Goal: Task Accomplishment & Management: Manage account settings

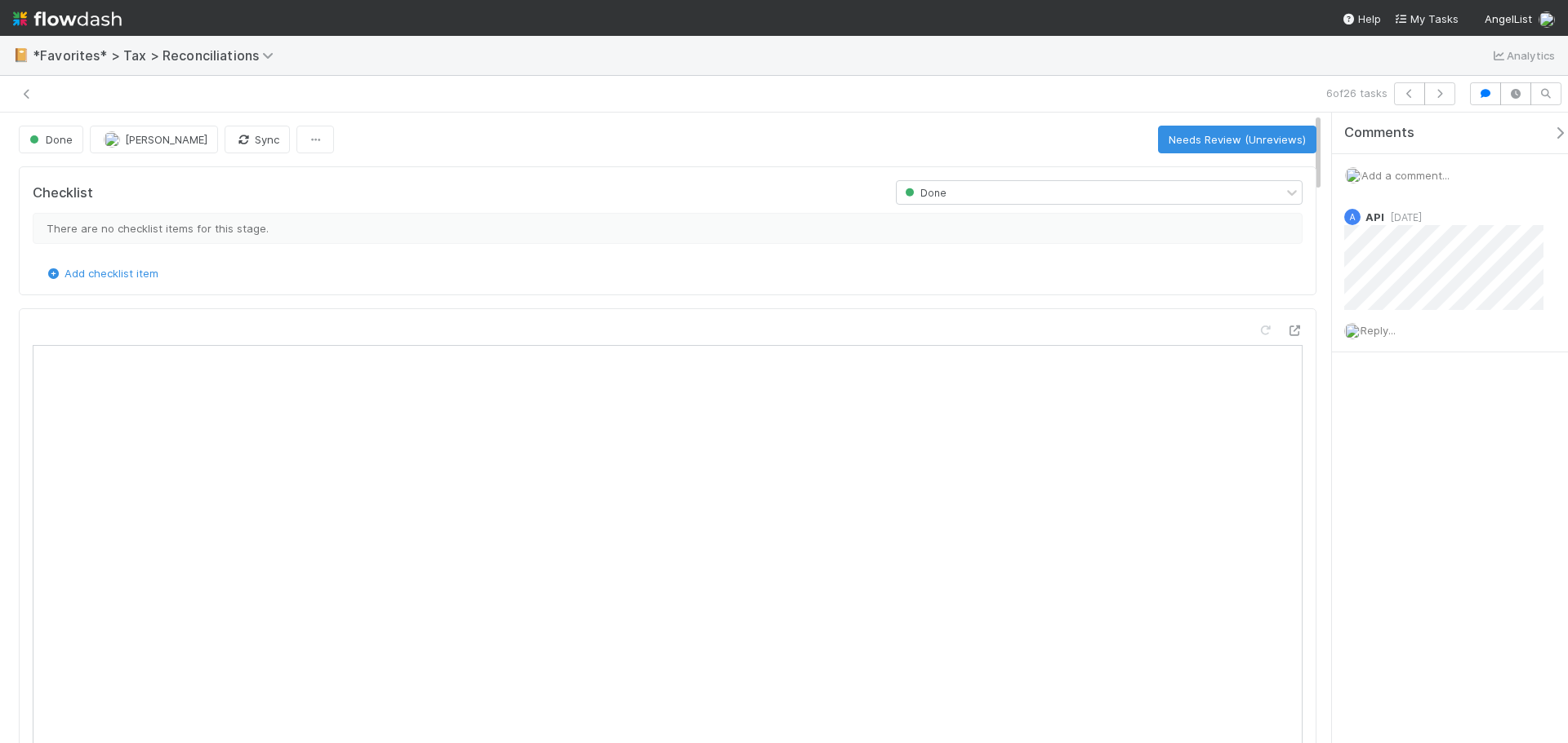
scroll to position [319, 596]
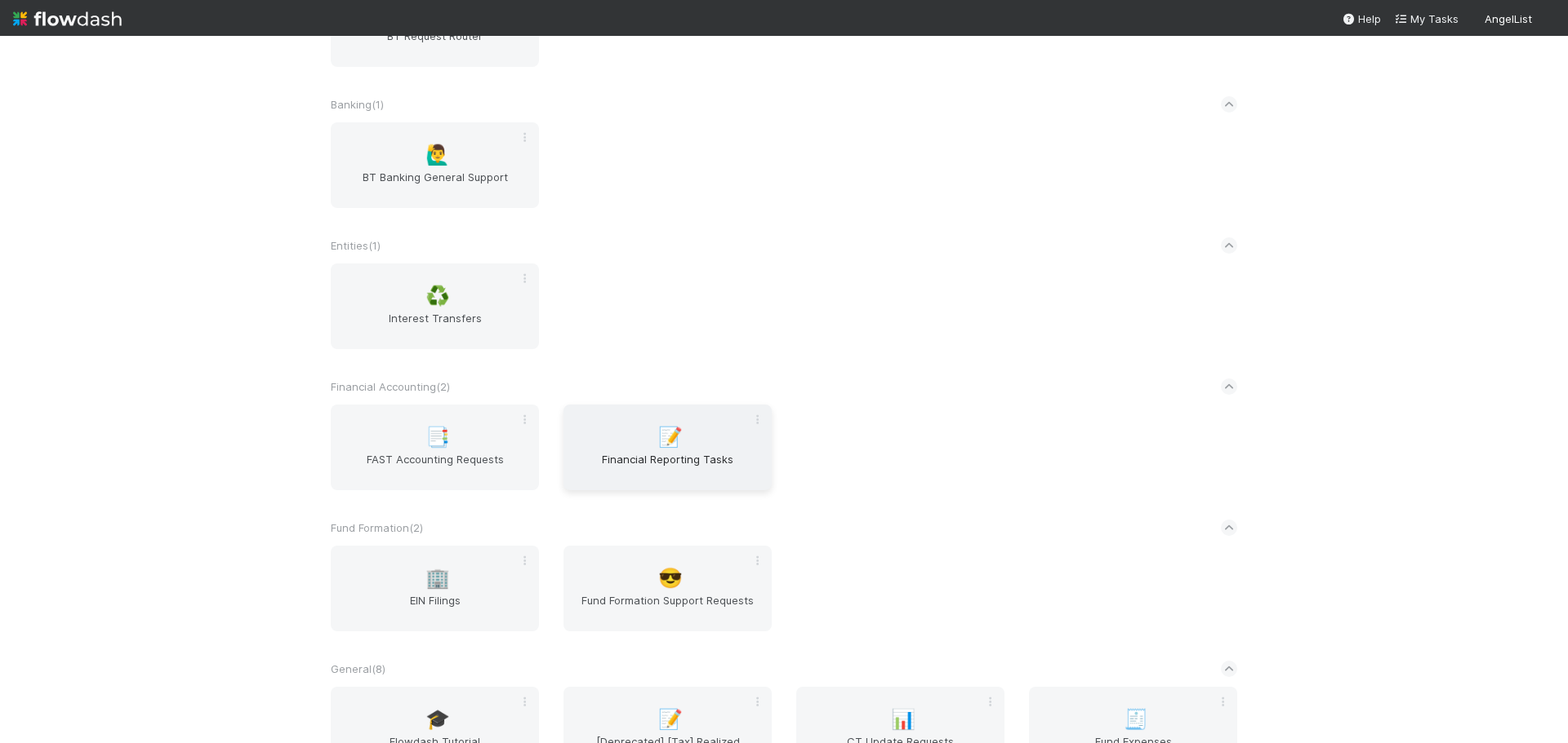
scroll to position [33, 0]
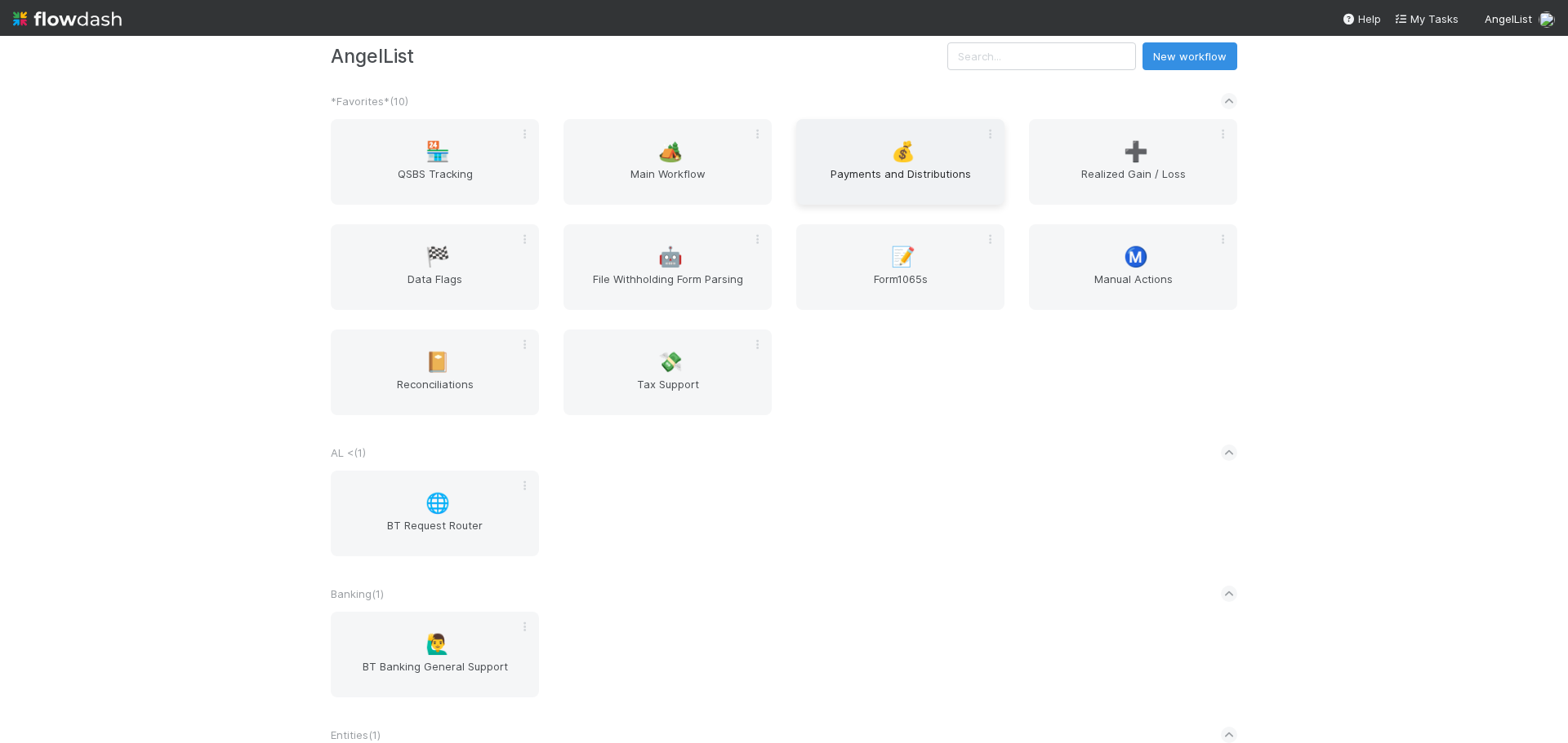
click at [937, 164] on div "💰 Payments and Distributions" at bounding box center [900, 162] width 209 height 86
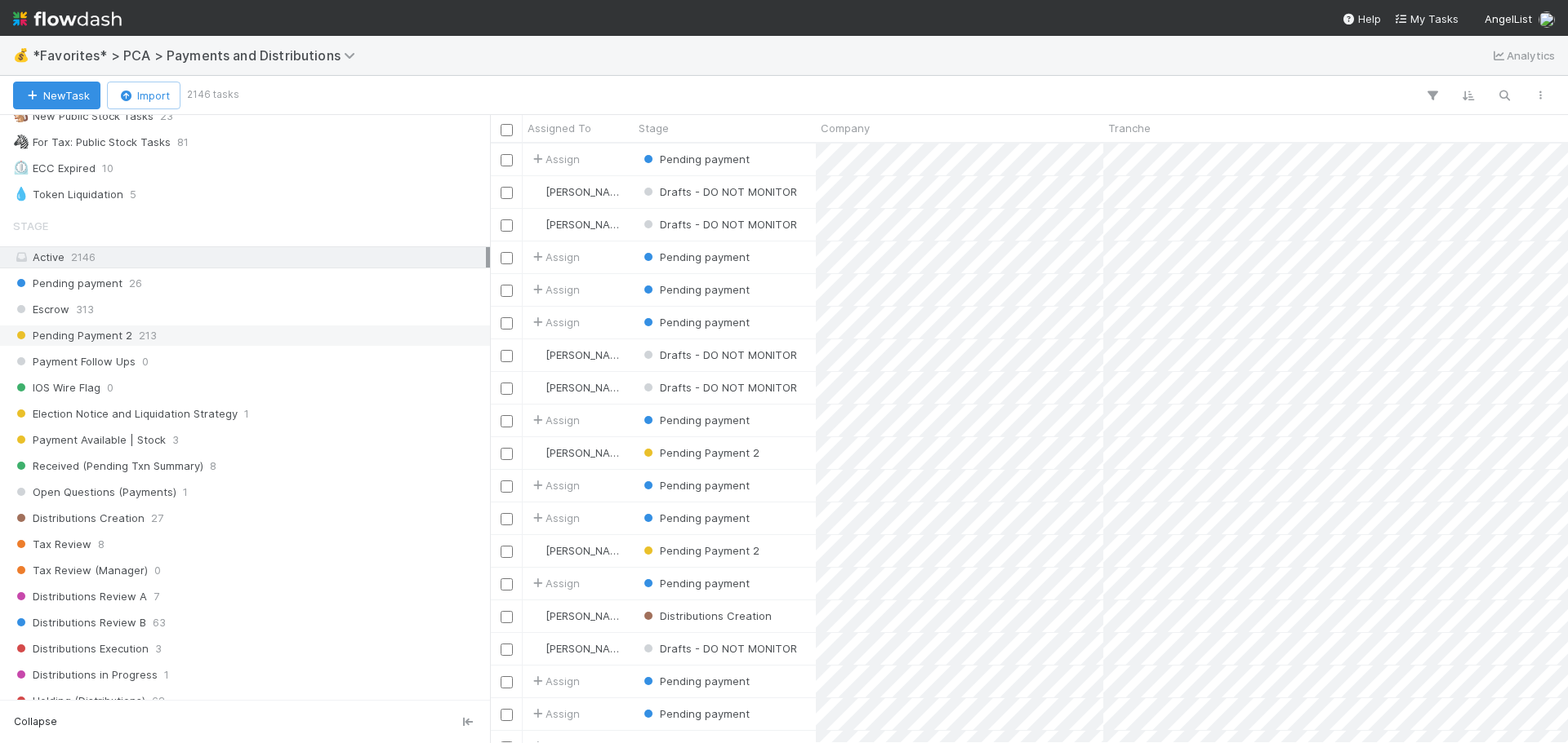
scroll to position [734, 0]
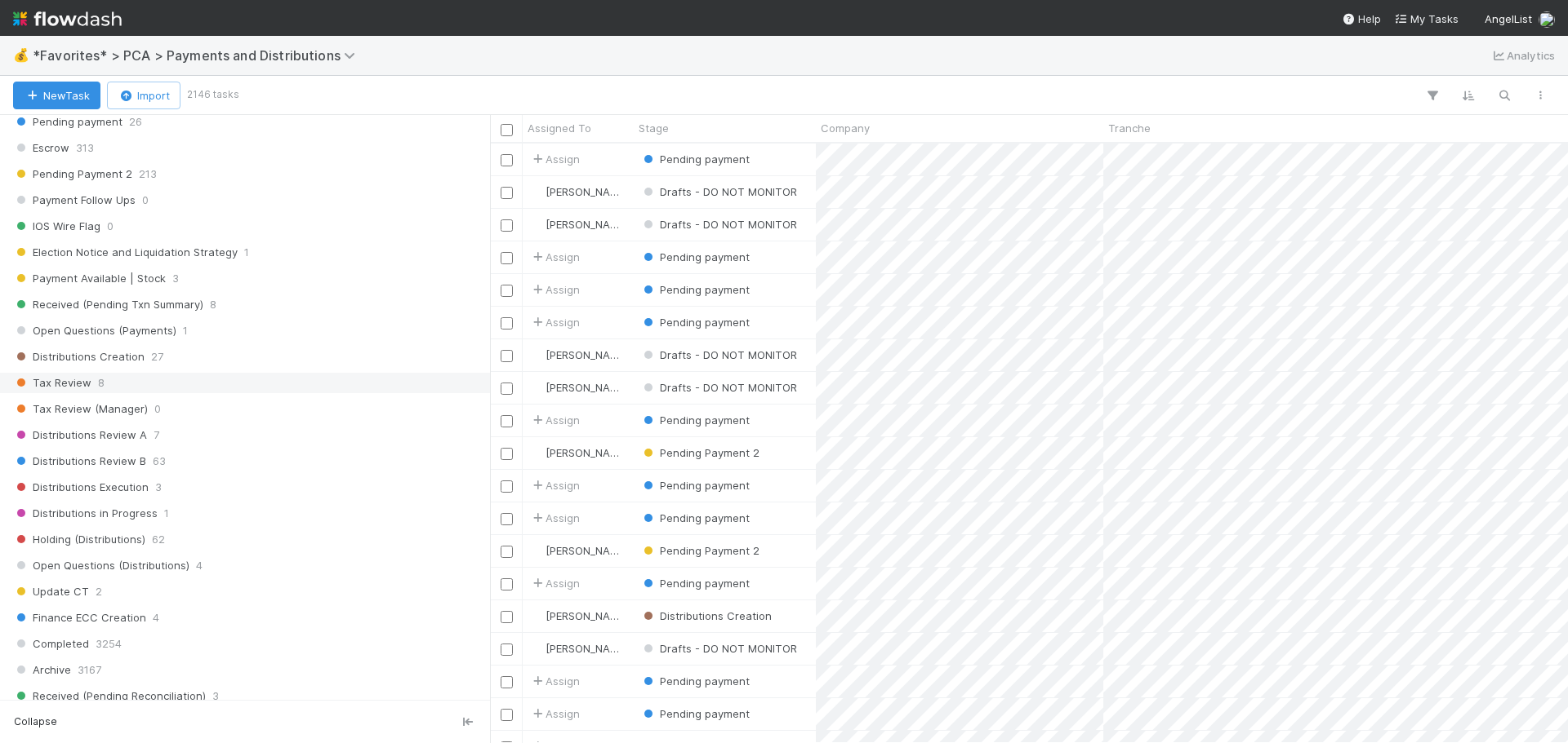
click at [157, 382] on div "Tax Review 8" at bounding box center [249, 382] width 473 height 21
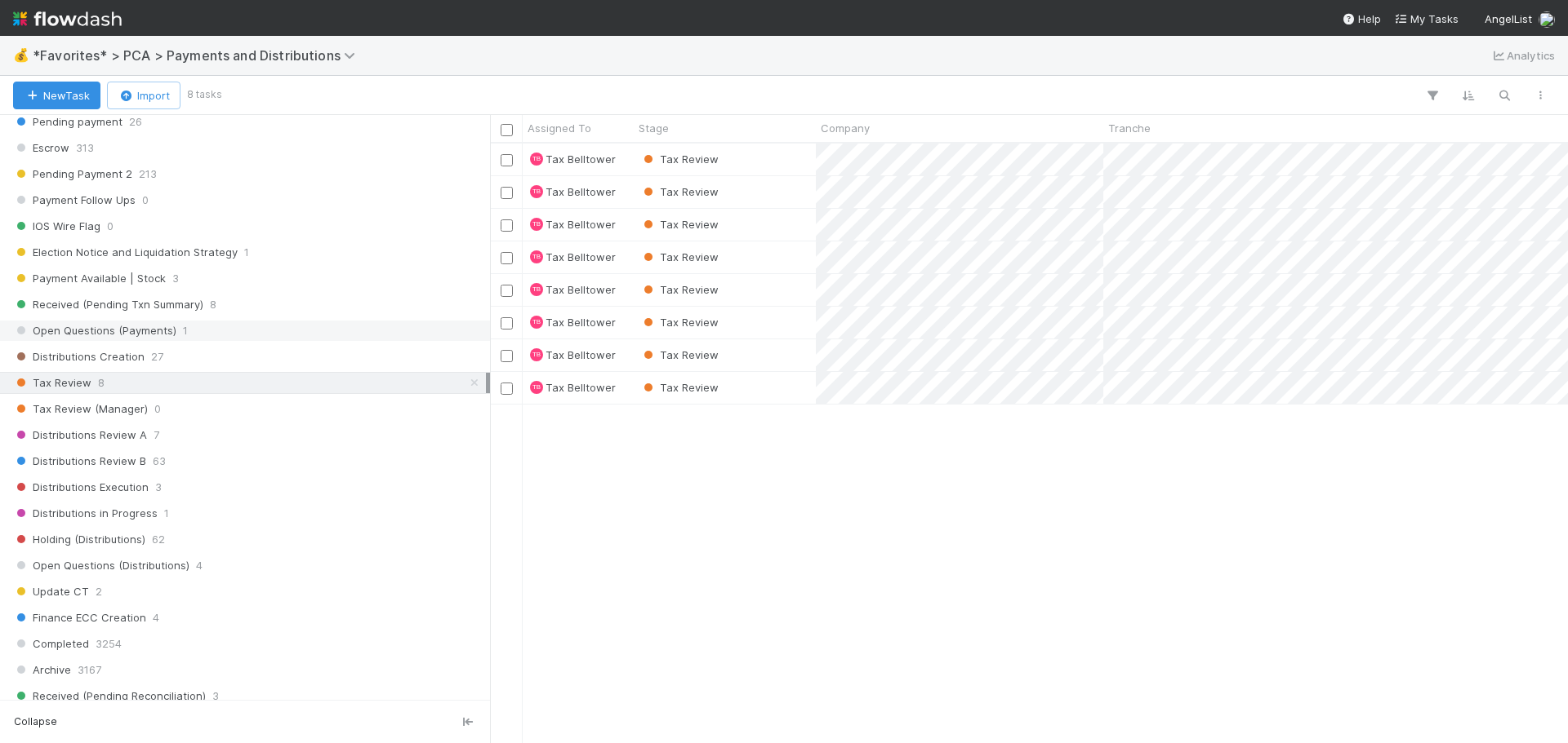
scroll to position [588, 1066]
click at [785, 167] on div "Tax Review" at bounding box center [725, 159] width 182 height 32
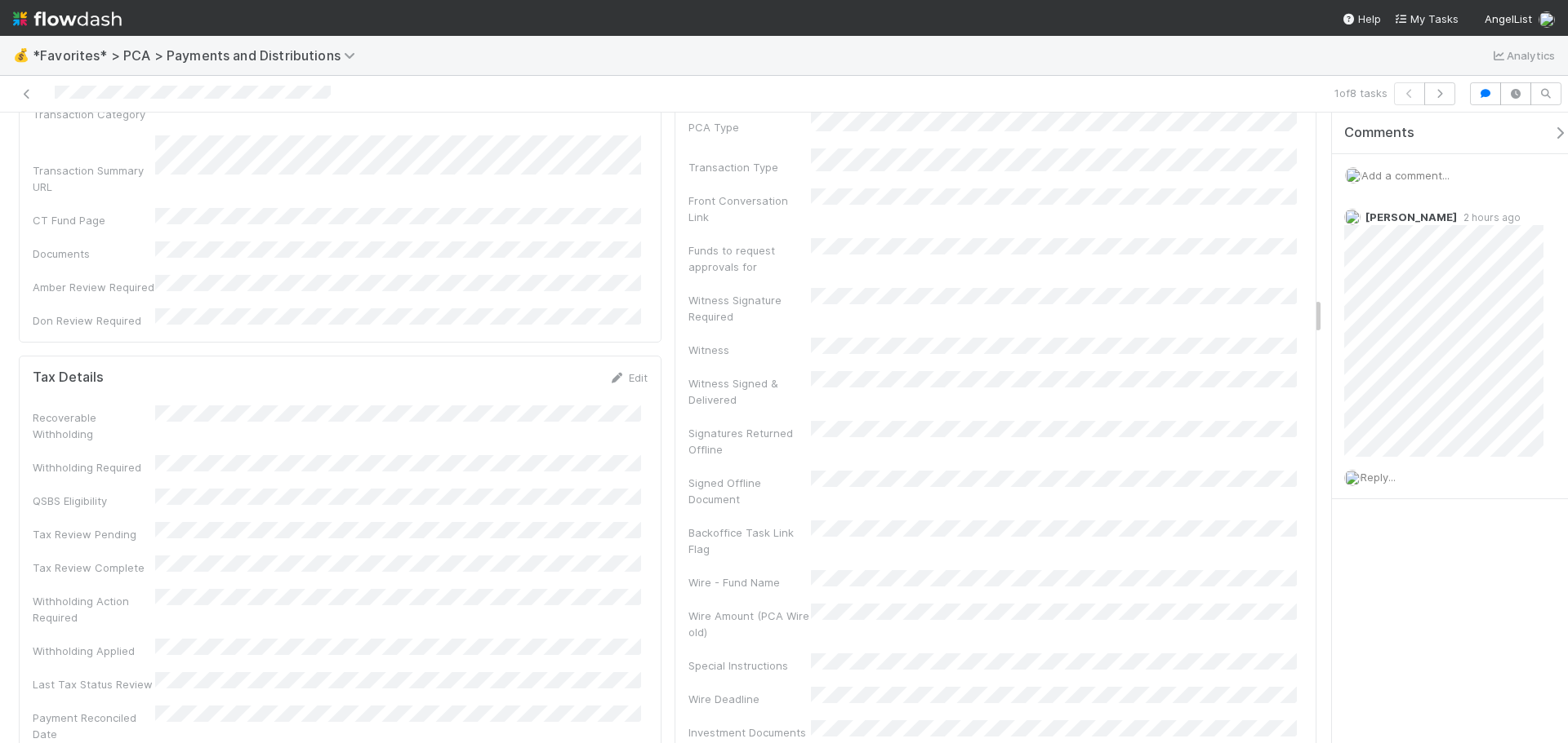
scroll to position [2937, 0]
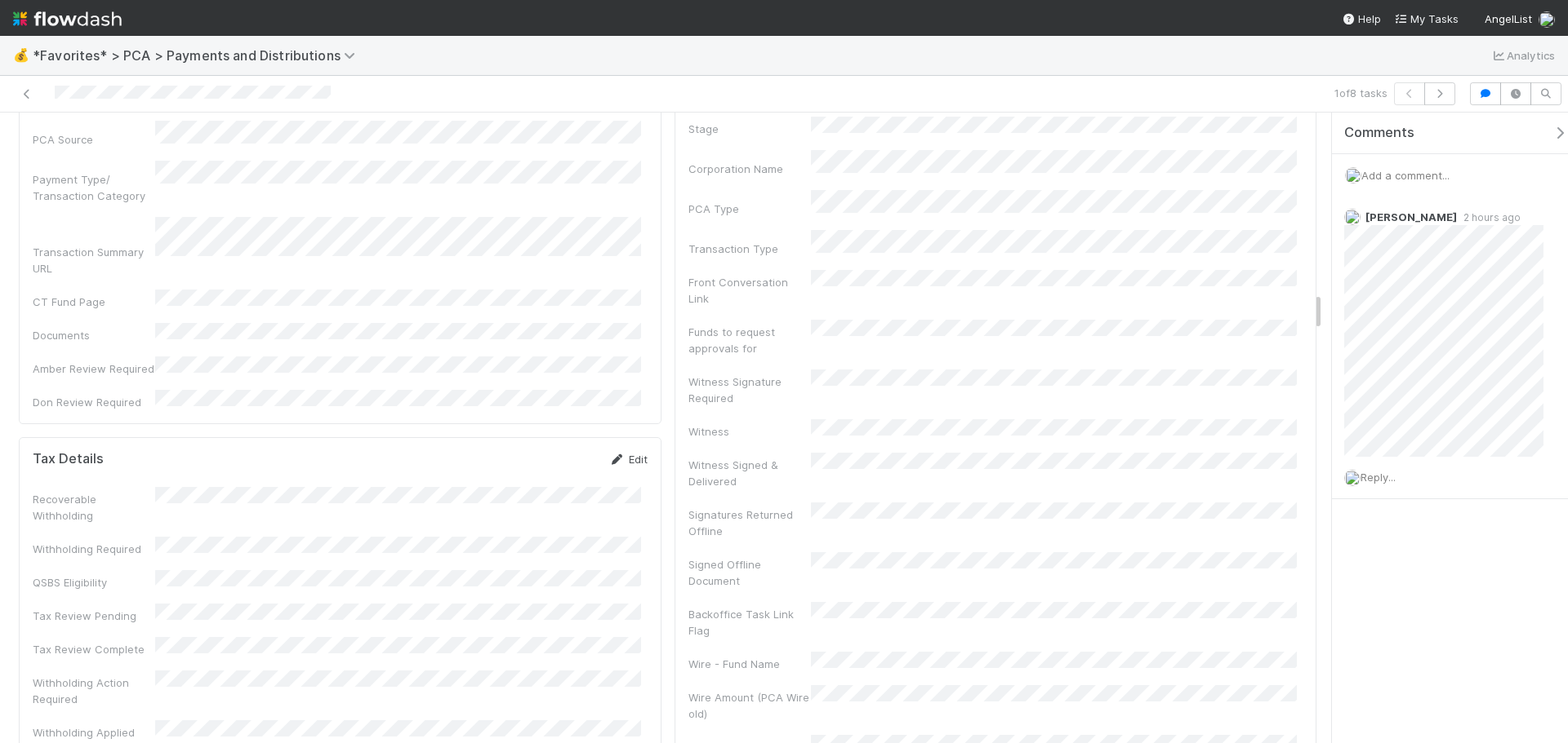
click at [621, 453] on link "Edit" at bounding box center [628, 458] width 39 height 13
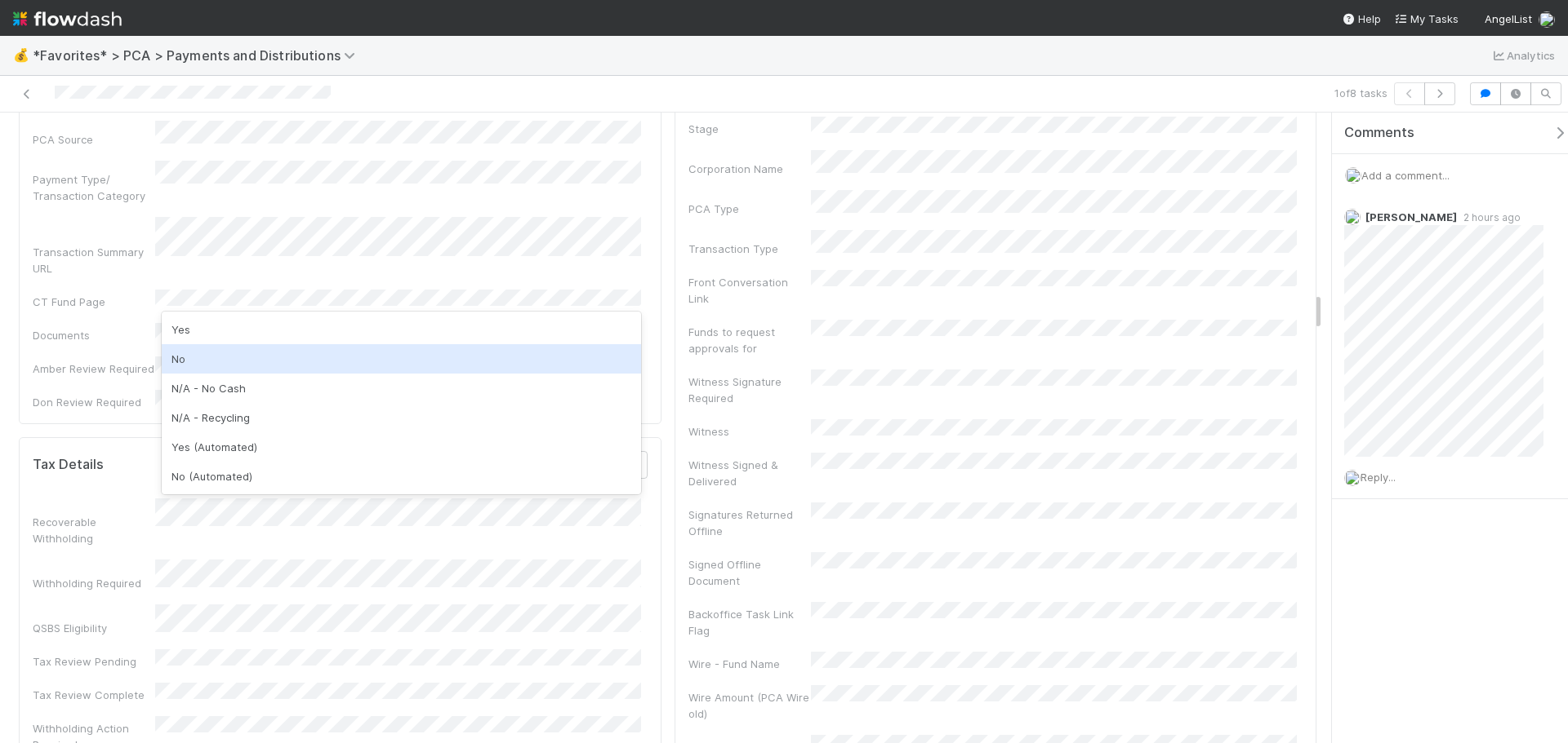
click at [193, 358] on div "No" at bounding box center [401, 360] width 479 height 30
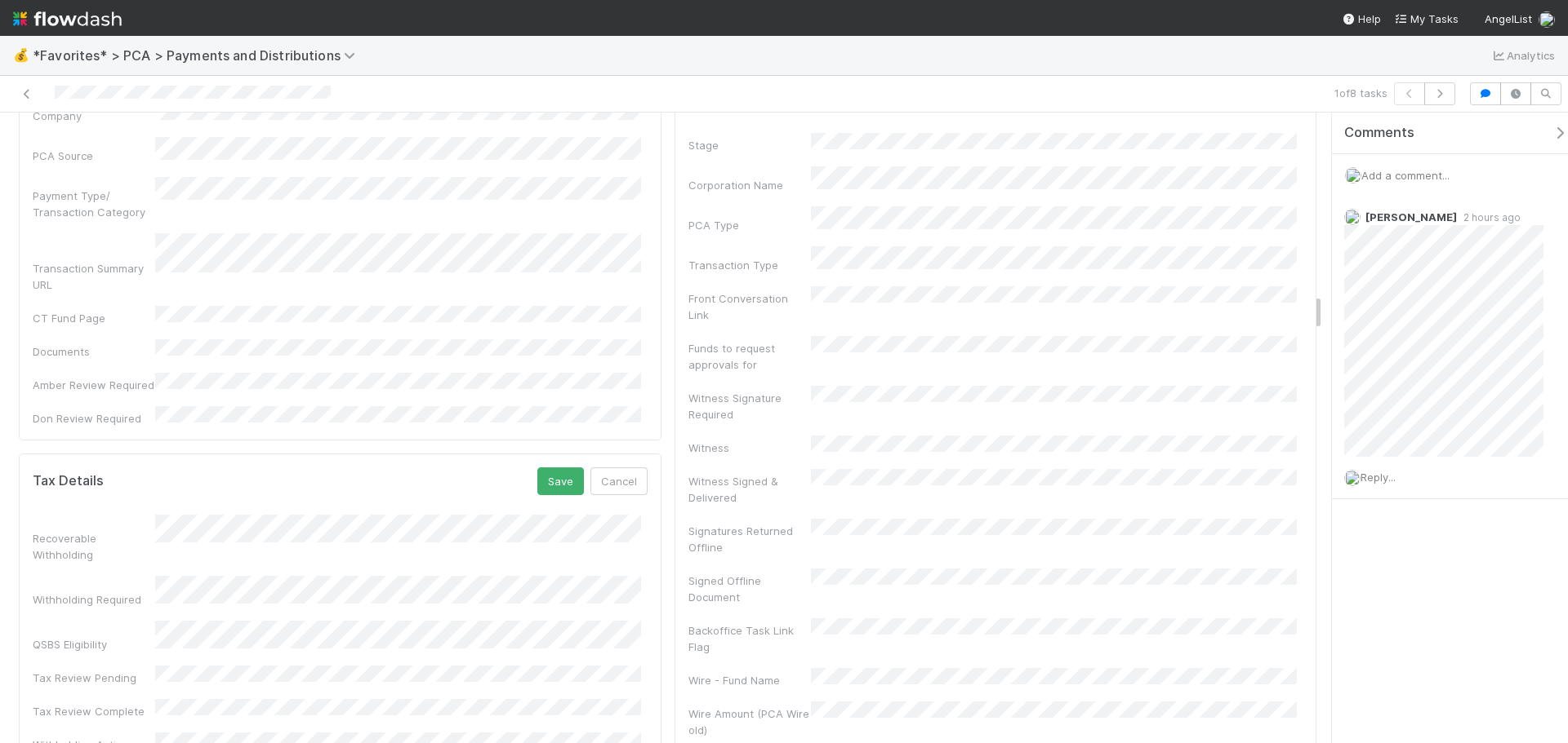
scroll to position [2856, 0]
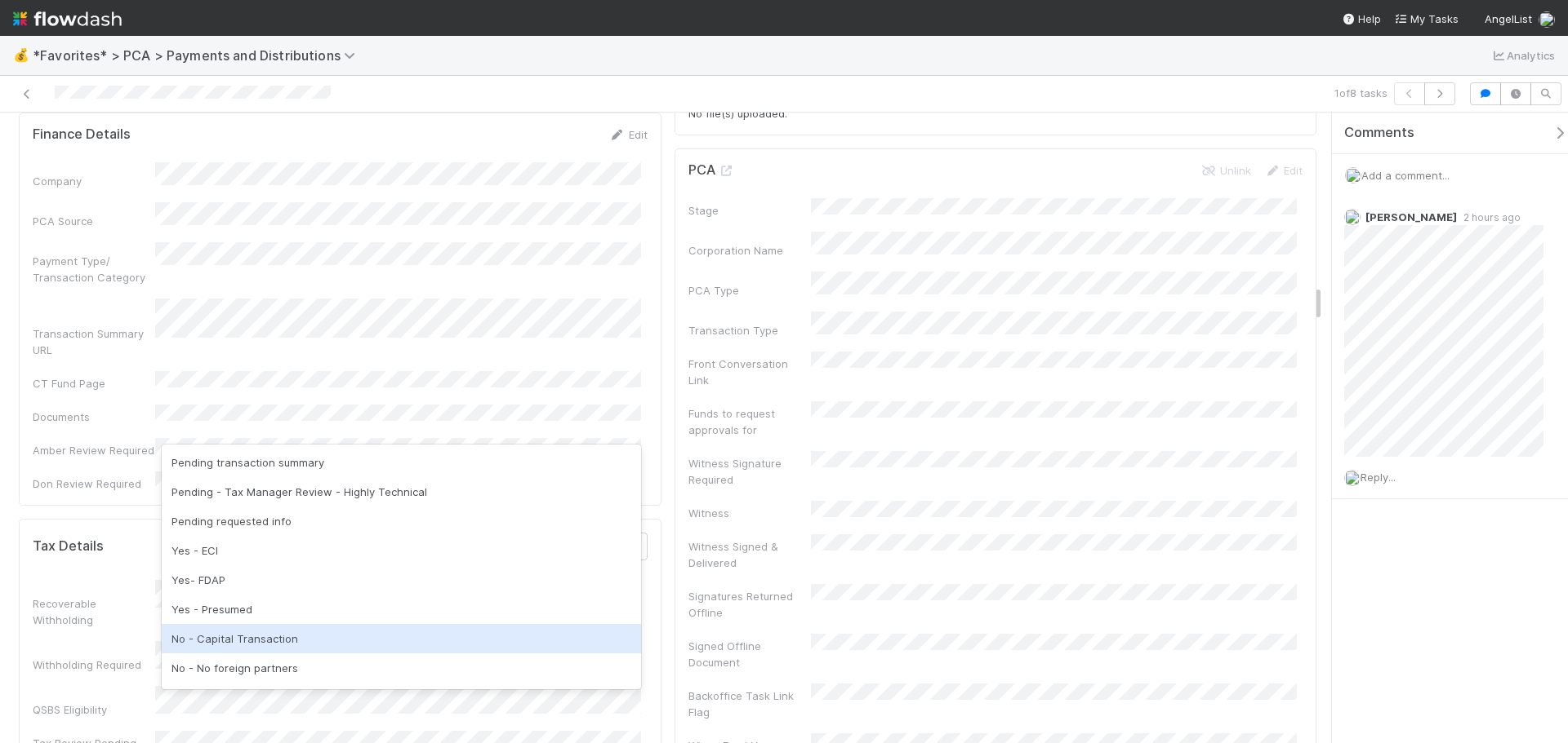
click at [260, 629] on div "No - Capital Transaction" at bounding box center [401, 639] width 479 height 30
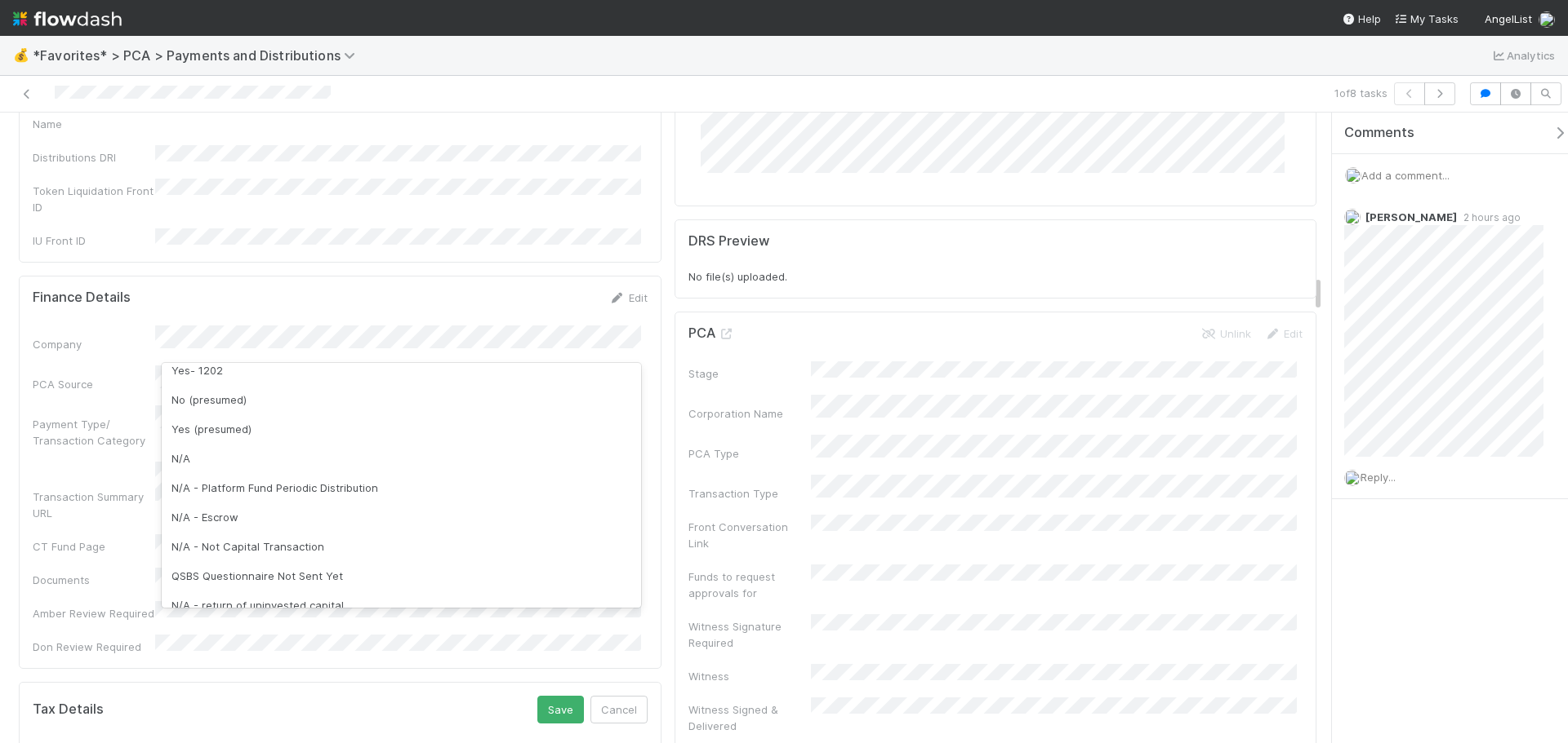
scroll to position [408, 0]
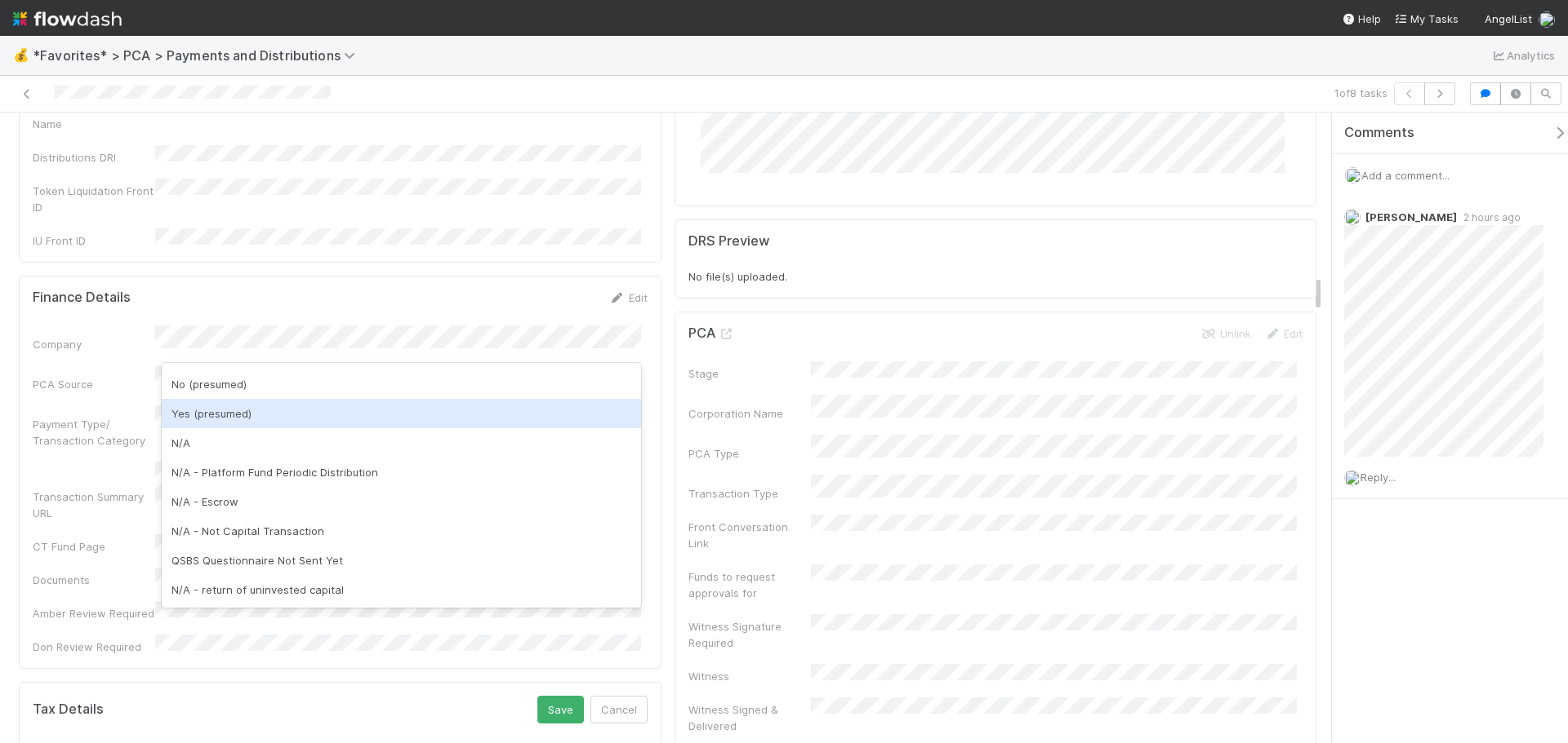
click at [236, 407] on div "Yes (presumed)" at bounding box center [401, 414] width 479 height 30
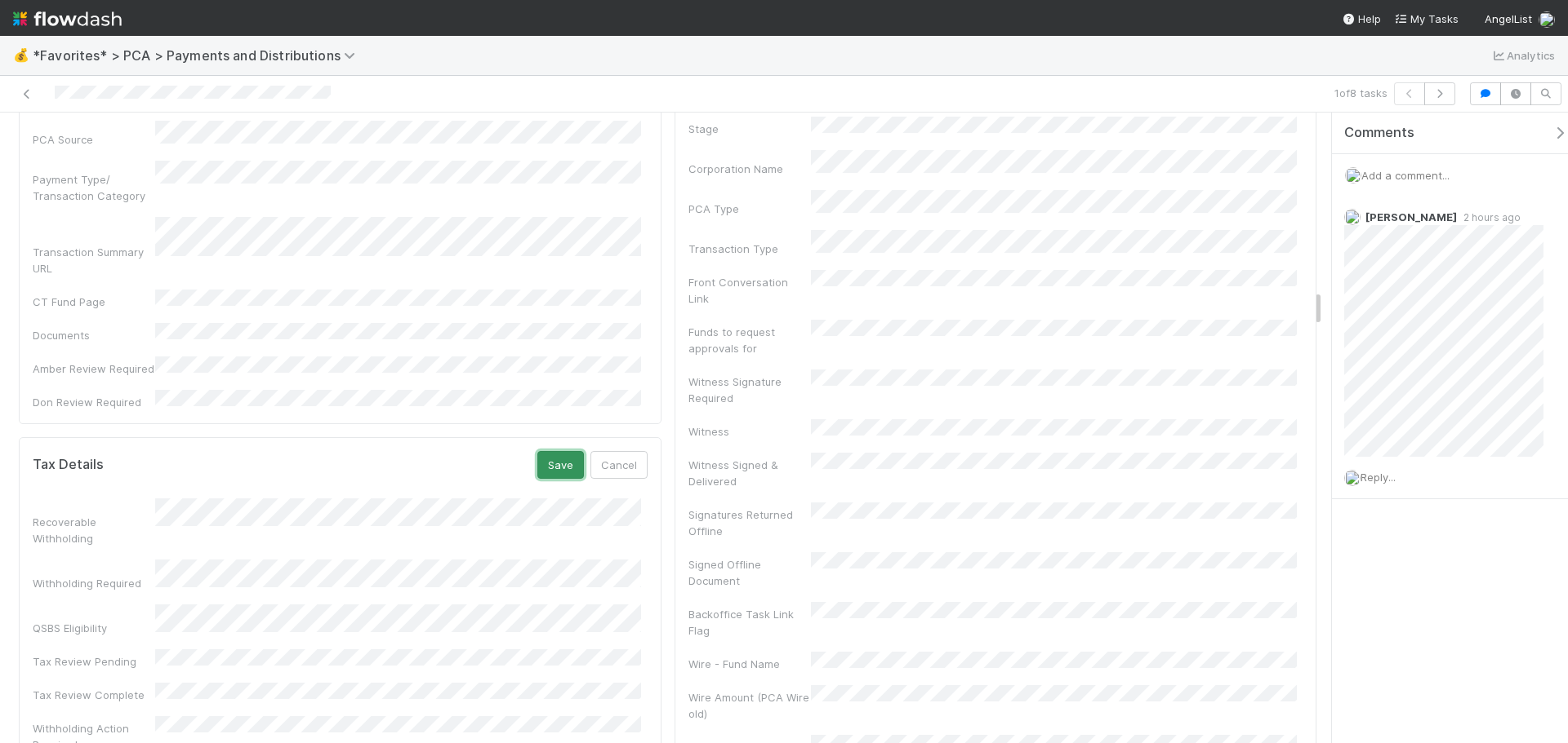
click at [566, 452] on button "Save" at bounding box center [560, 465] width 46 height 28
click at [25, 90] on icon at bounding box center [27, 94] width 17 height 11
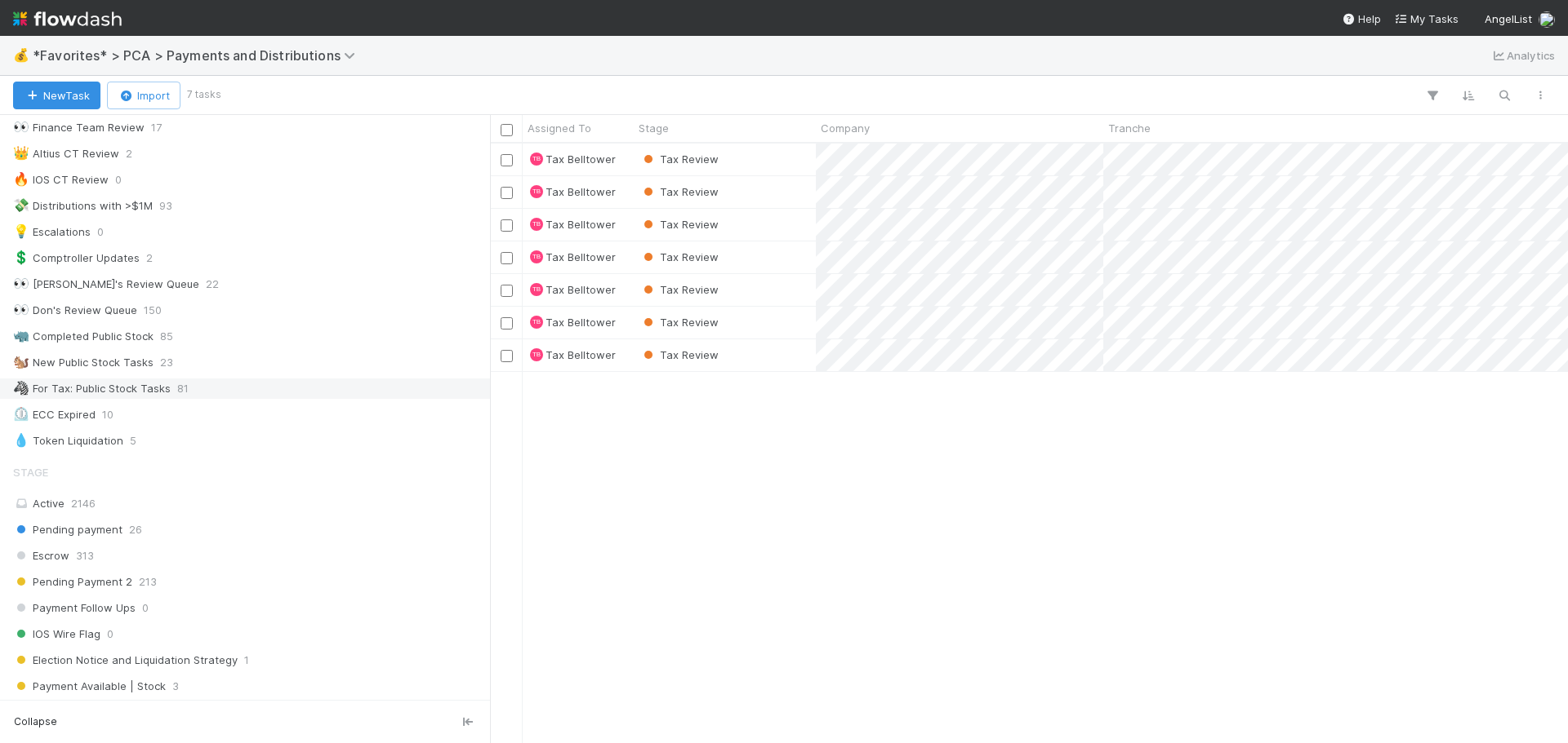
scroll to position [653, 0]
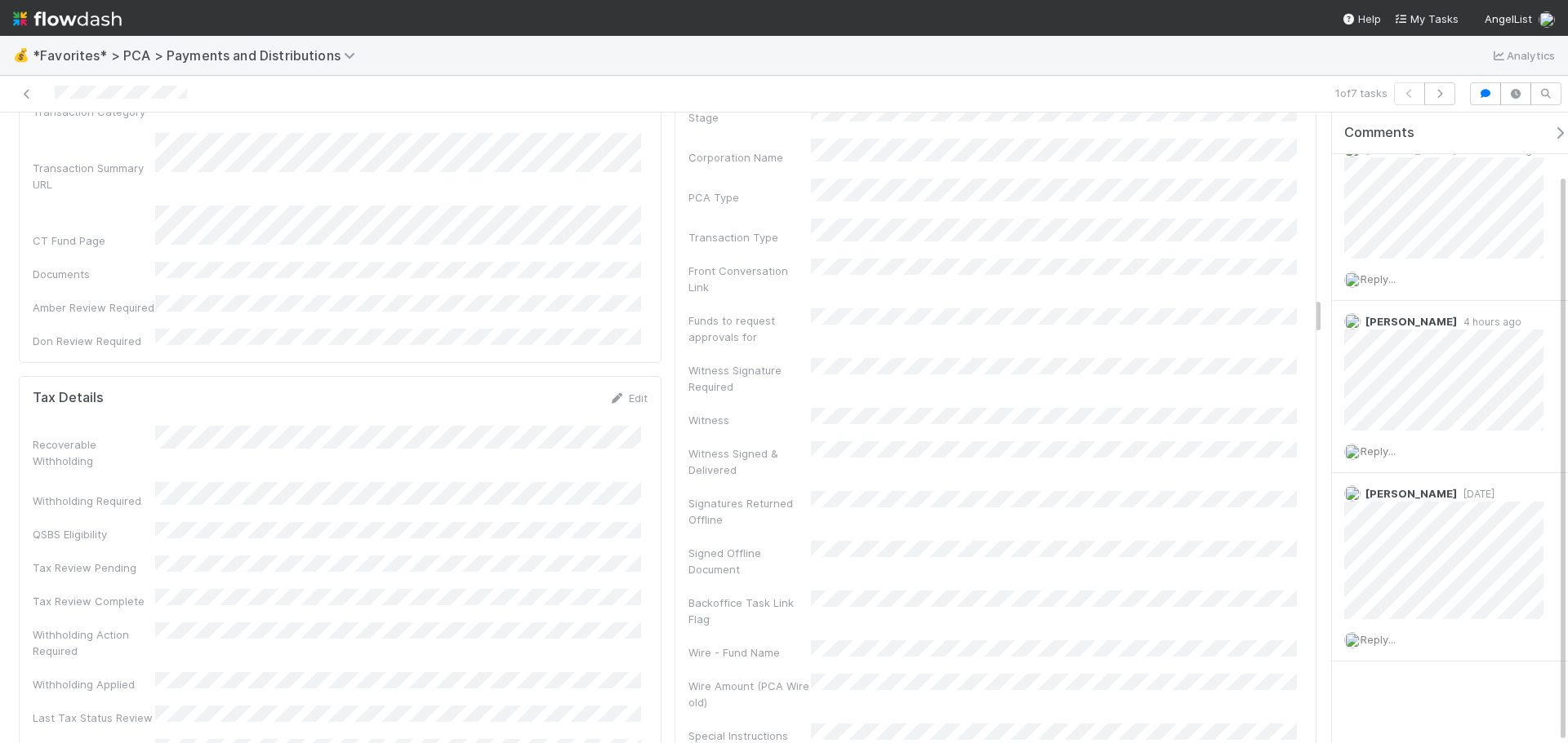
scroll to position [3019, 0]
click at [617, 392] on icon at bounding box center [617, 397] width 17 height 11
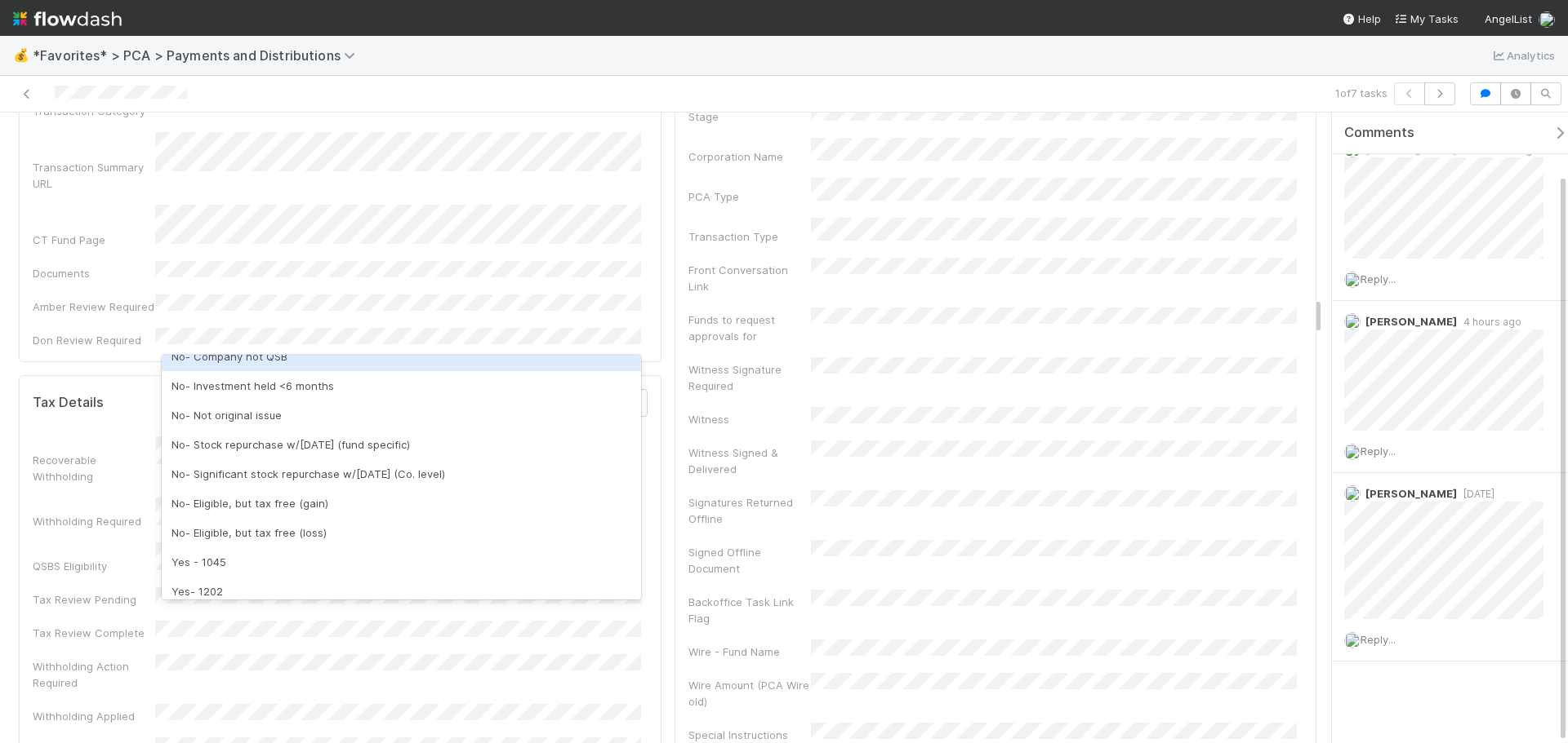
scroll to position [245, 0]
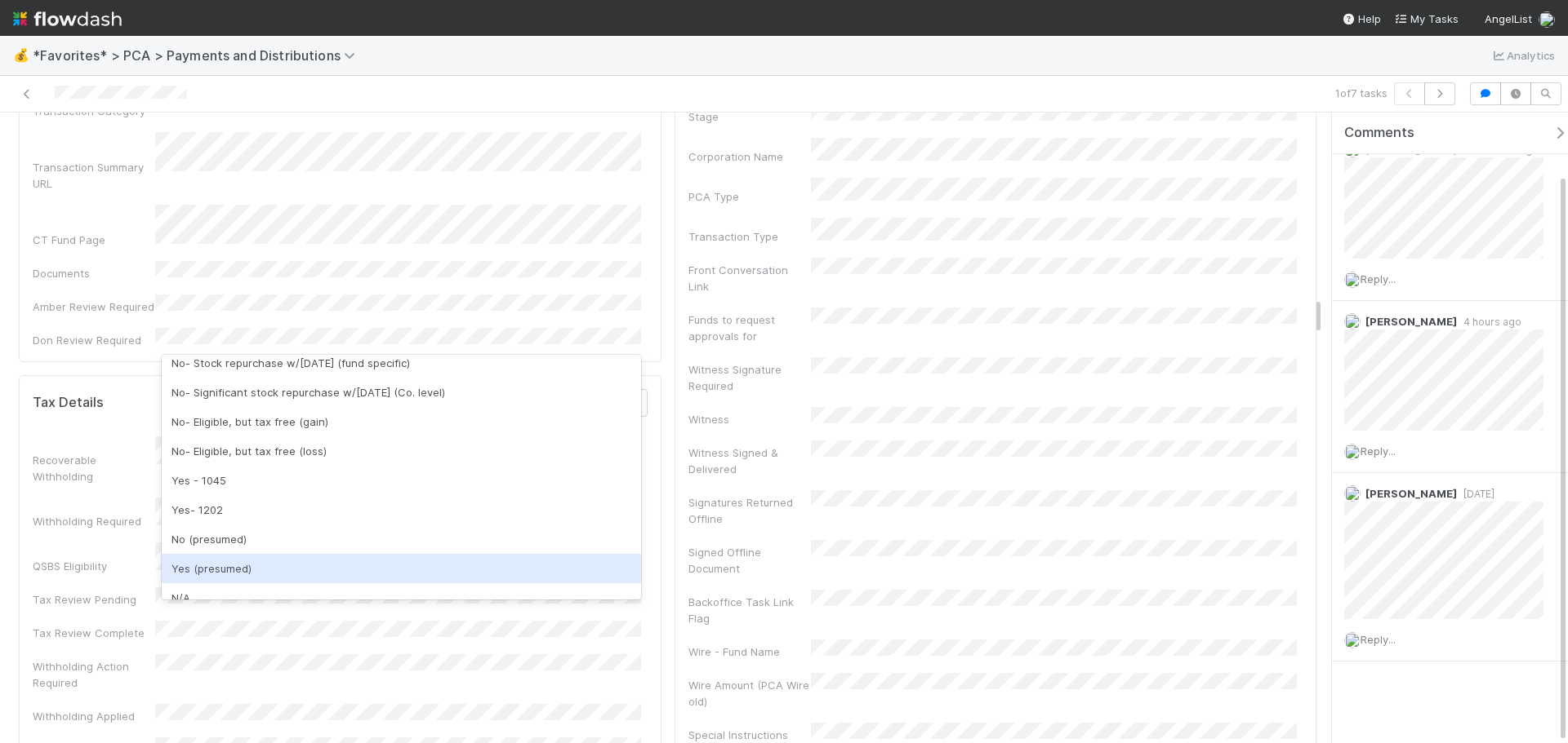
click at [265, 558] on div "Yes (presumed)" at bounding box center [401, 569] width 479 height 30
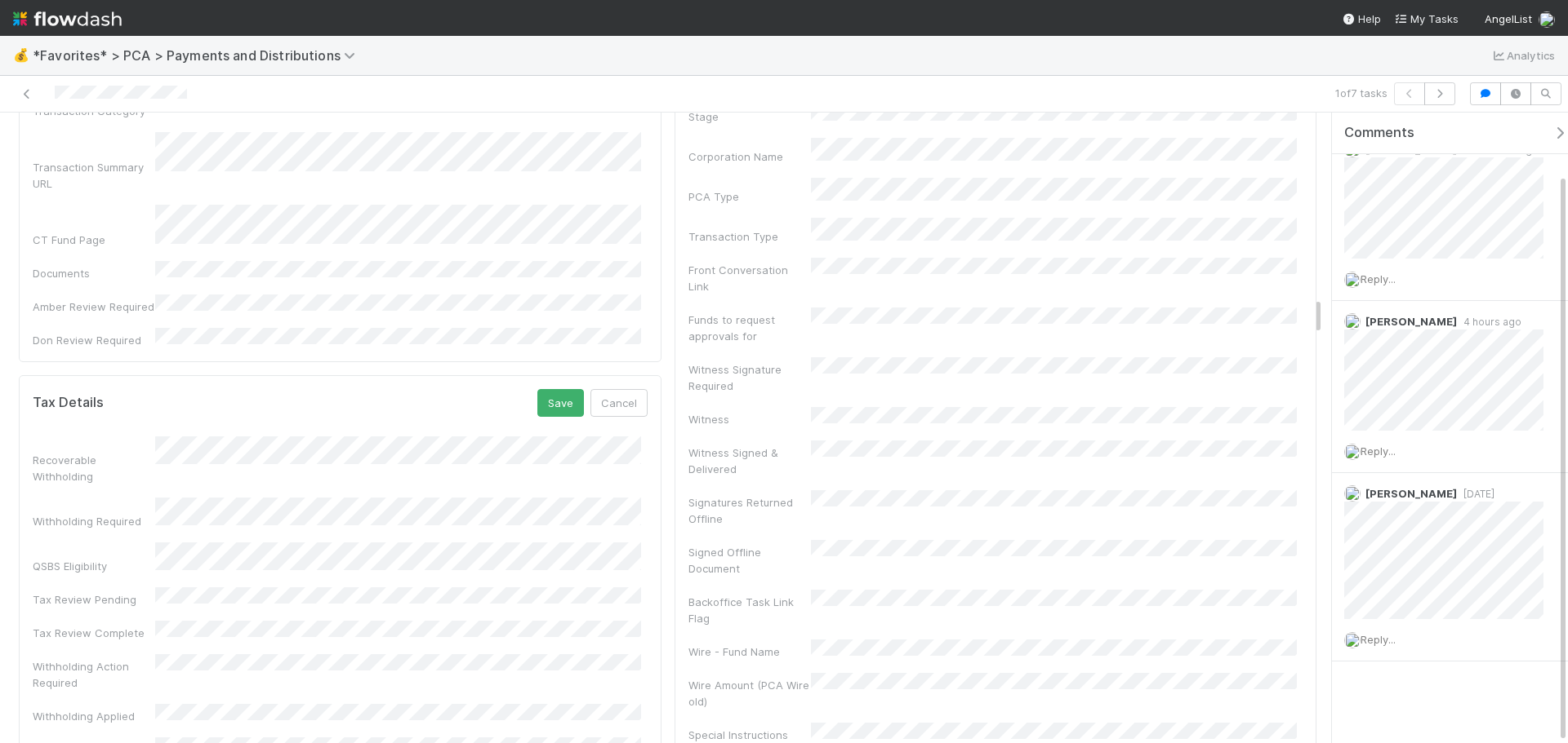
click at [542, 389] on button "Save" at bounding box center [560, 403] width 46 height 28
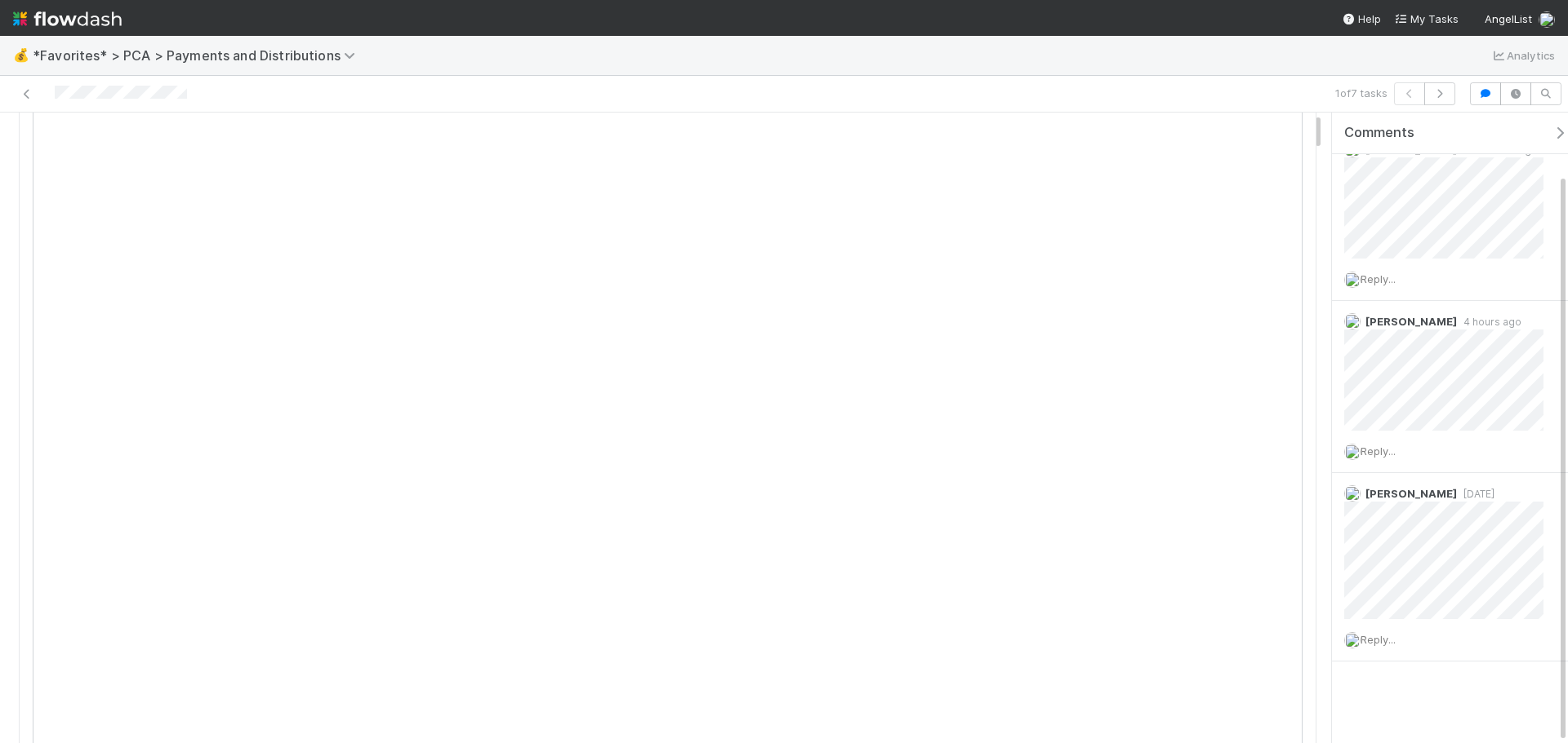
scroll to position [0, 0]
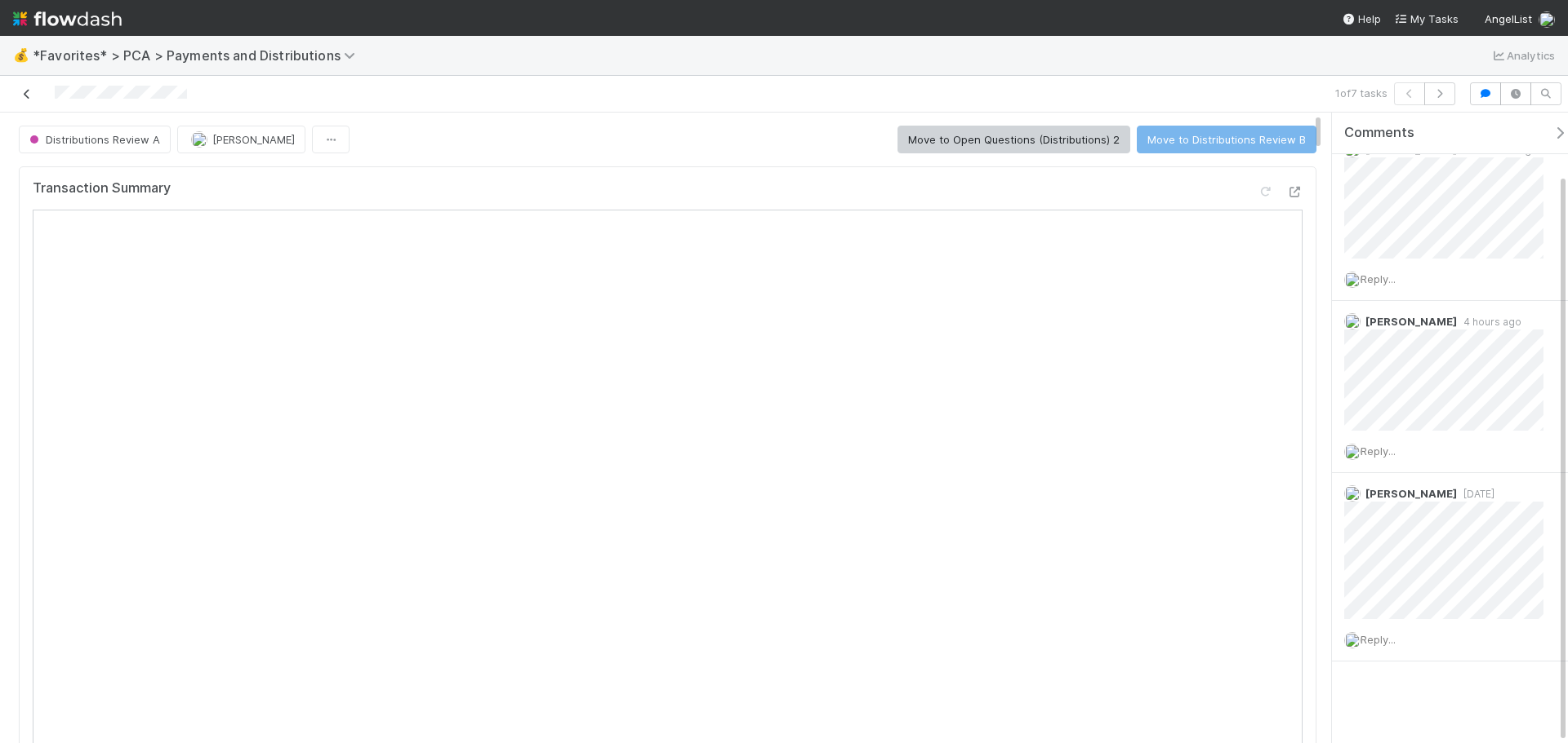
click at [31, 89] on icon at bounding box center [27, 94] width 17 height 11
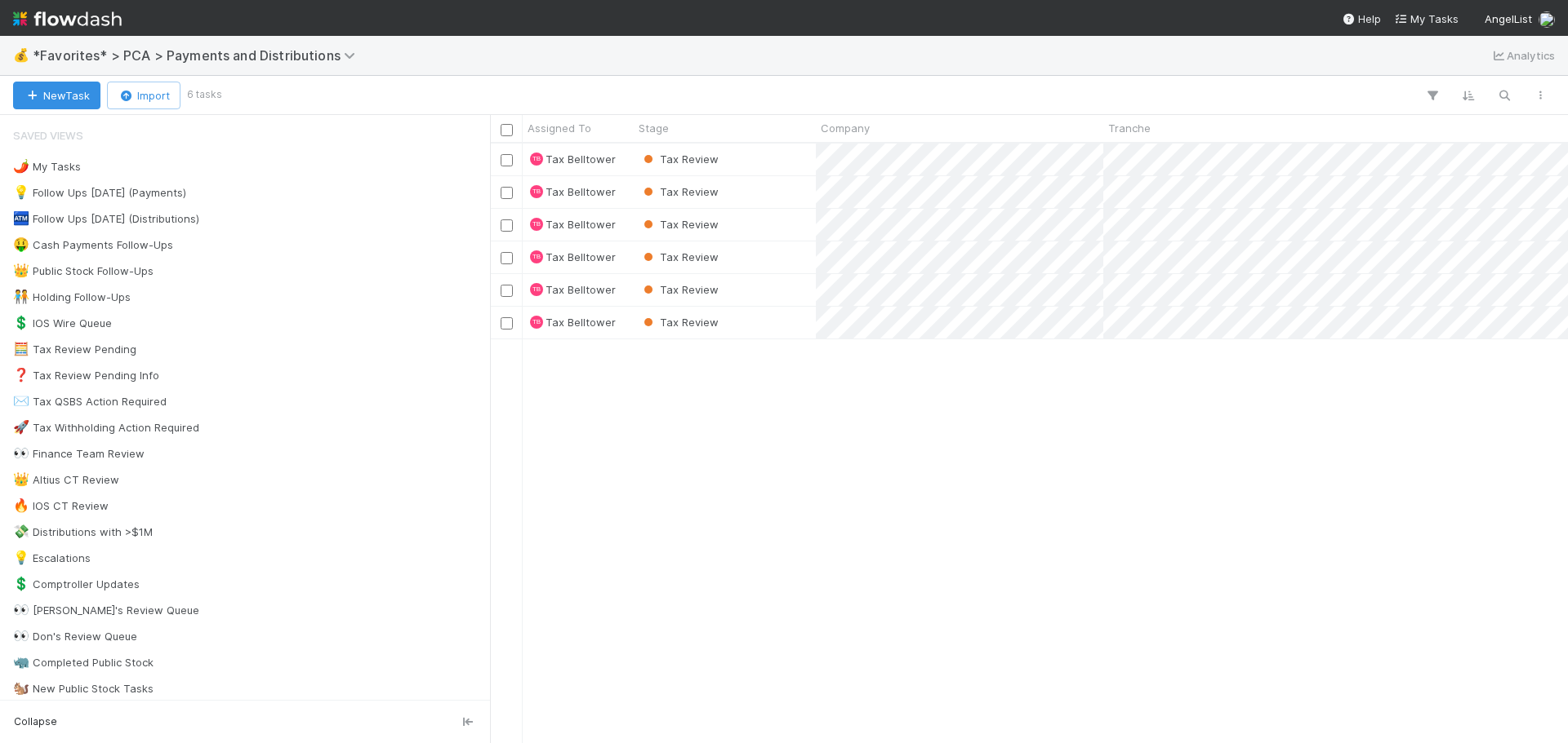
scroll to position [588, 1066]
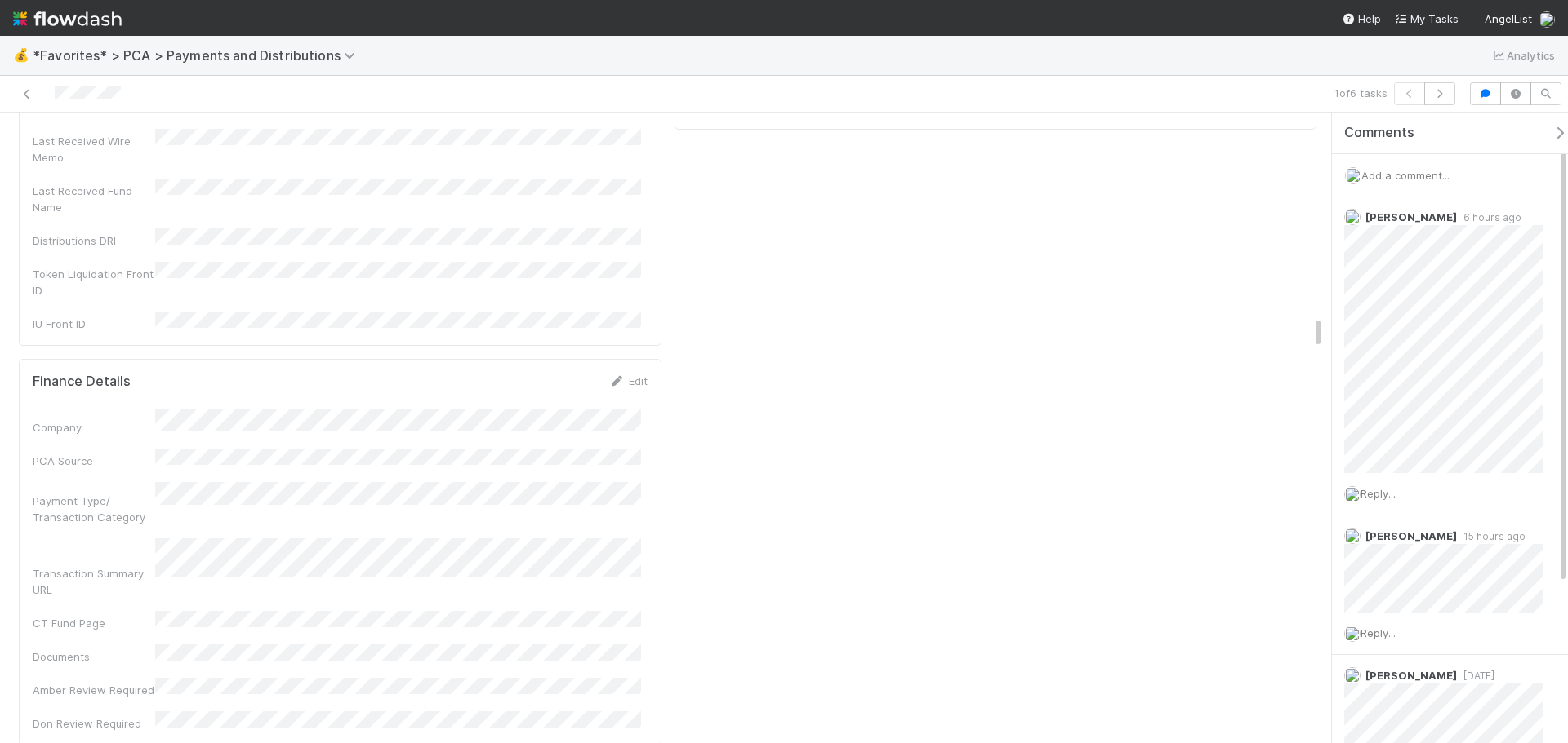
scroll to position [3917, 0]
click at [618, 695] on div "Edit" at bounding box center [628, 702] width 39 height 17
click at [621, 696] on link "Edit" at bounding box center [628, 702] width 39 height 13
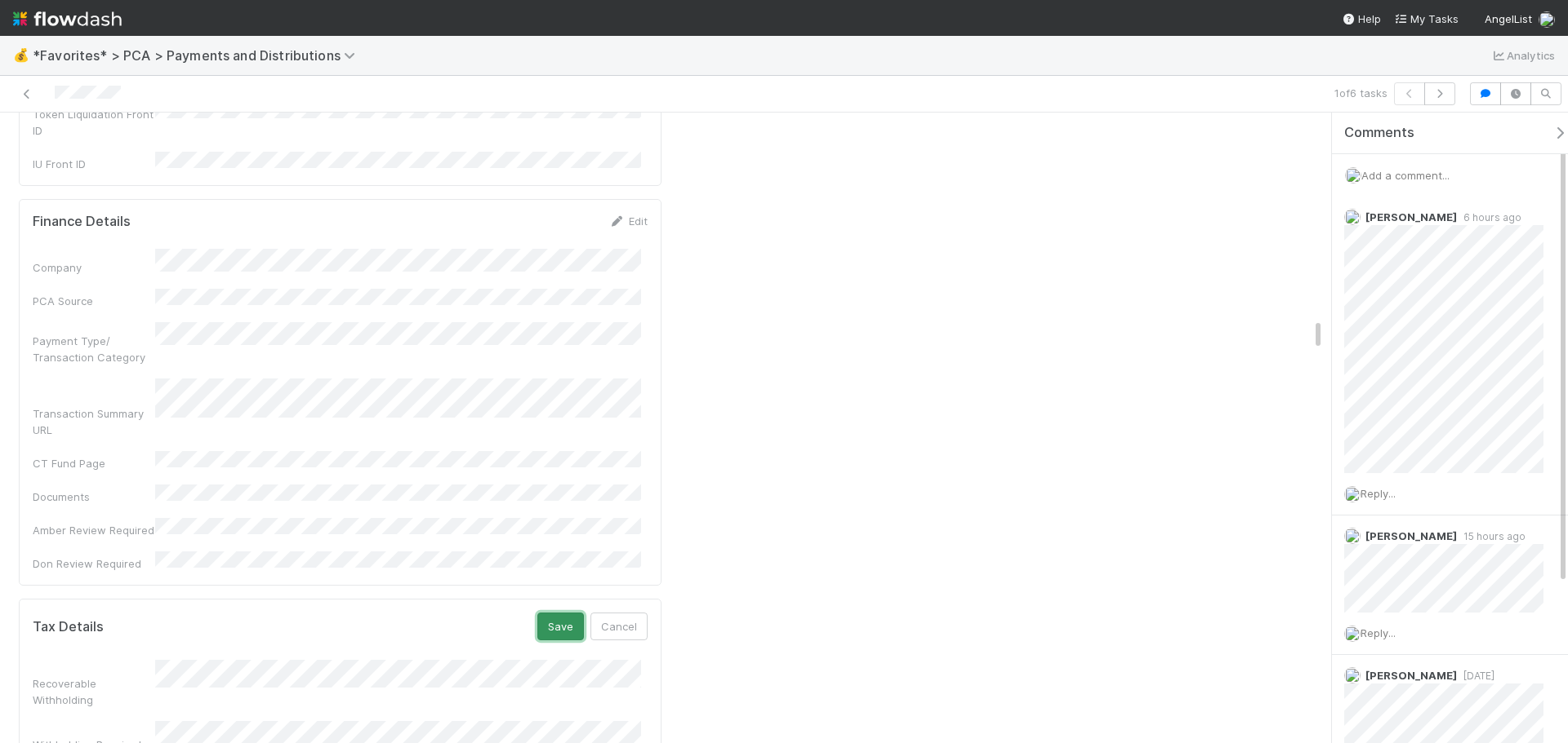
click at [549, 613] on button "Save" at bounding box center [560, 626] width 46 height 28
click at [28, 95] on icon at bounding box center [27, 94] width 17 height 11
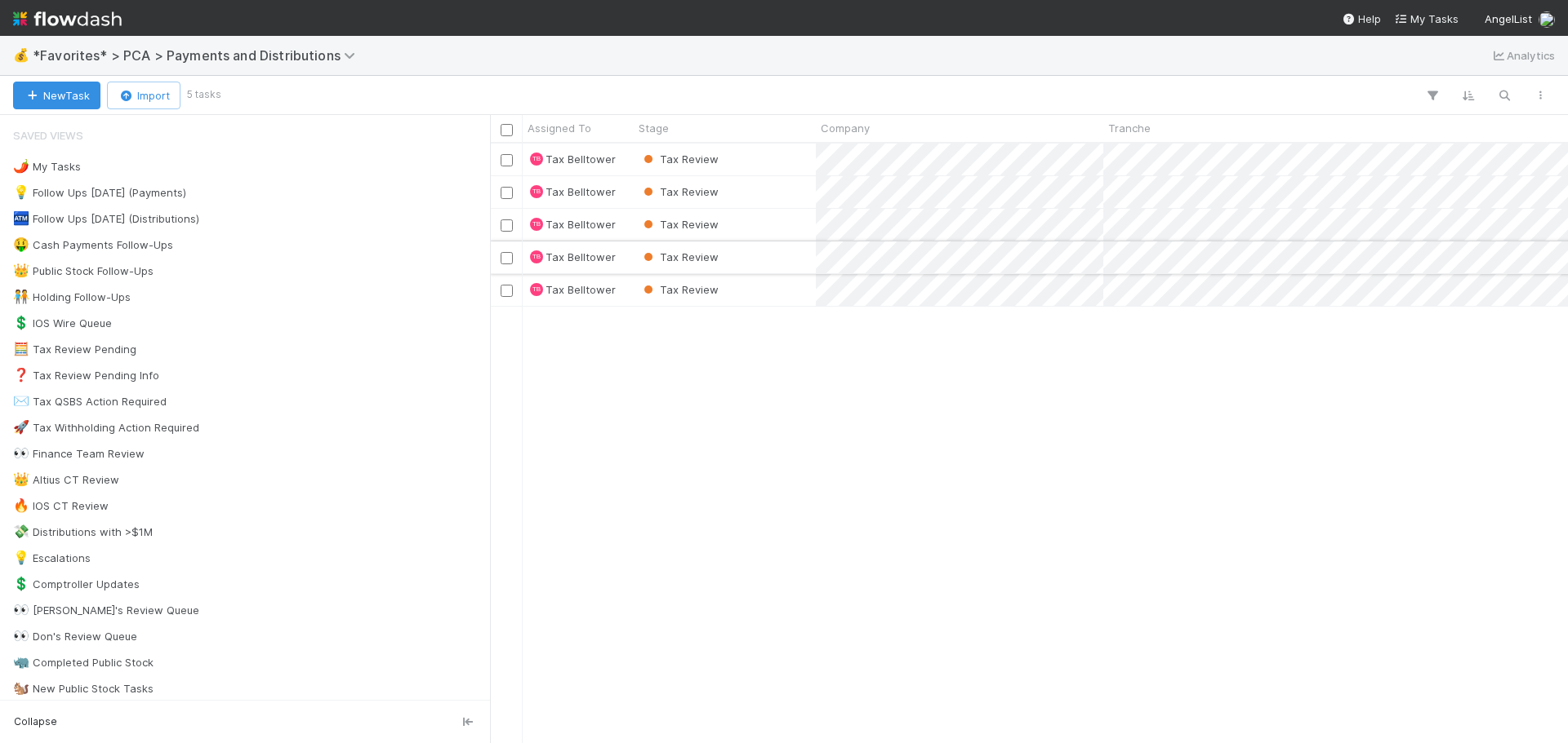
scroll to position [588, 1066]
click at [790, 157] on div "Tax Review" at bounding box center [725, 159] width 182 height 32
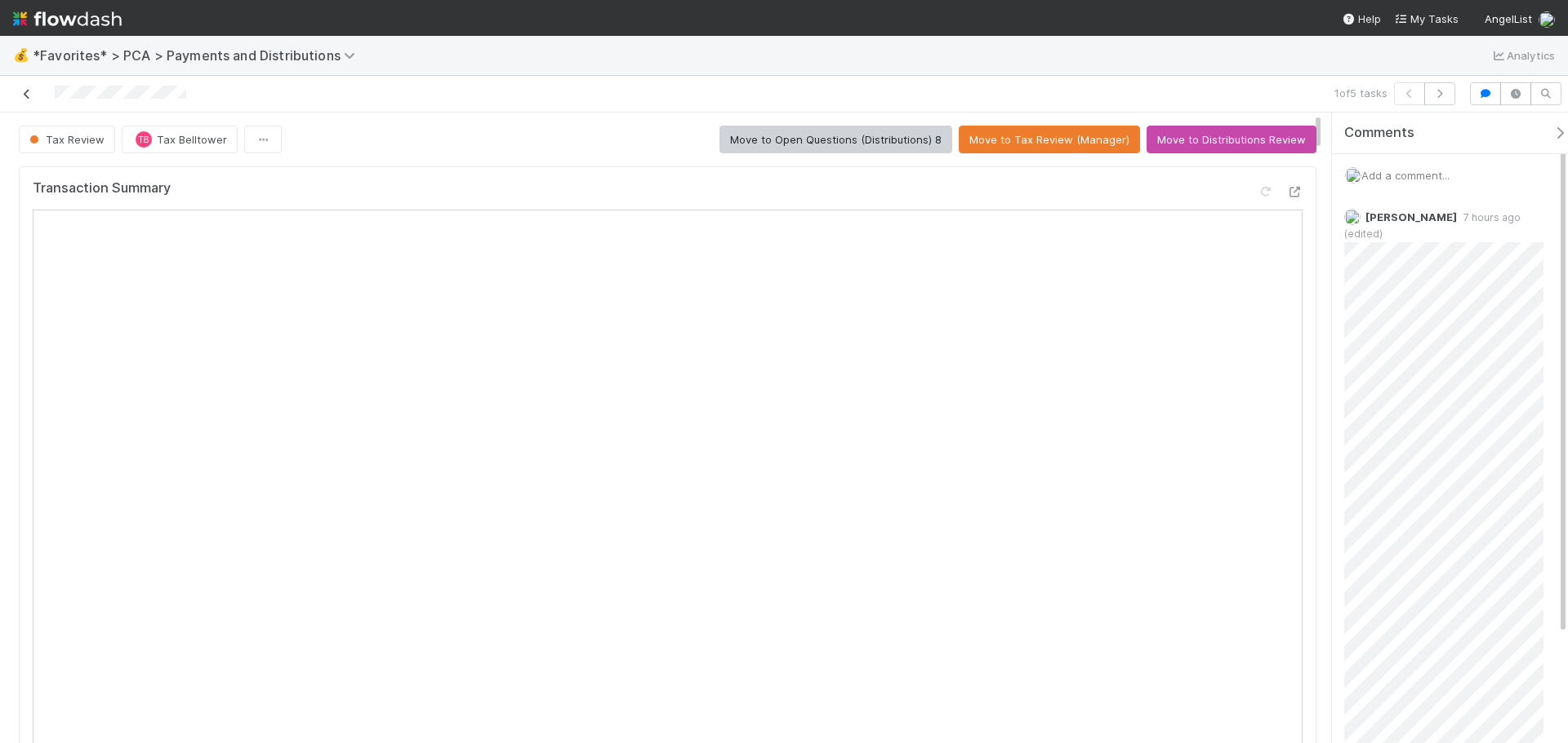
click at [27, 100] on link at bounding box center [27, 94] width 17 height 17
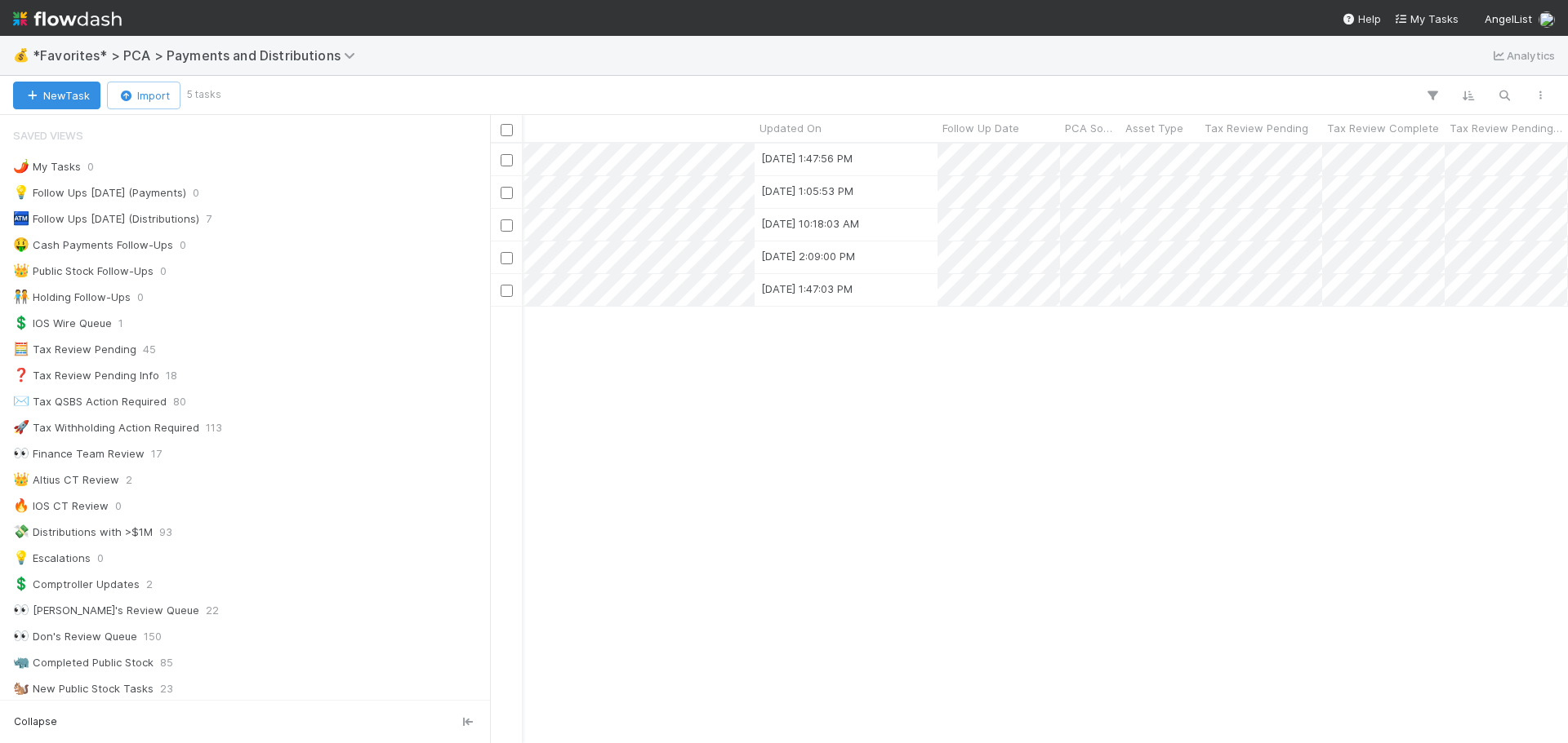
scroll to position [0, 850]
click at [819, 134] on div "Updated On" at bounding box center [813, 127] width 174 height 17
click at [841, 155] on div "Sort Oldest → Newest" at bounding box center [820, 159] width 186 height 25
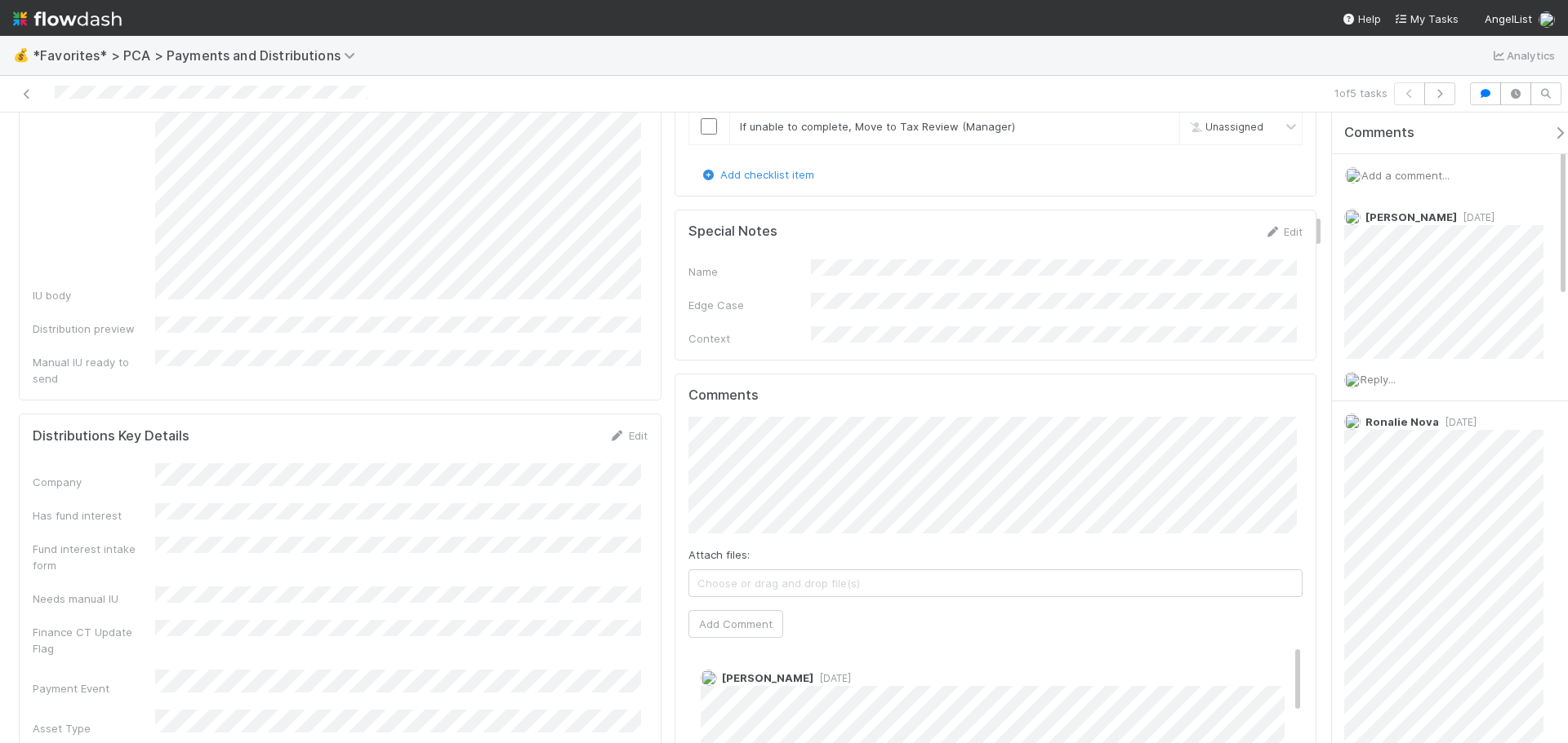
scroll to position [1387, 0]
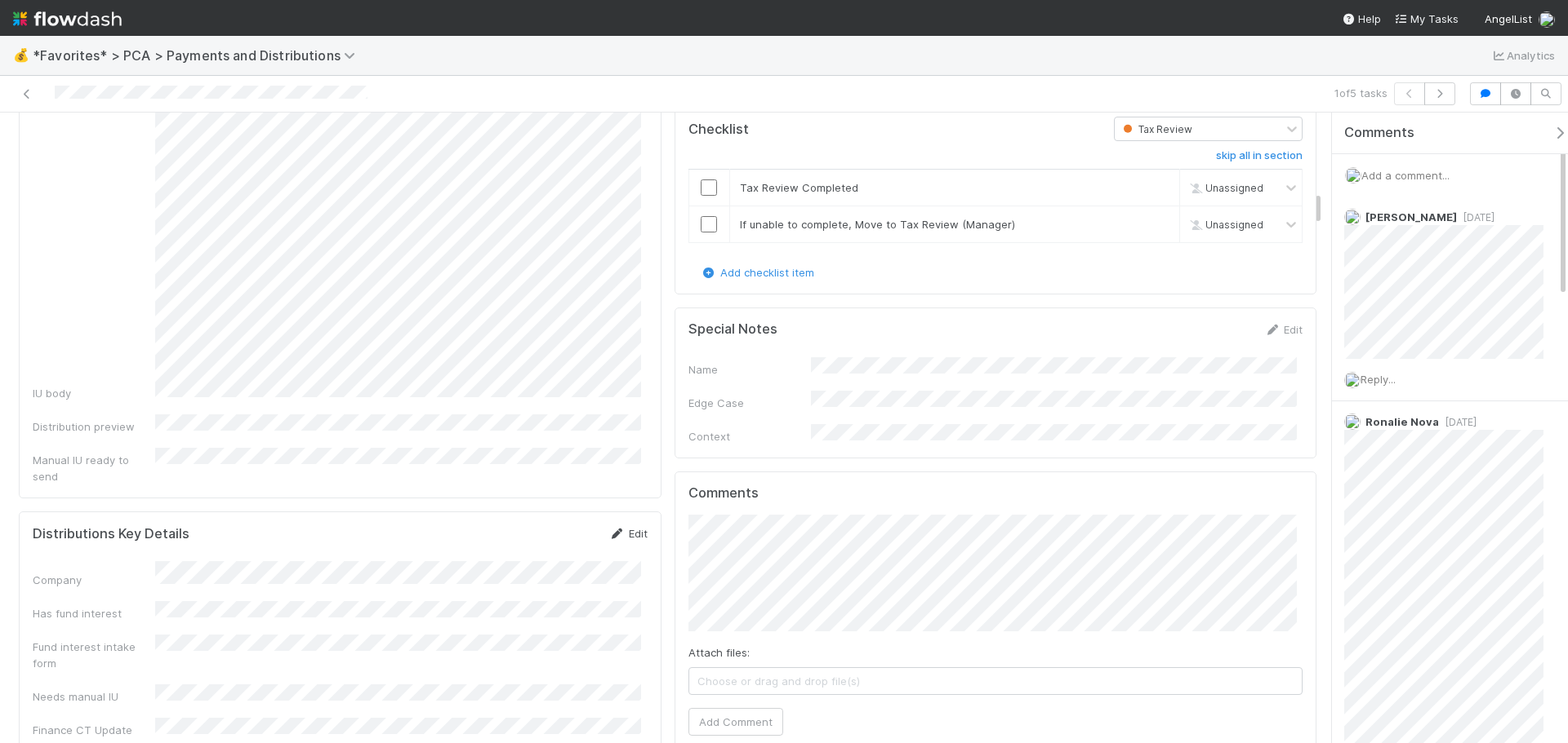
click at [609, 529] on icon at bounding box center [617, 534] width 17 height 11
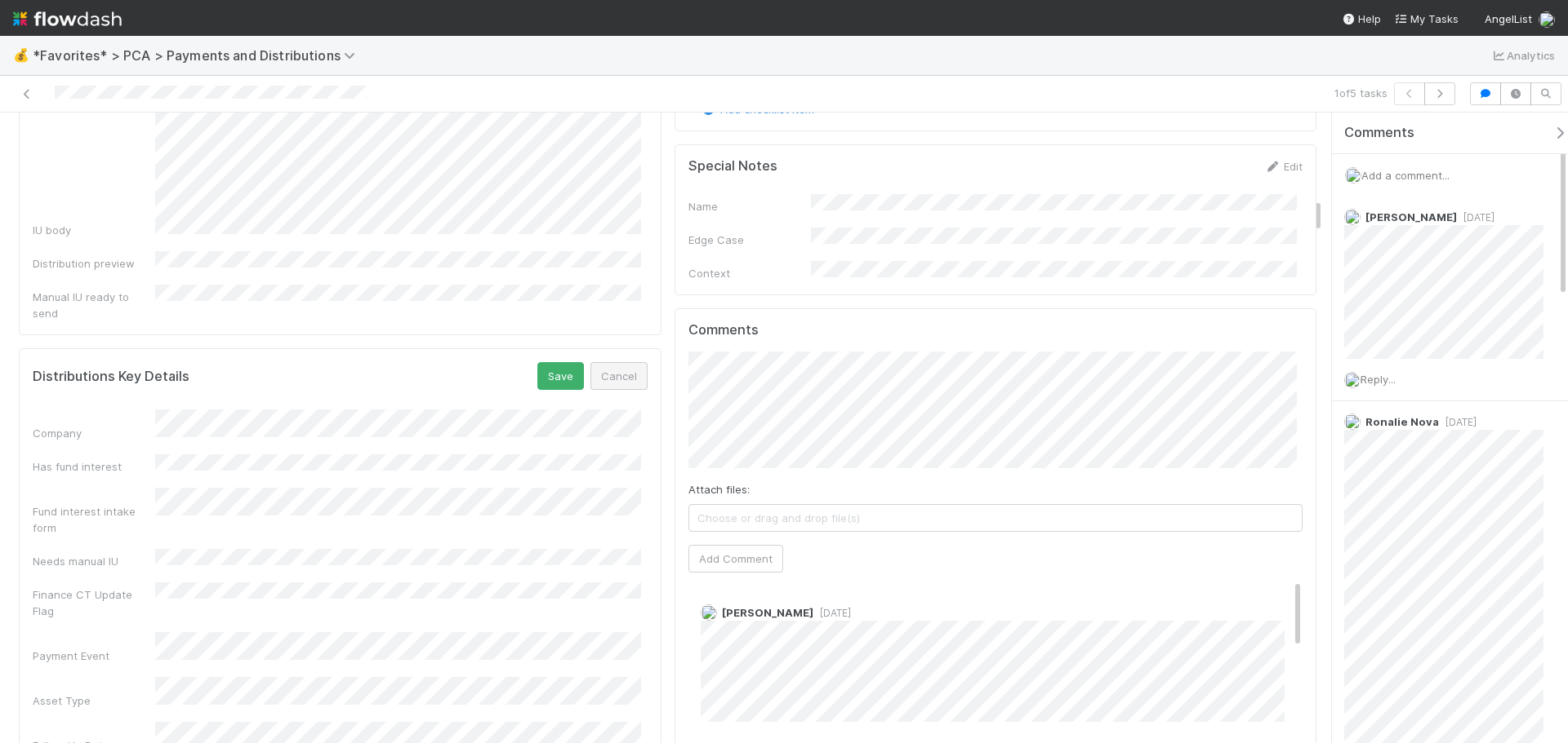
click at [616, 363] on button "Cancel" at bounding box center [619, 376] width 57 height 28
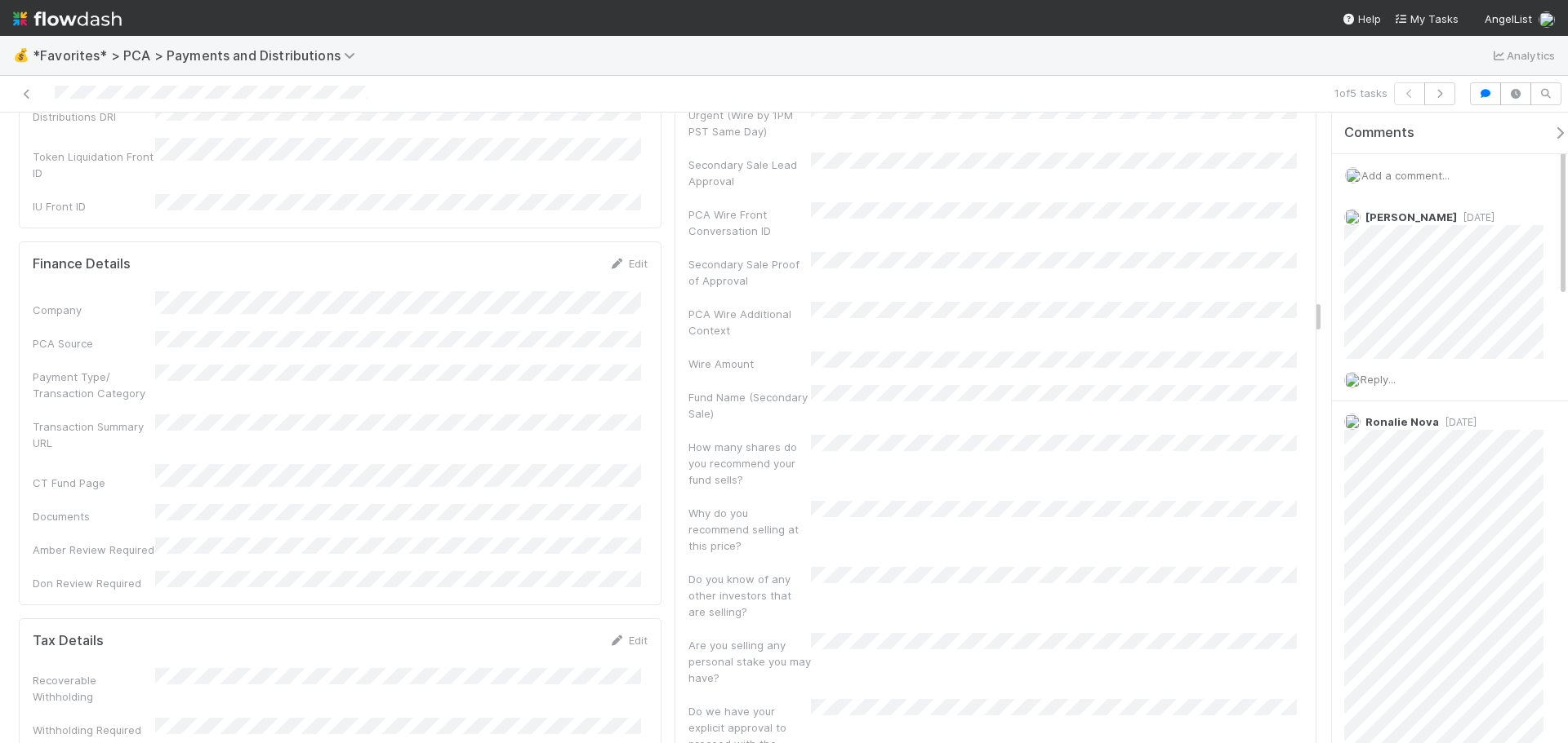
scroll to position [3345, 0]
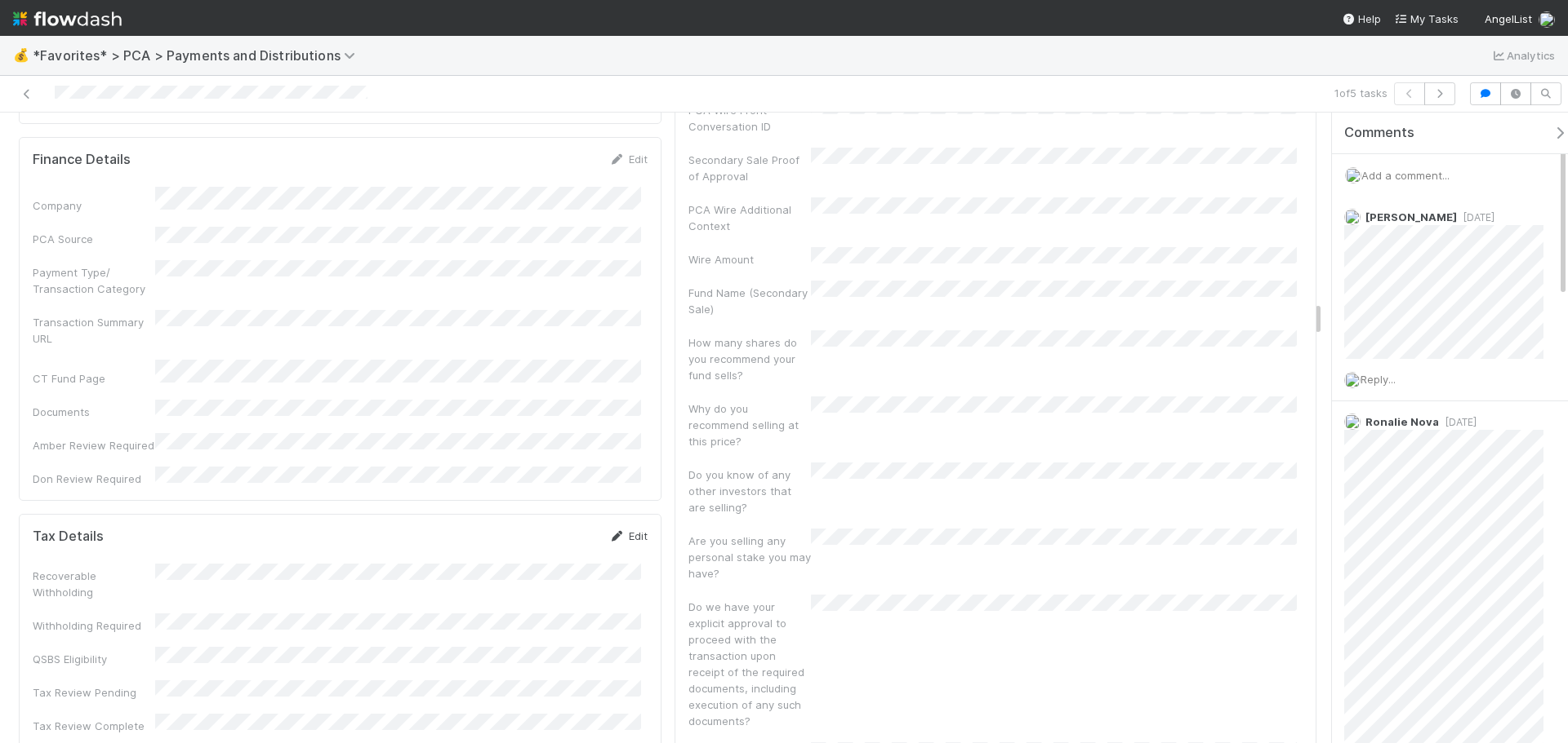
click at [630, 530] on link "Edit" at bounding box center [628, 536] width 39 height 13
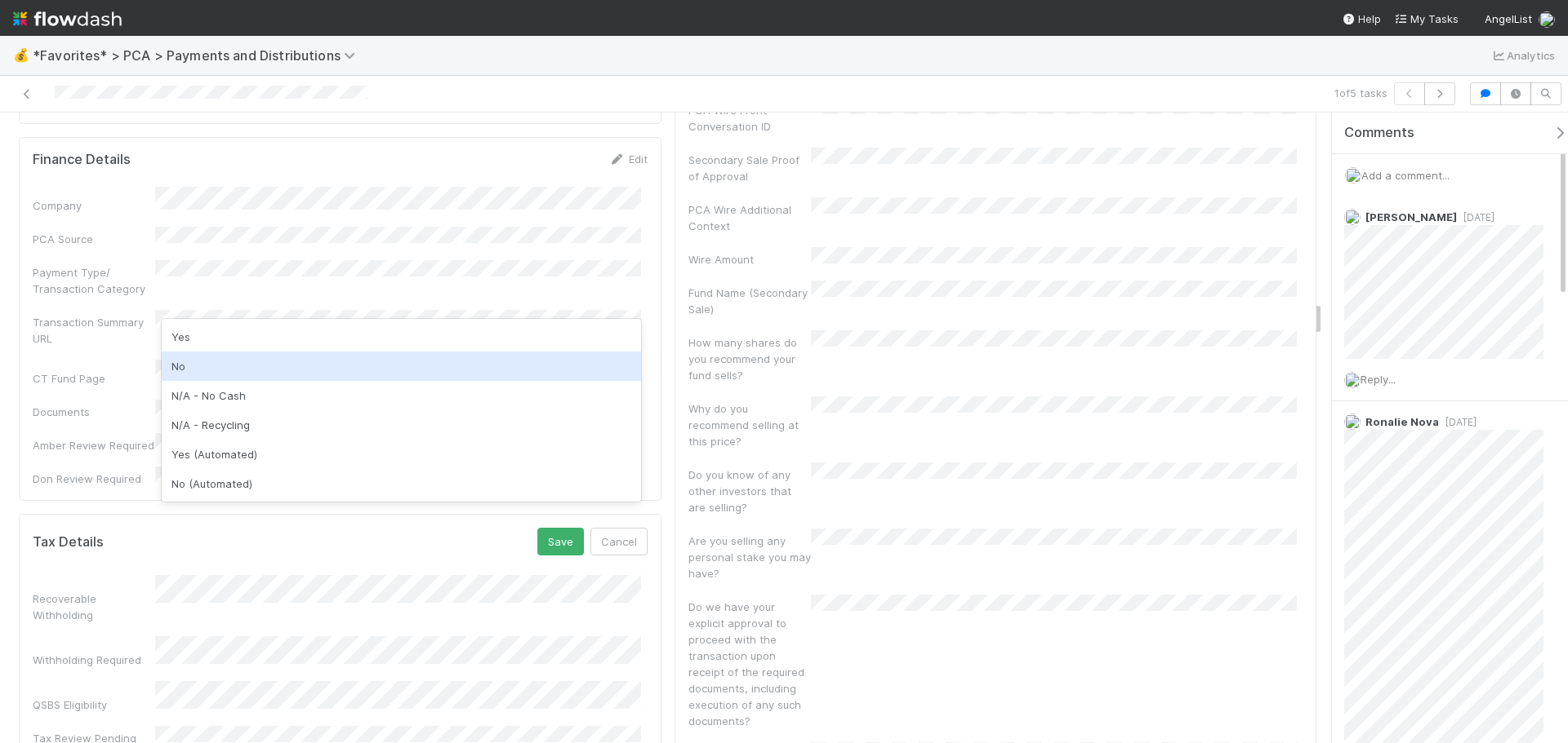
click at [260, 371] on div "No" at bounding box center [401, 367] width 479 height 30
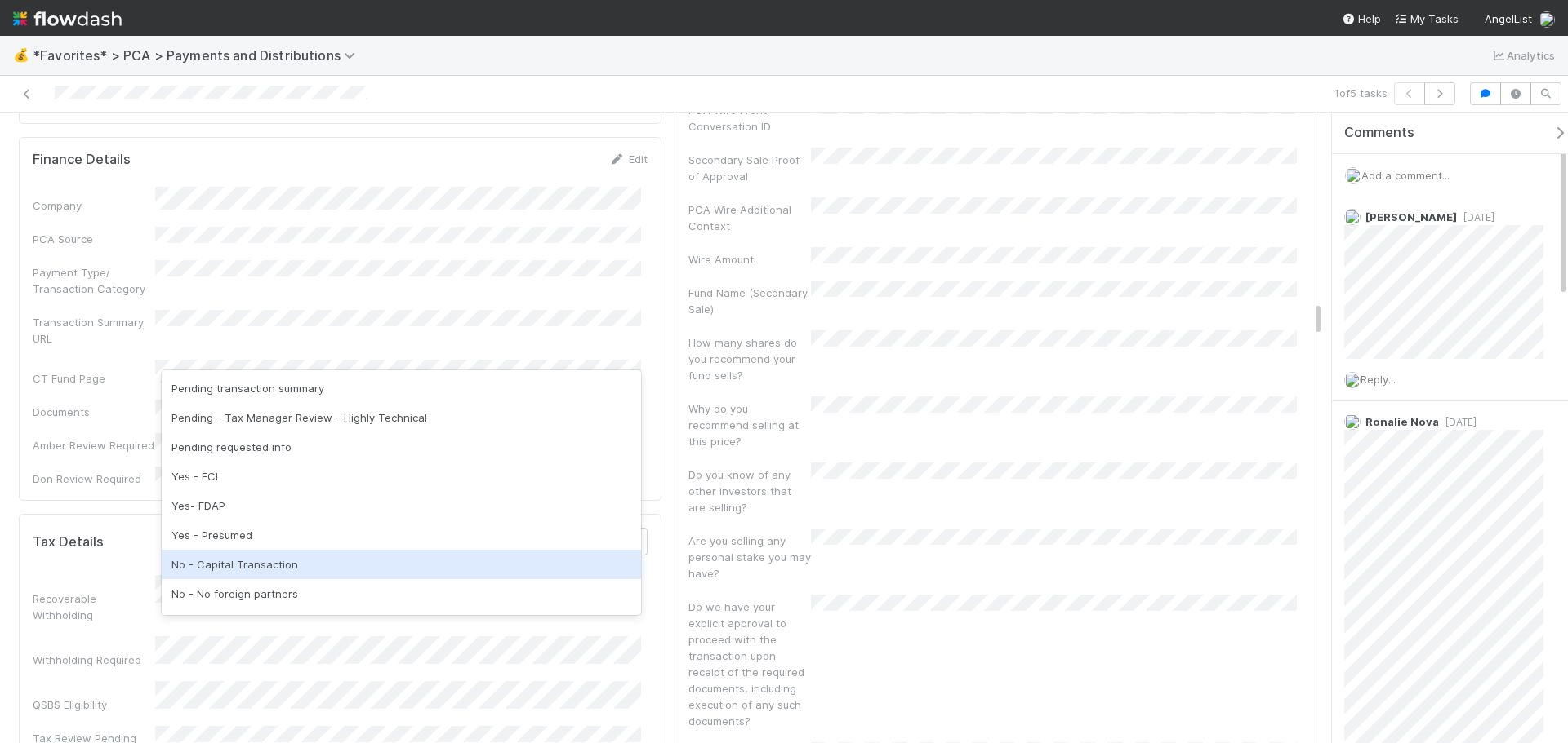
click at [222, 567] on div "No - Capital Transaction" at bounding box center [401, 565] width 479 height 30
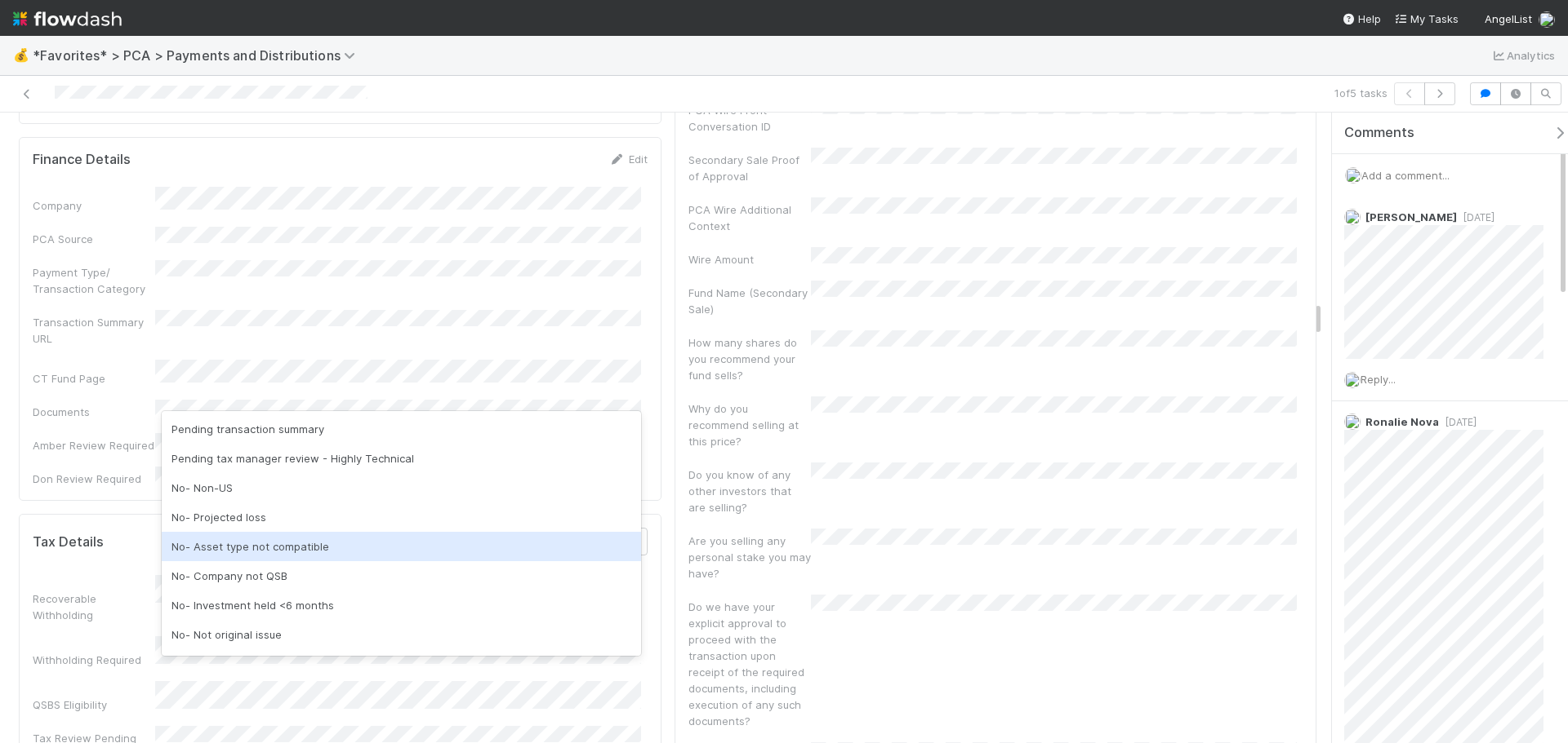
click at [294, 550] on div "No- Asset type not compatible" at bounding box center [401, 546] width 479 height 30
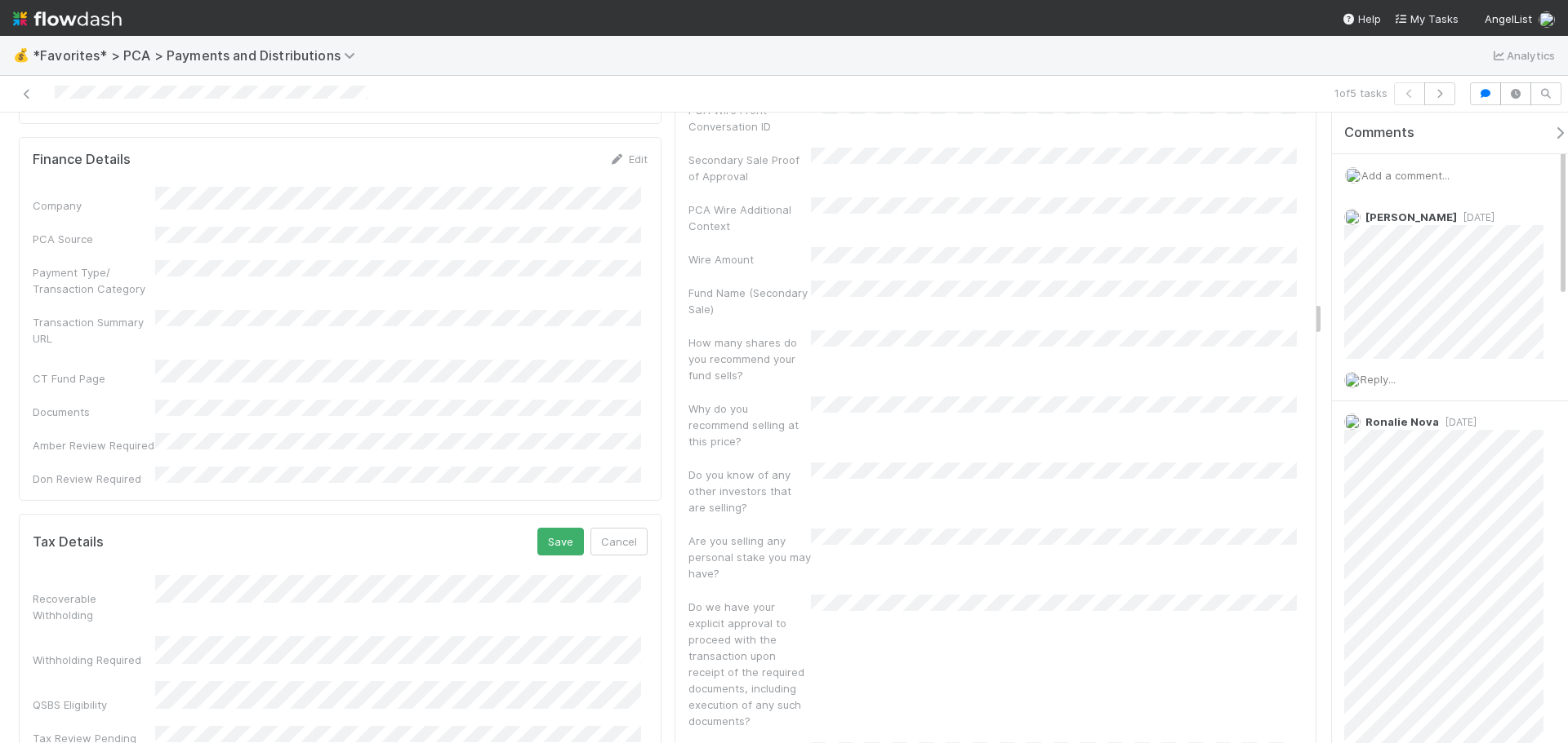
click at [558, 528] on button "Save" at bounding box center [560, 541] width 46 height 28
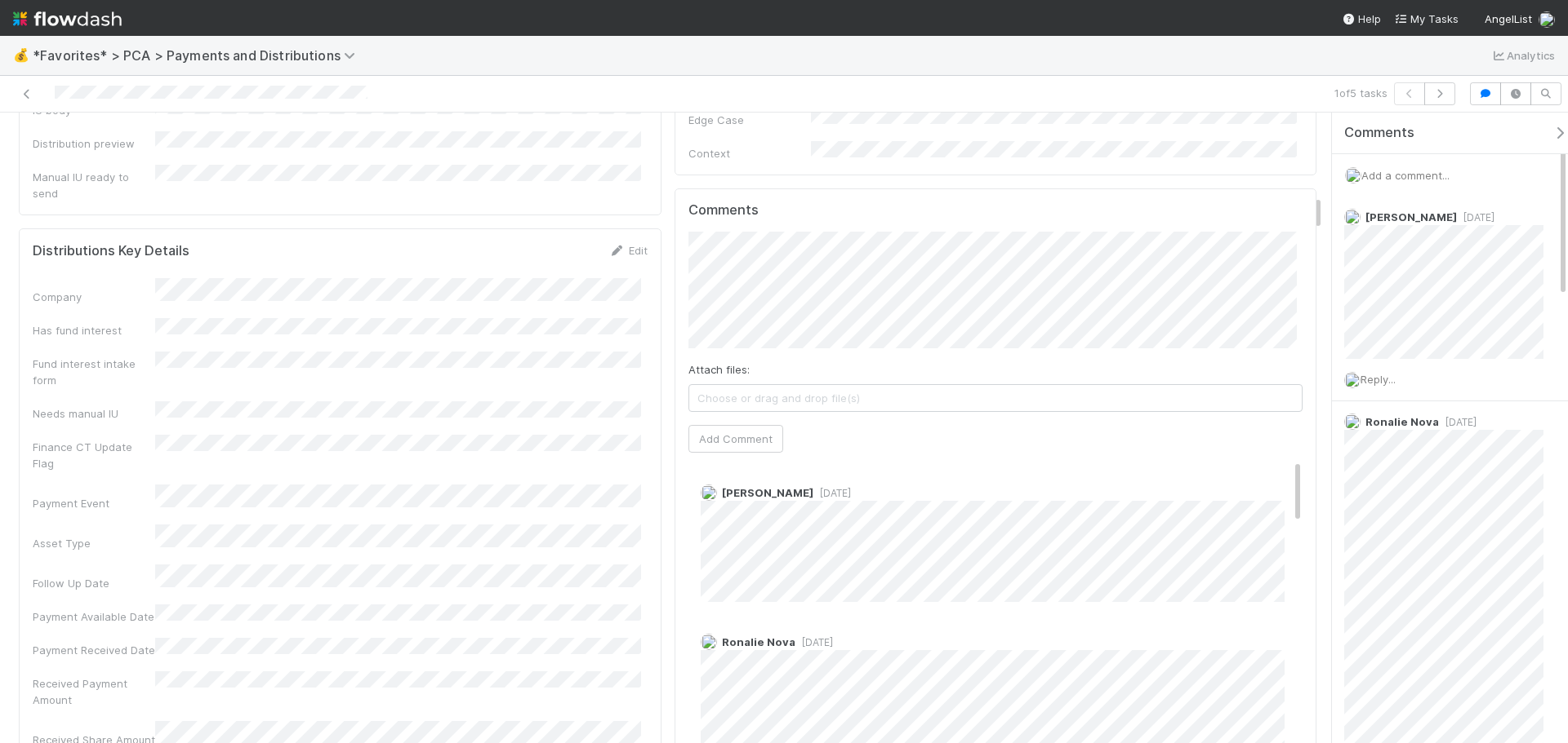
scroll to position [1469, 0]
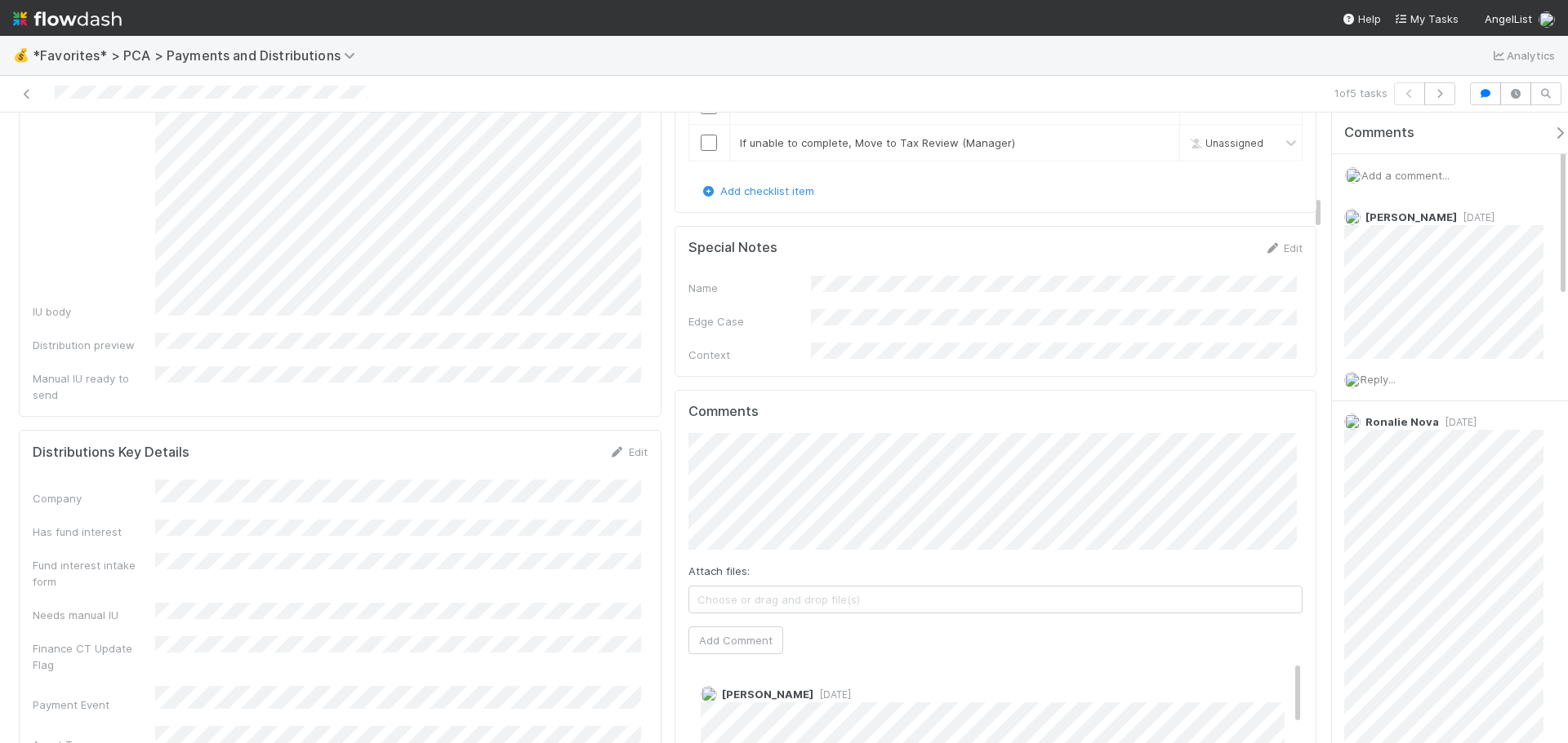
click at [36, 96] on div at bounding box center [372, 93] width 731 height 23
click at [27, 96] on icon at bounding box center [27, 94] width 17 height 11
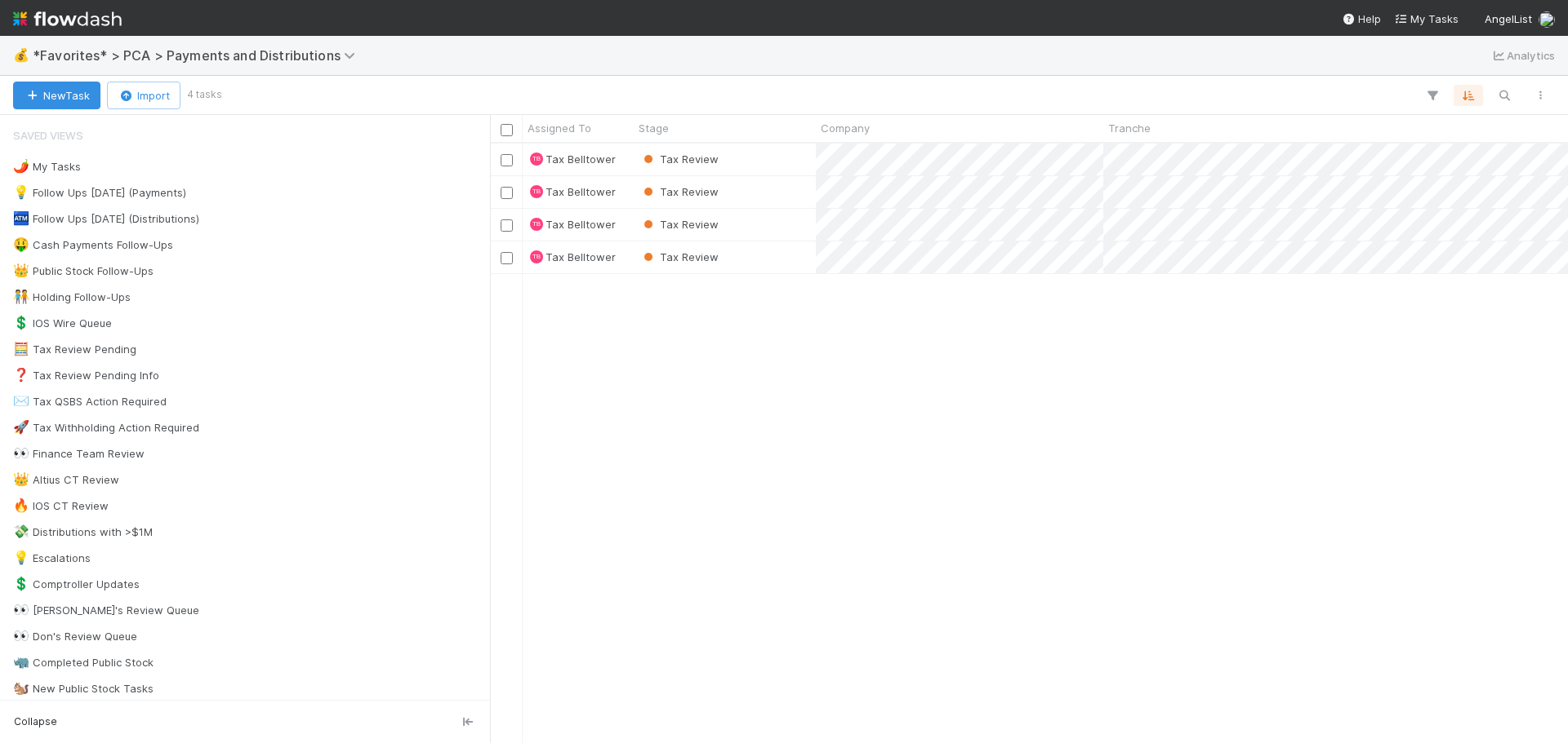
scroll to position [588, 1066]
click at [760, 171] on div "Tax Review" at bounding box center [725, 159] width 182 height 32
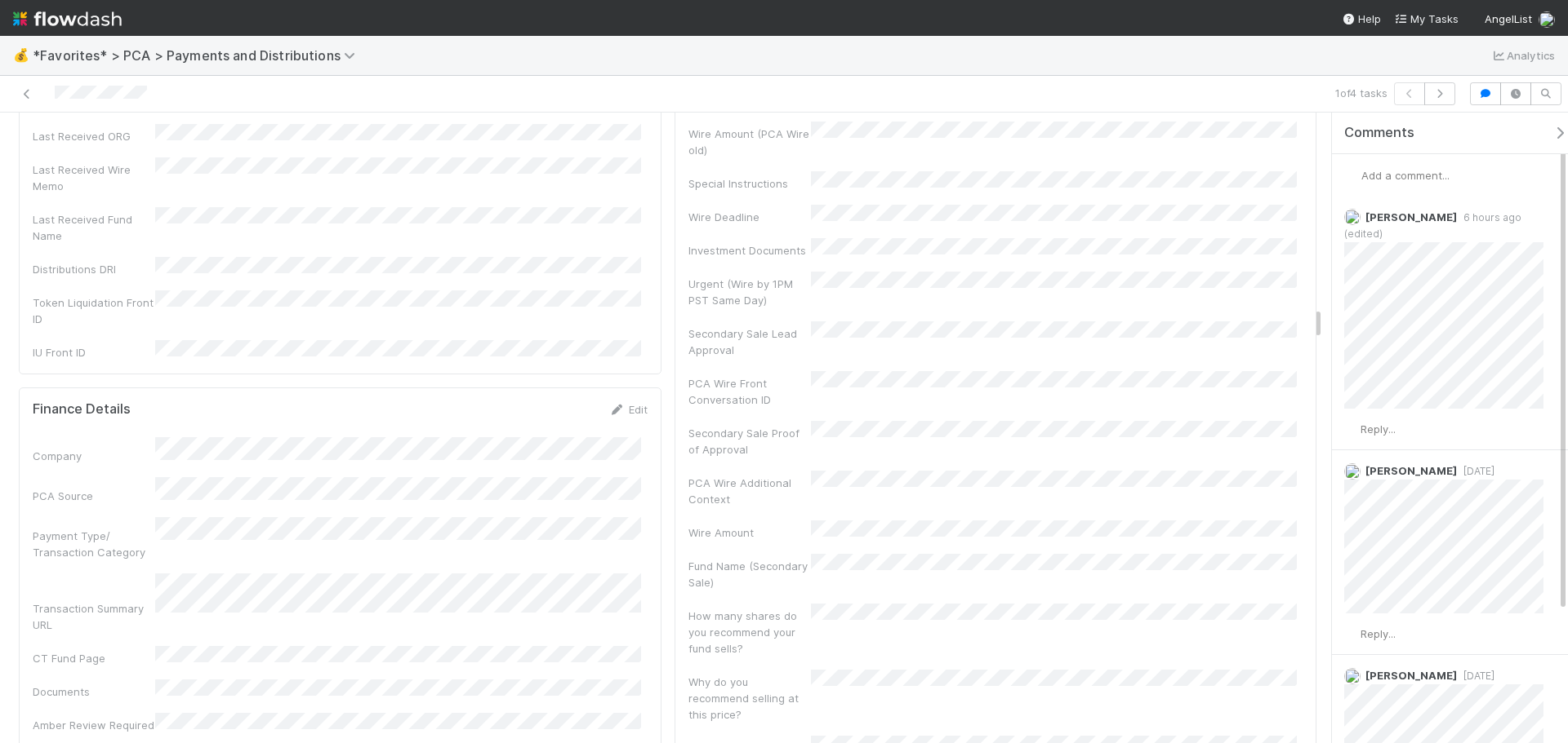
scroll to position [3754, 0]
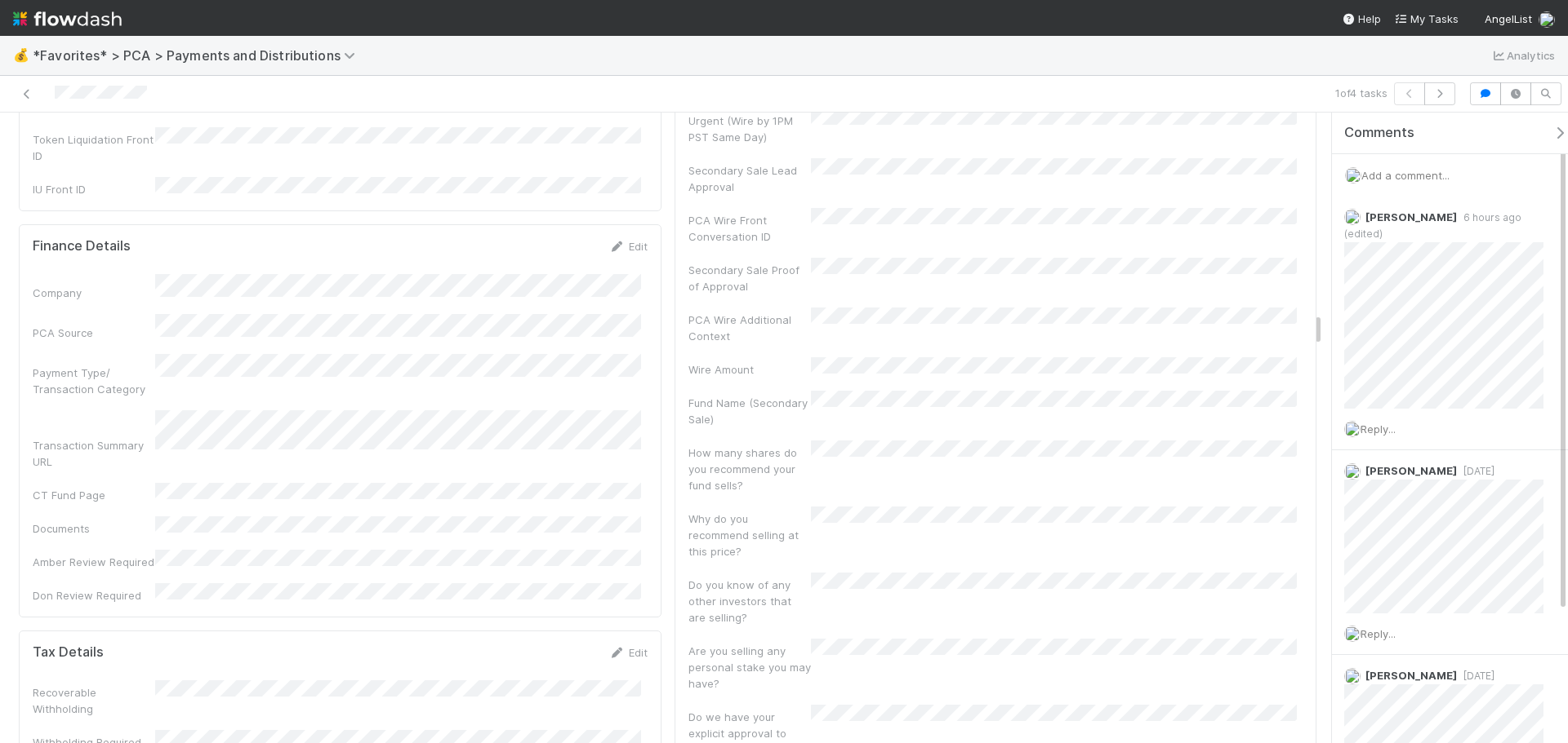
click at [645, 644] on div "Tax Details Edit" at bounding box center [340, 652] width 640 height 17
click at [629, 646] on link "Edit" at bounding box center [628, 652] width 39 height 13
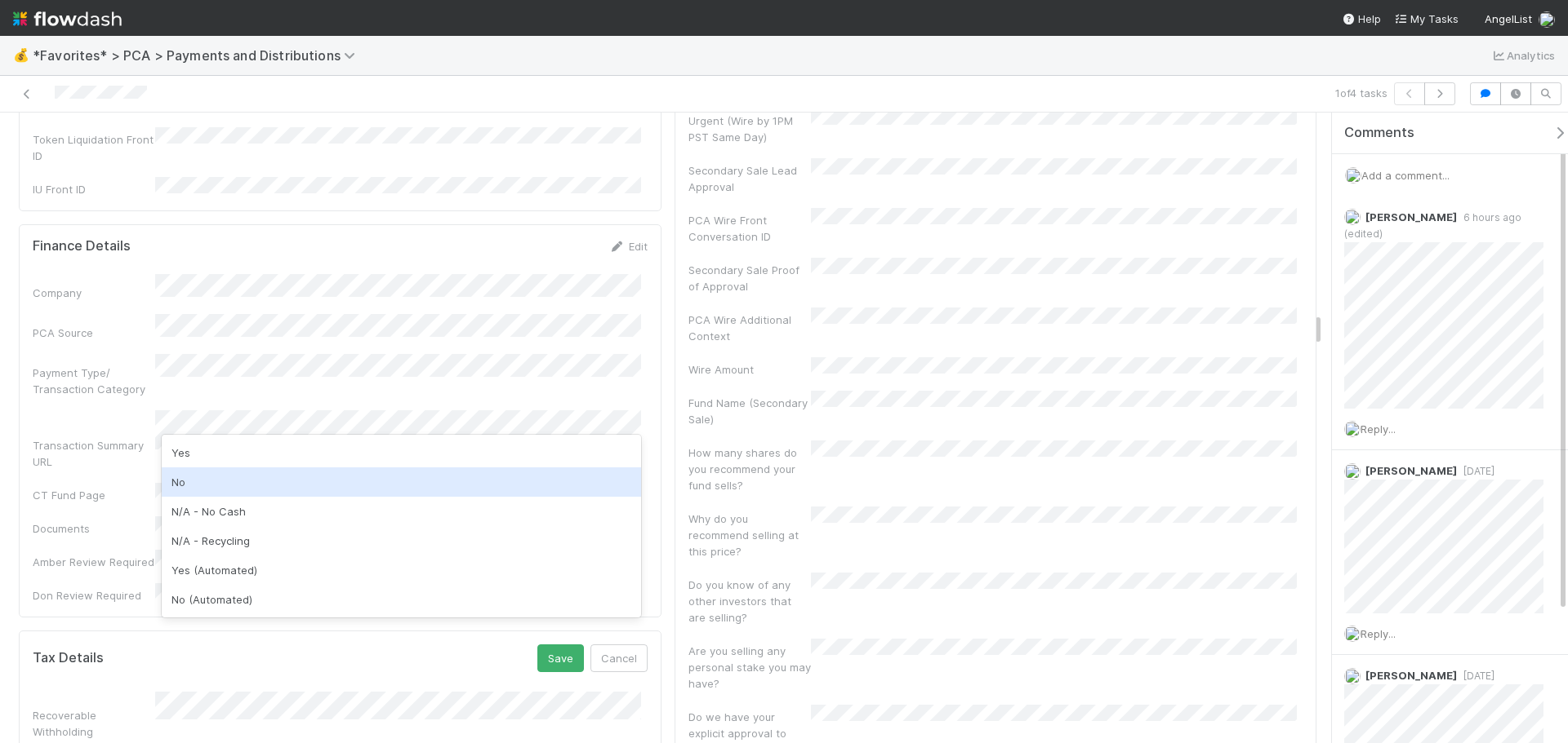
click at [308, 482] on div "No" at bounding box center [401, 482] width 479 height 30
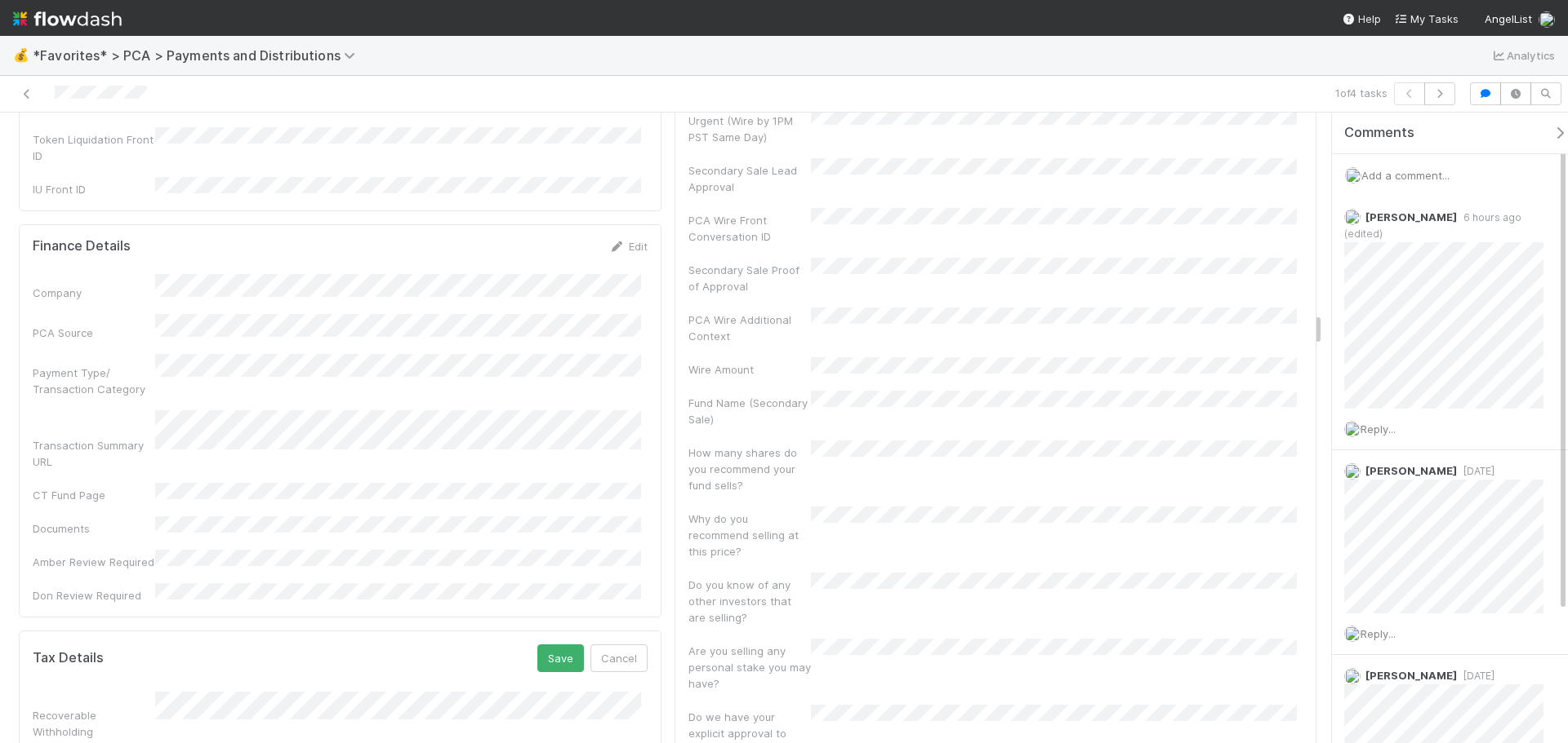
click at [546, 289] on div "Company PCA Source Payment Type/ Transaction Category Transaction Summary URL C…" at bounding box center [340, 439] width 615 height 330
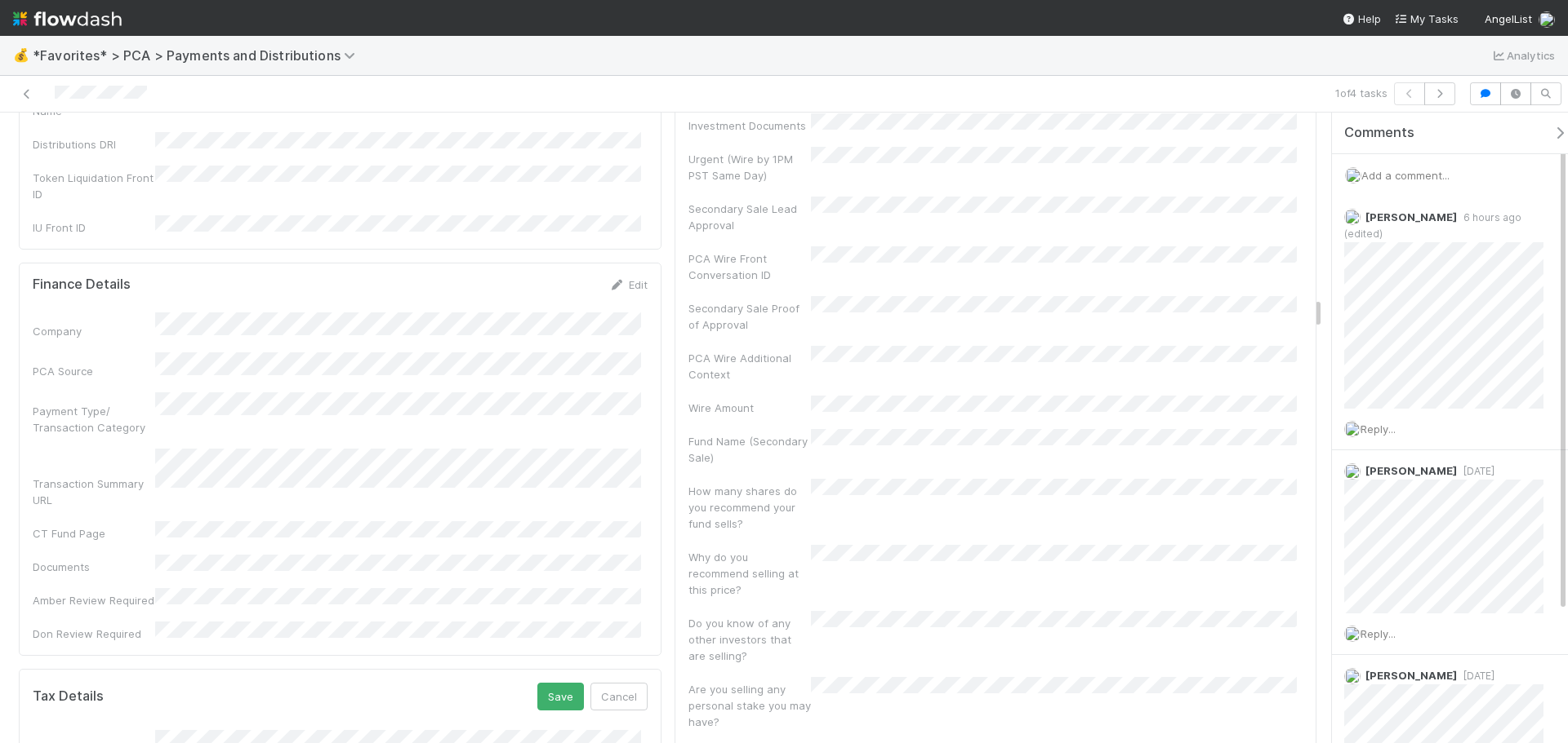
scroll to position [3836, 0]
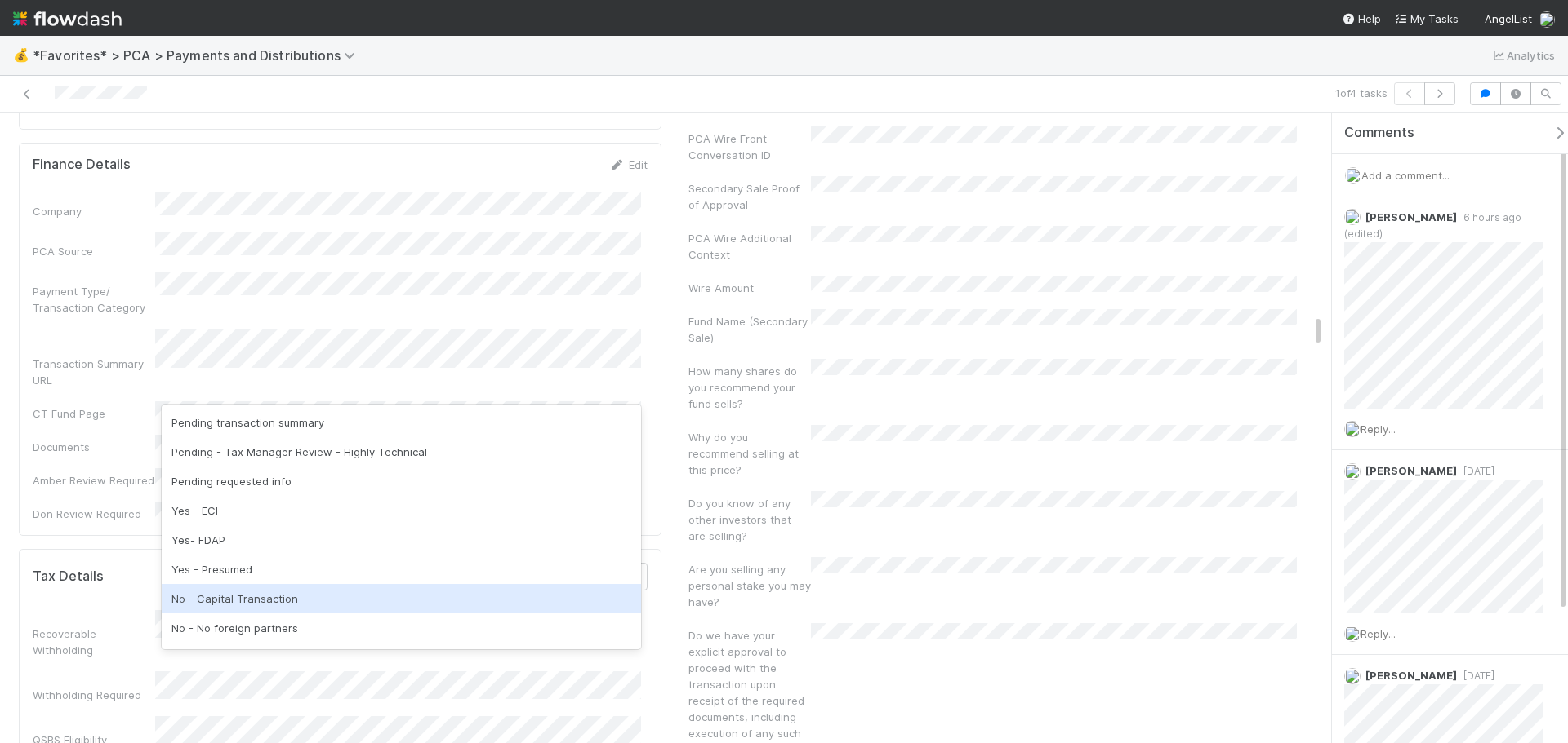
click at [258, 598] on div "No - Capital Transaction" at bounding box center [401, 599] width 479 height 30
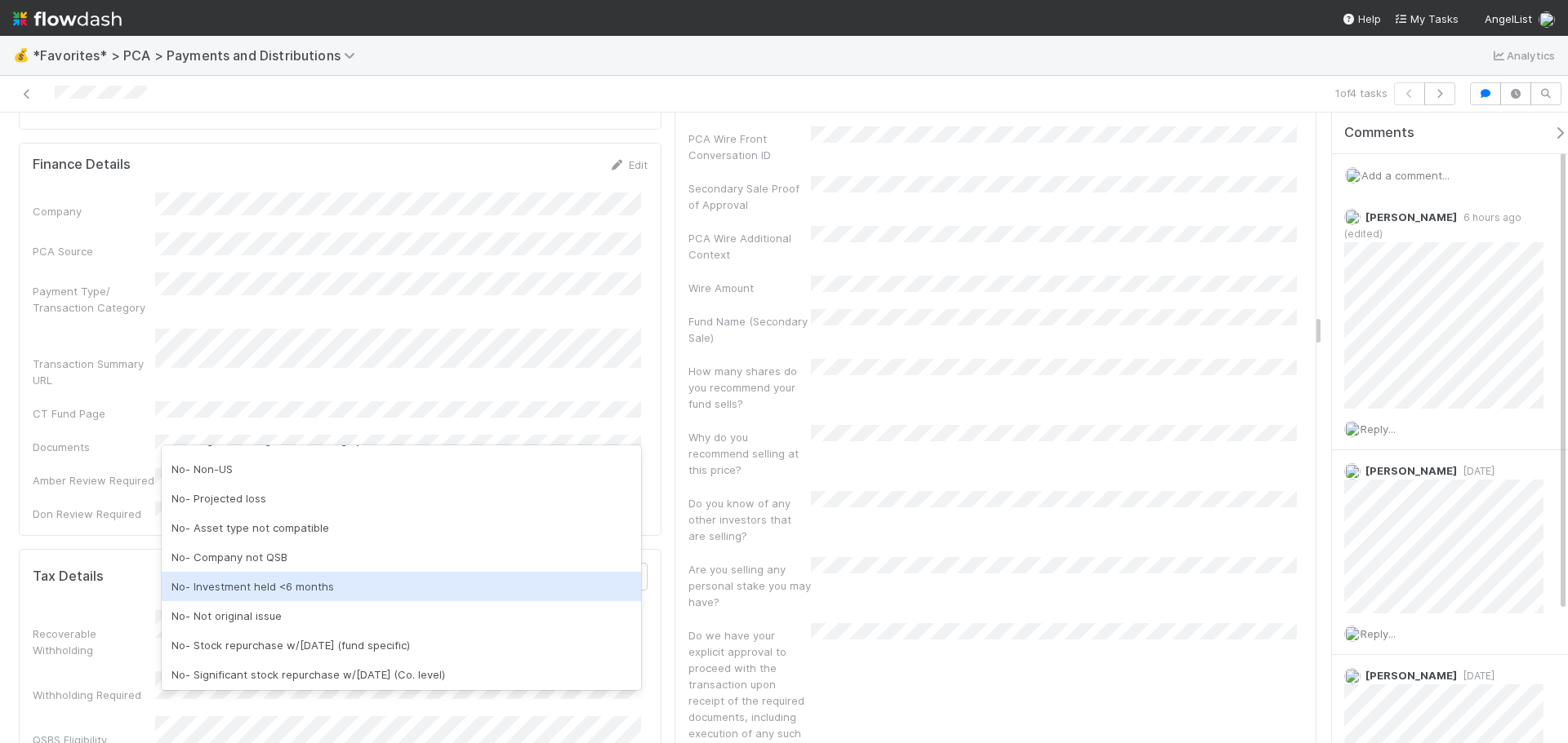
scroll to position [82, 0]
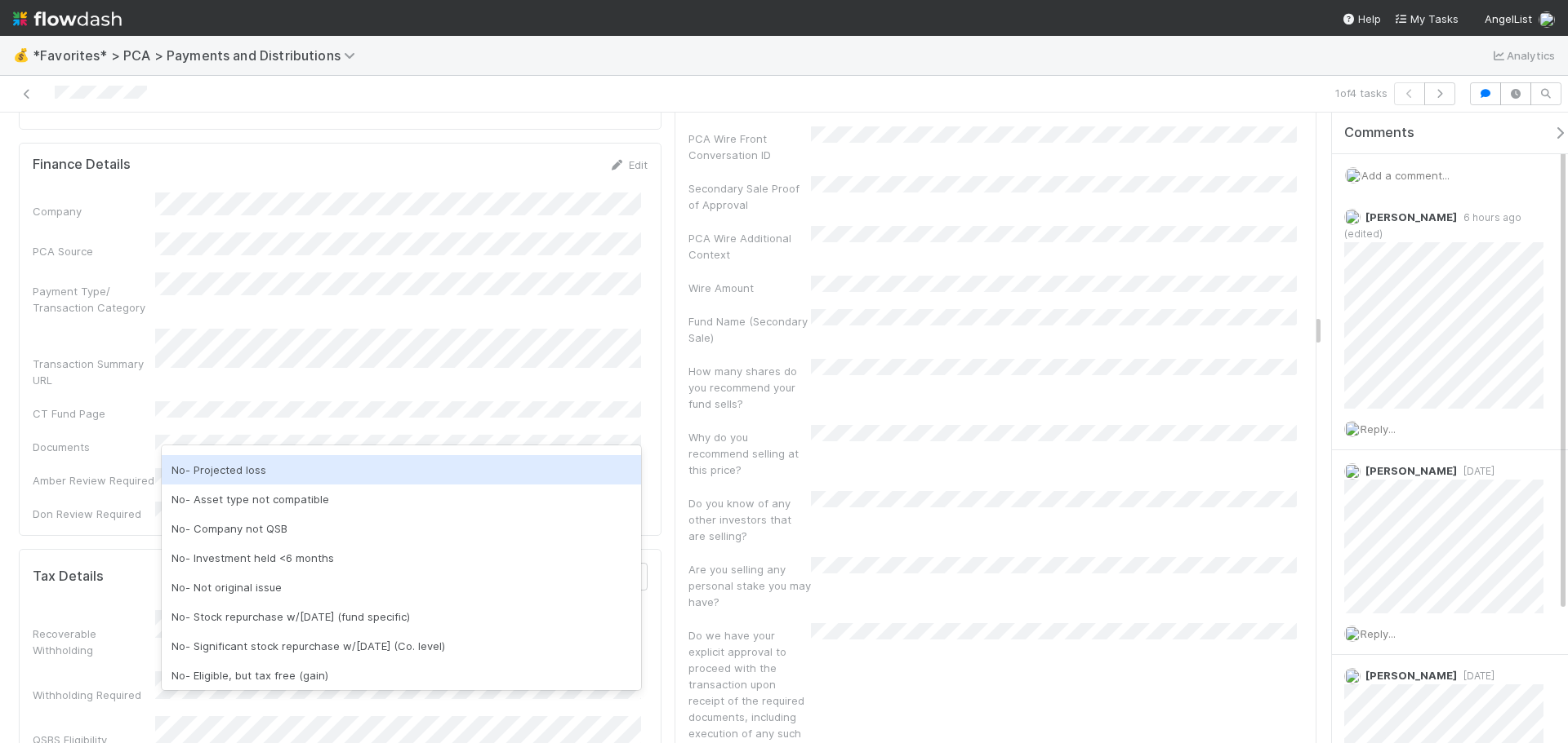
click at [278, 475] on div "No- Projected loss" at bounding box center [401, 470] width 479 height 30
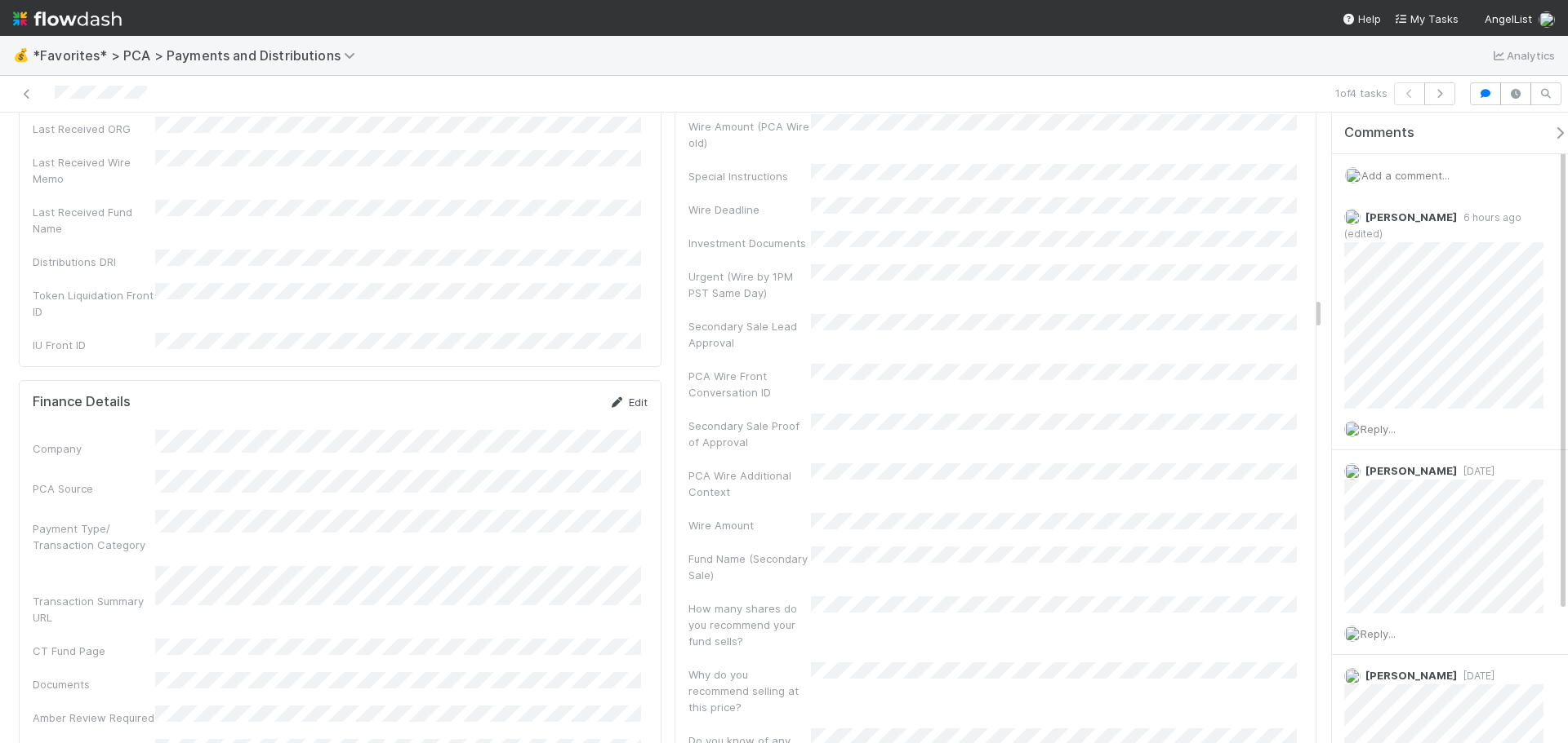
scroll to position [3754, 0]
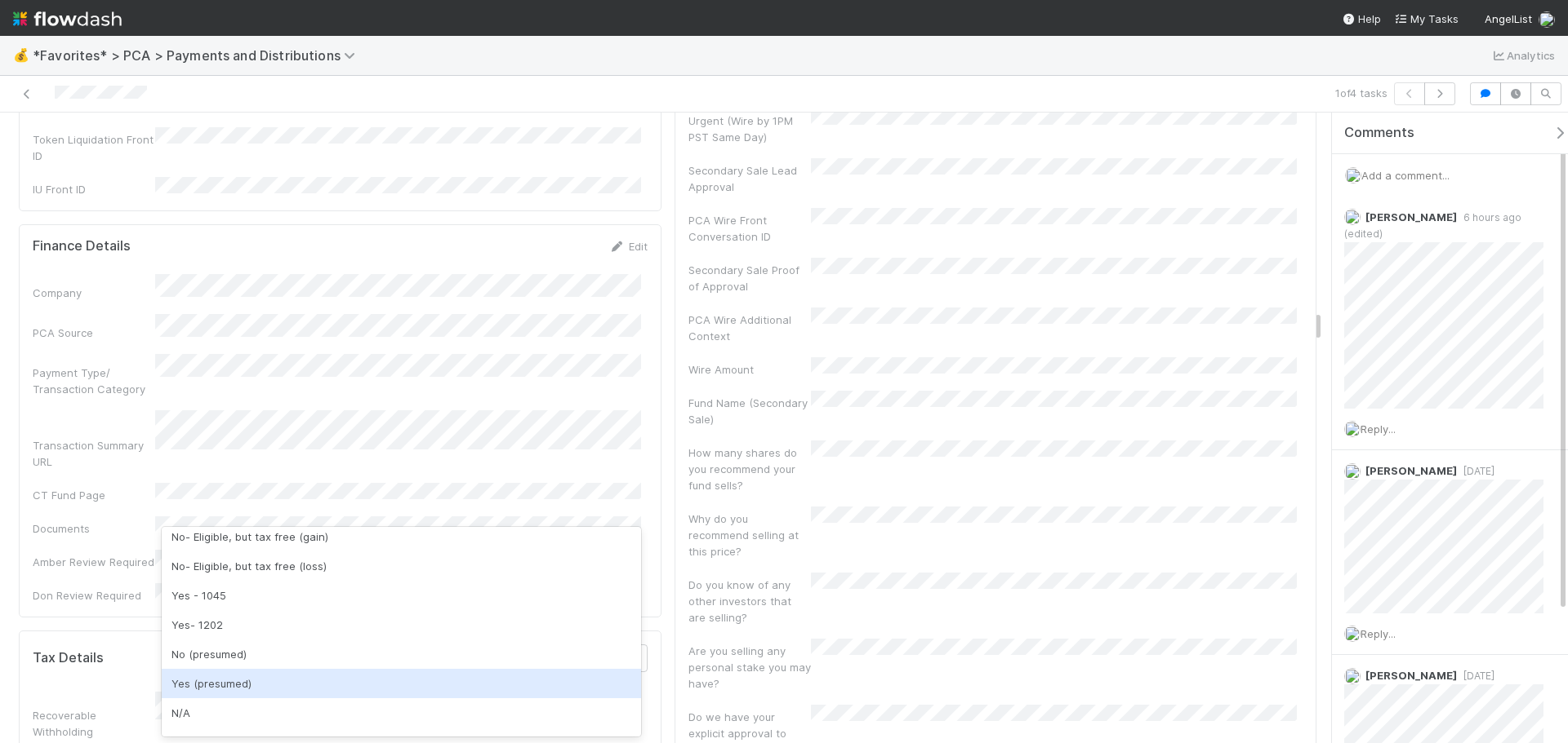
scroll to position [326, 0]
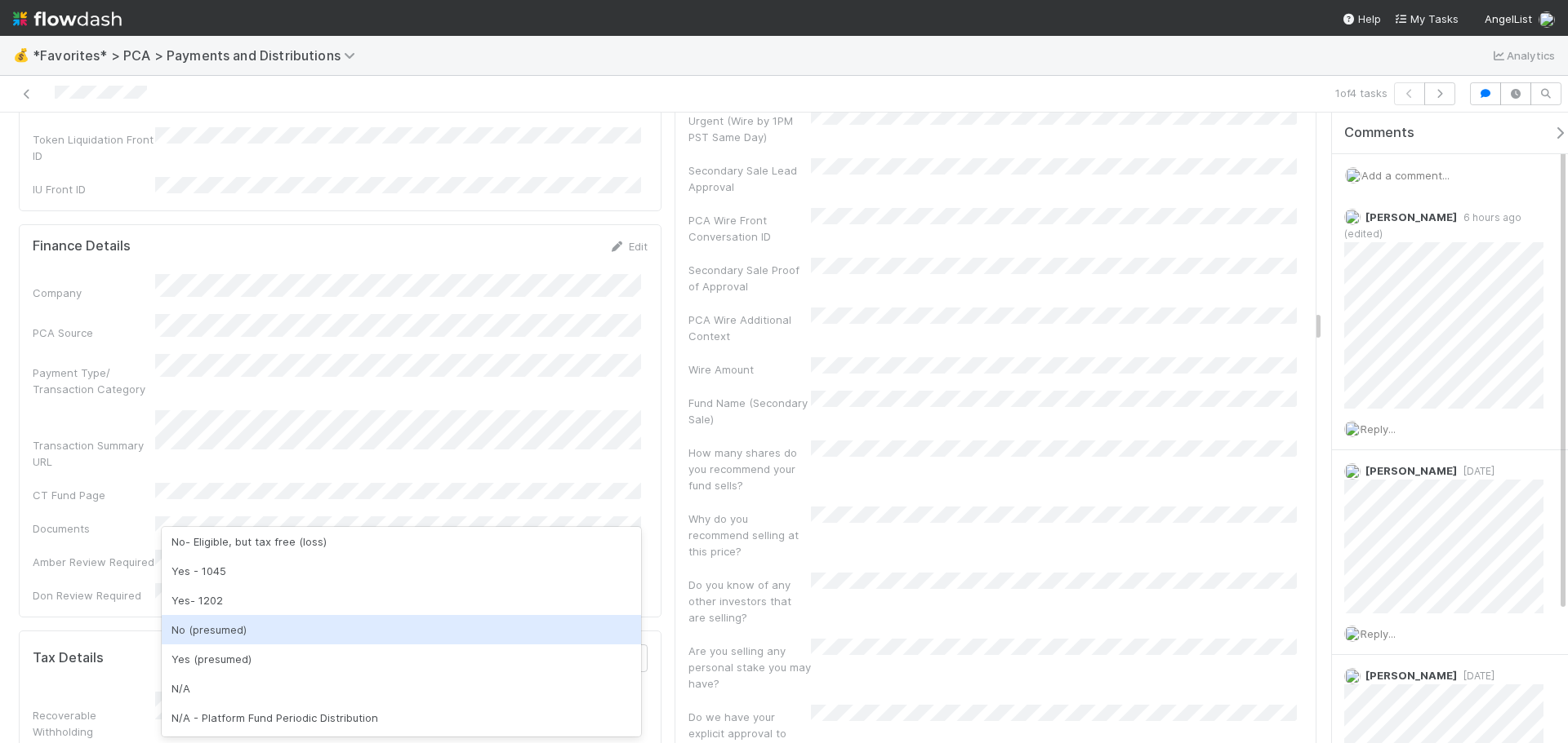
click at [274, 631] on div "No (presumed)" at bounding box center [401, 630] width 479 height 30
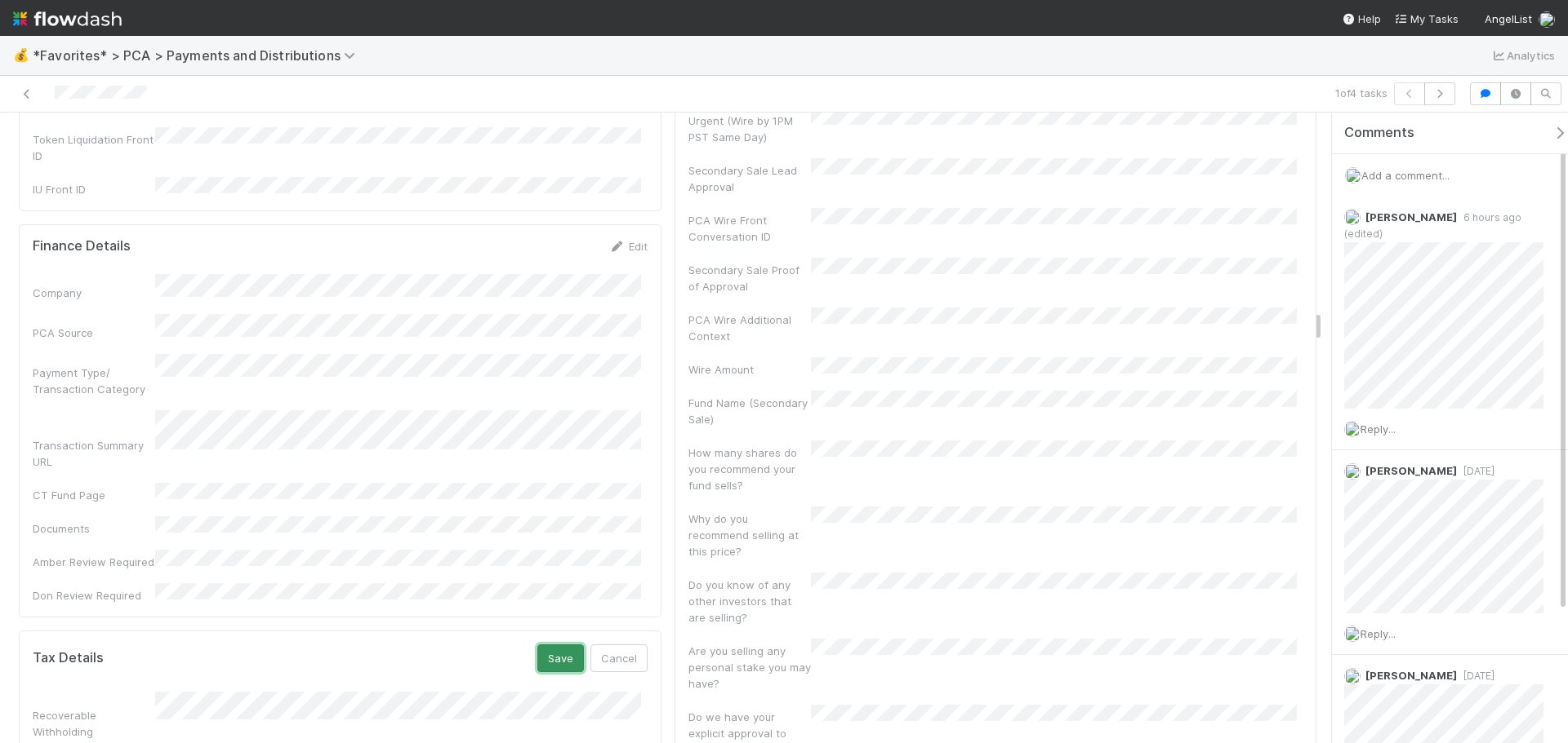
click at [546, 644] on button "Save" at bounding box center [560, 658] width 46 height 28
click at [26, 99] on link at bounding box center [27, 94] width 17 height 17
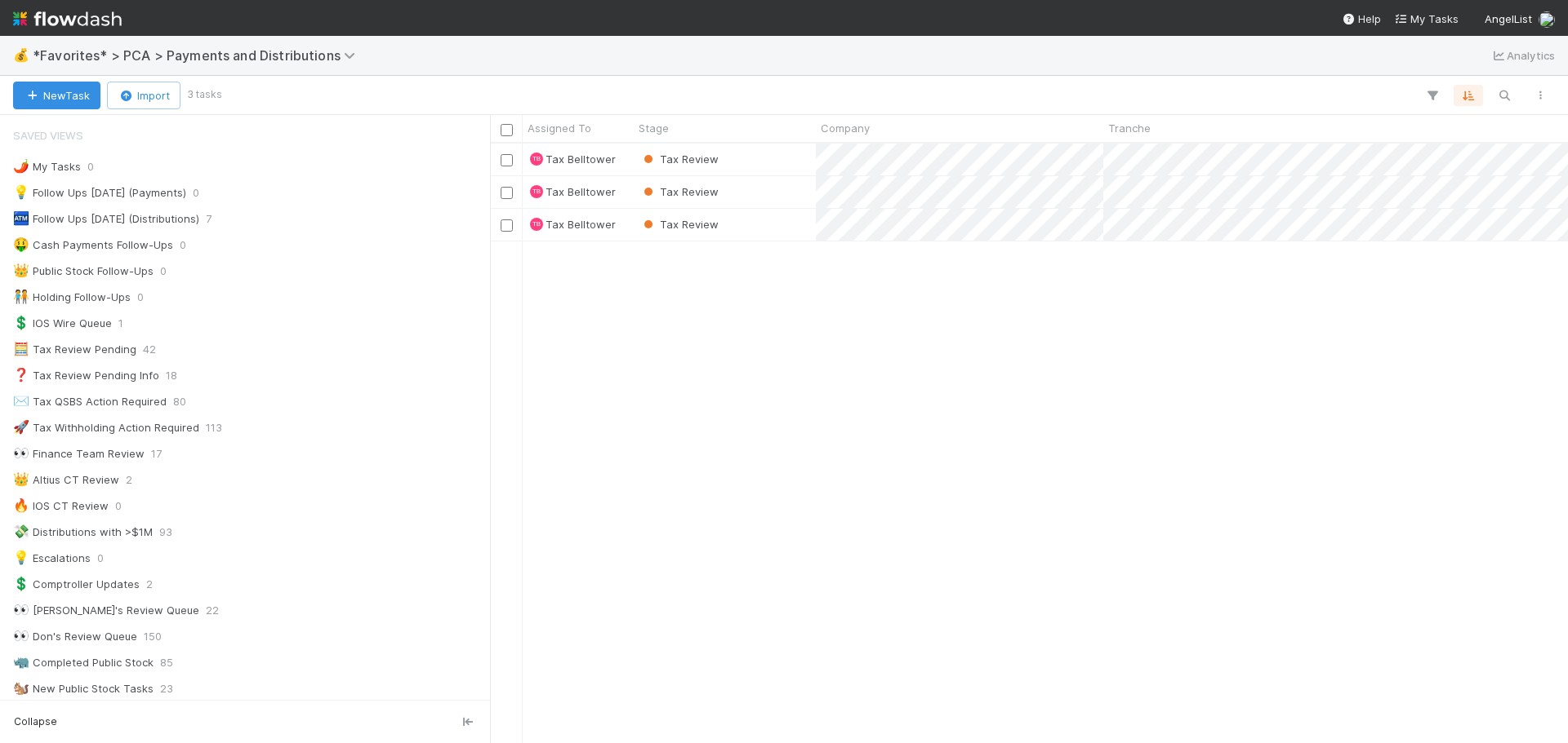
scroll to position [13, 13]
click at [794, 169] on div "Tax Review" at bounding box center [725, 159] width 182 height 32
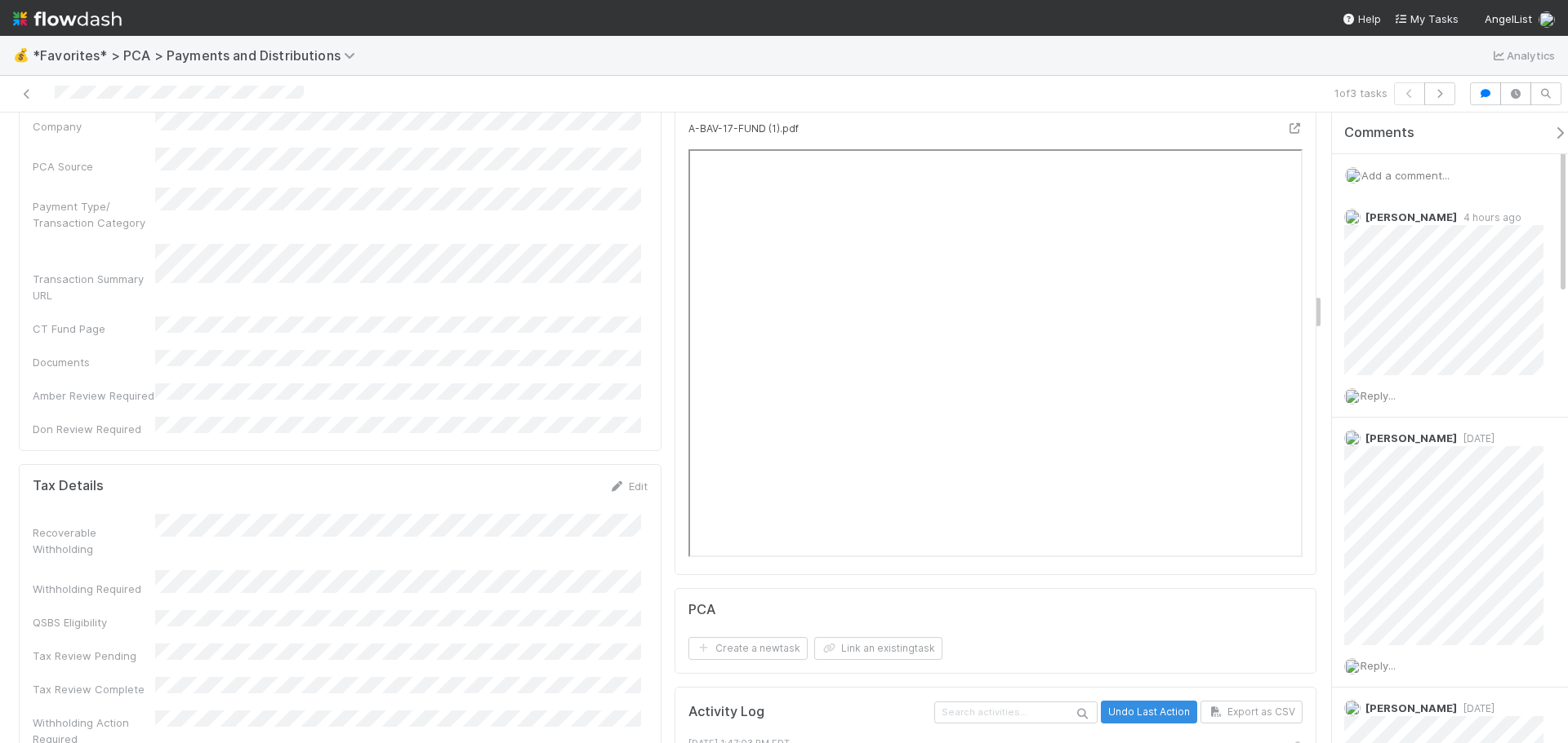
scroll to position [3019, 0]
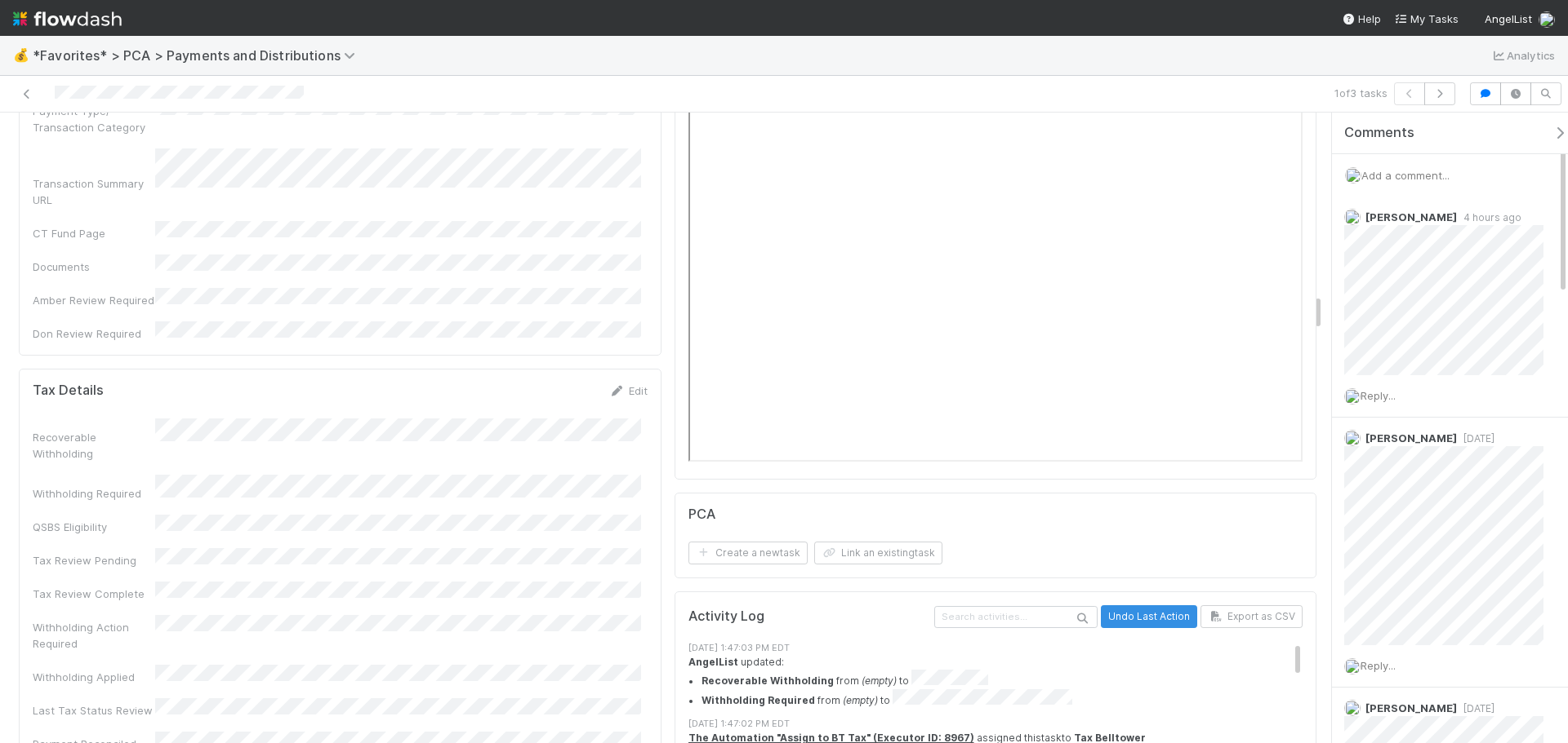
click at [625, 382] on div "Edit" at bounding box center [628, 390] width 39 height 17
click at [617, 386] on icon at bounding box center [617, 391] width 17 height 11
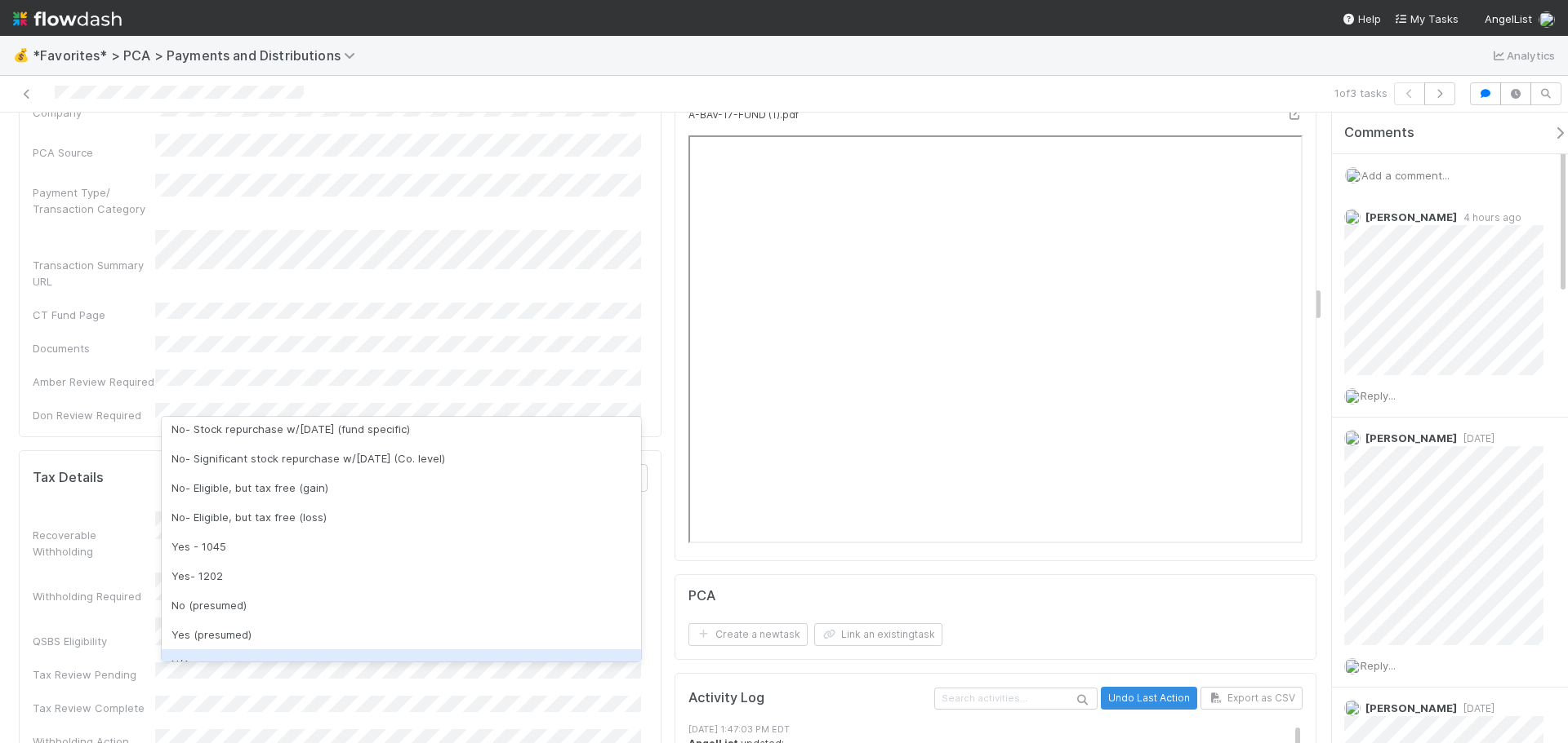
scroll to position [326, 0]
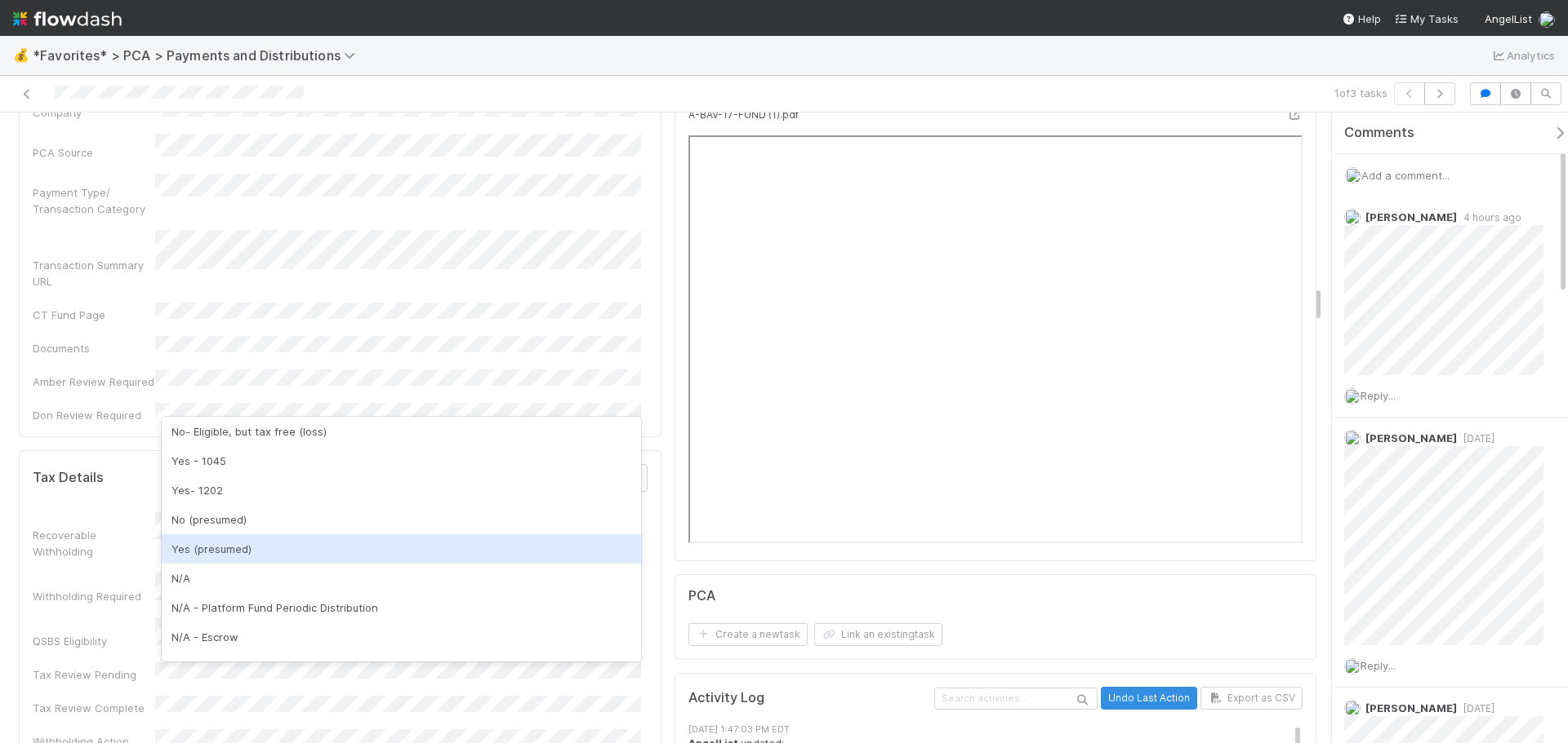
click at [242, 546] on div "Yes (presumed)" at bounding box center [401, 549] width 479 height 30
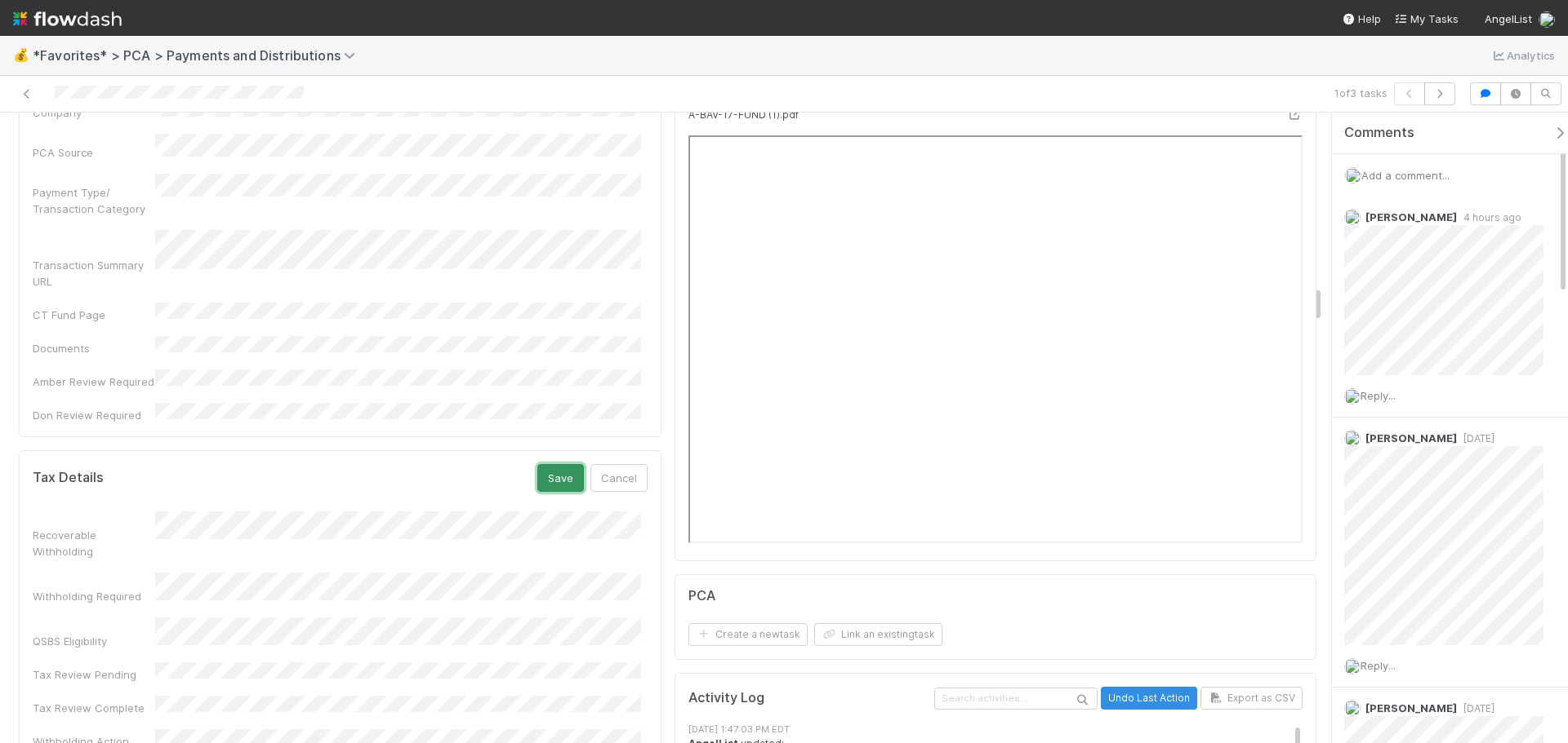
click at [549, 464] on button "Save" at bounding box center [560, 478] width 46 height 28
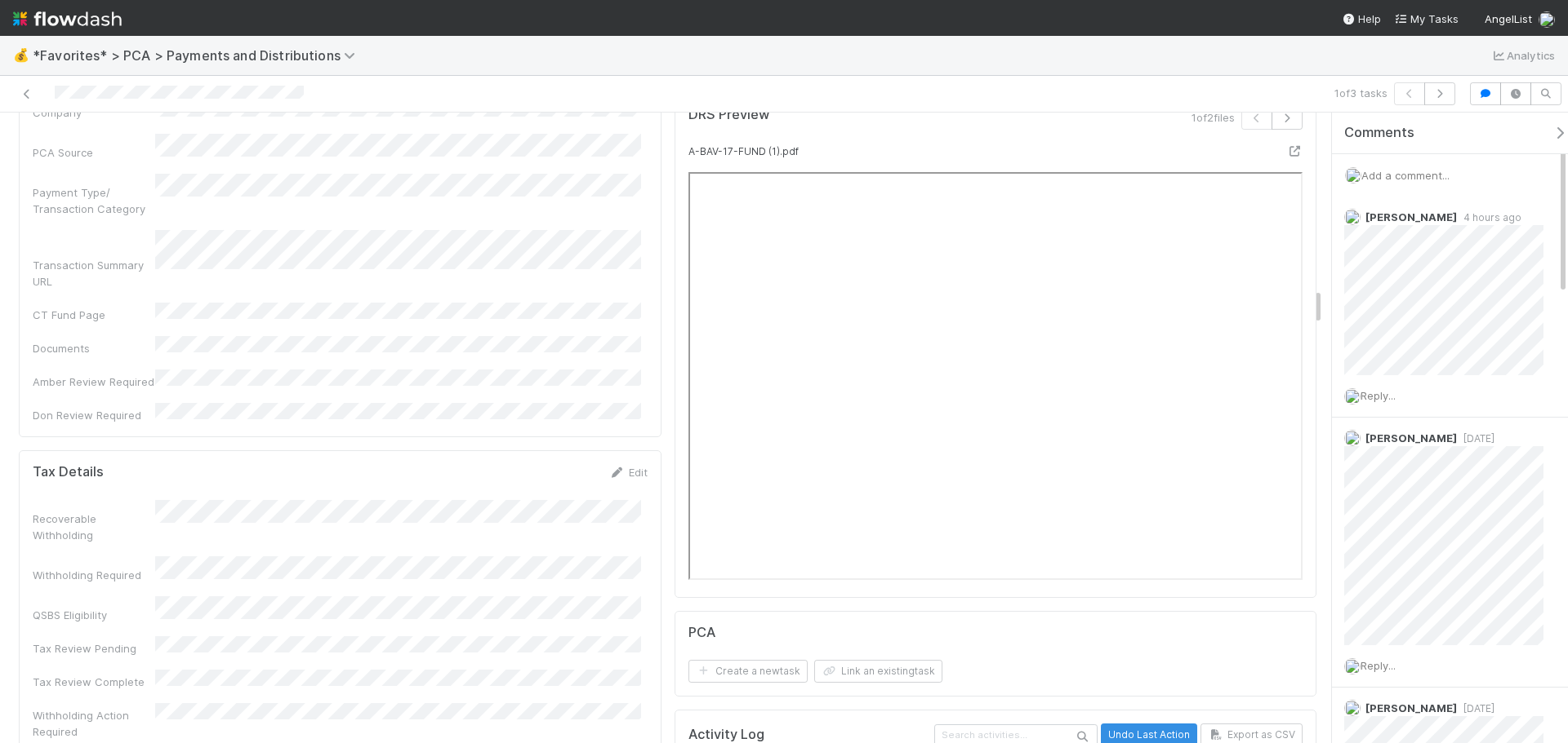
click at [8, 96] on div at bounding box center [372, 93] width 731 height 23
click at [17, 94] on div at bounding box center [372, 93] width 731 height 23
click at [23, 91] on icon at bounding box center [27, 94] width 17 height 11
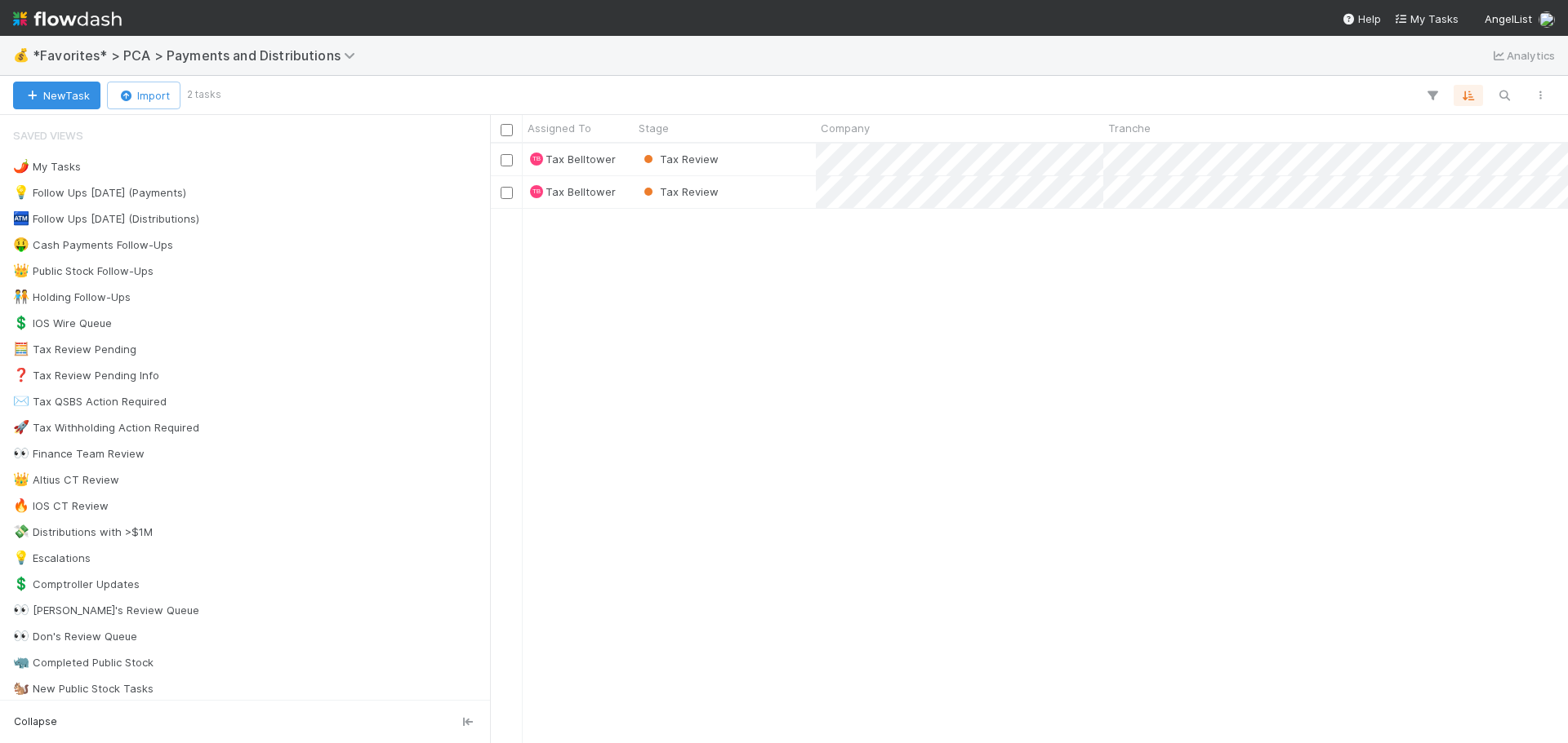
scroll to position [588, 1066]
click at [778, 185] on div "Tax Review" at bounding box center [725, 192] width 182 height 32
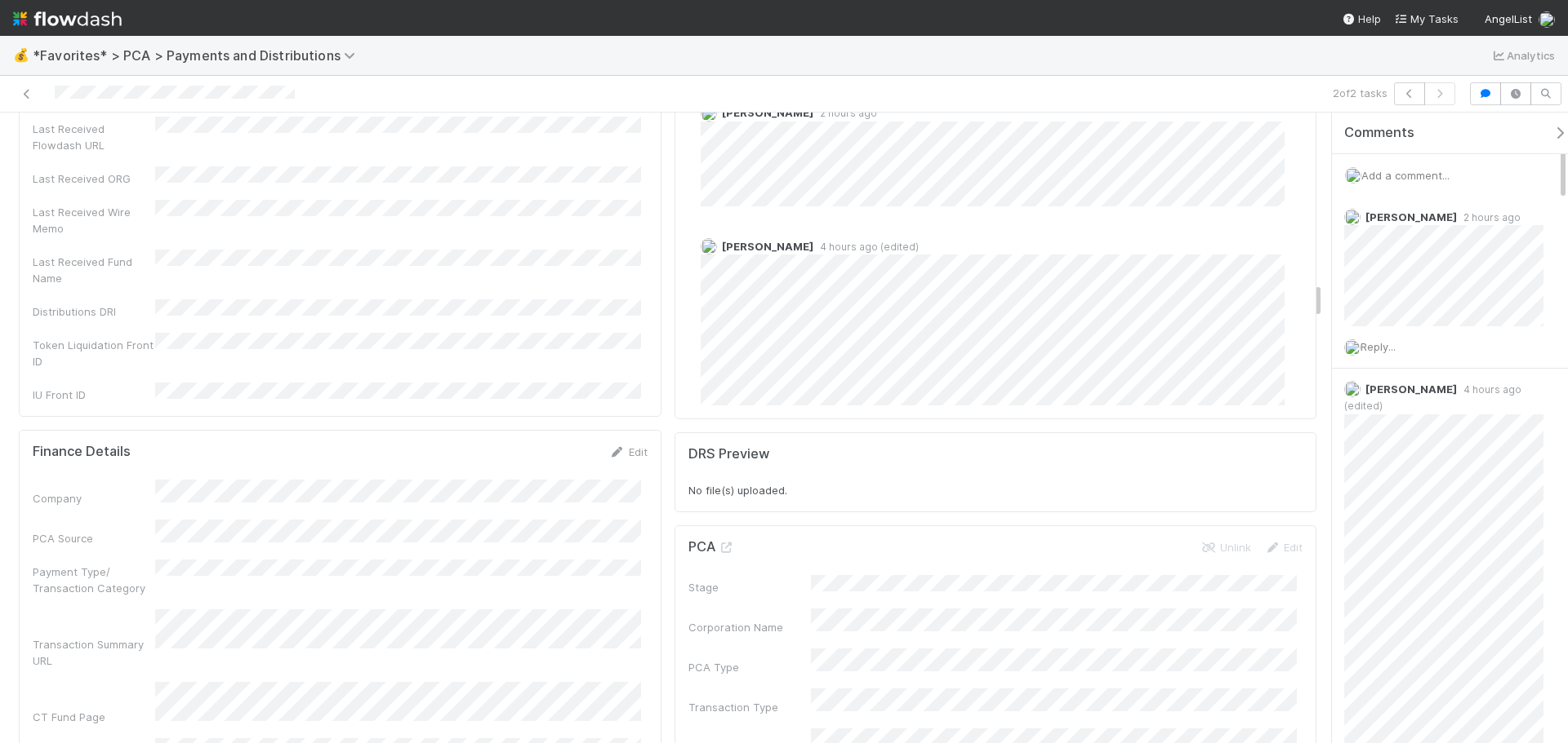
scroll to position [2856, 0]
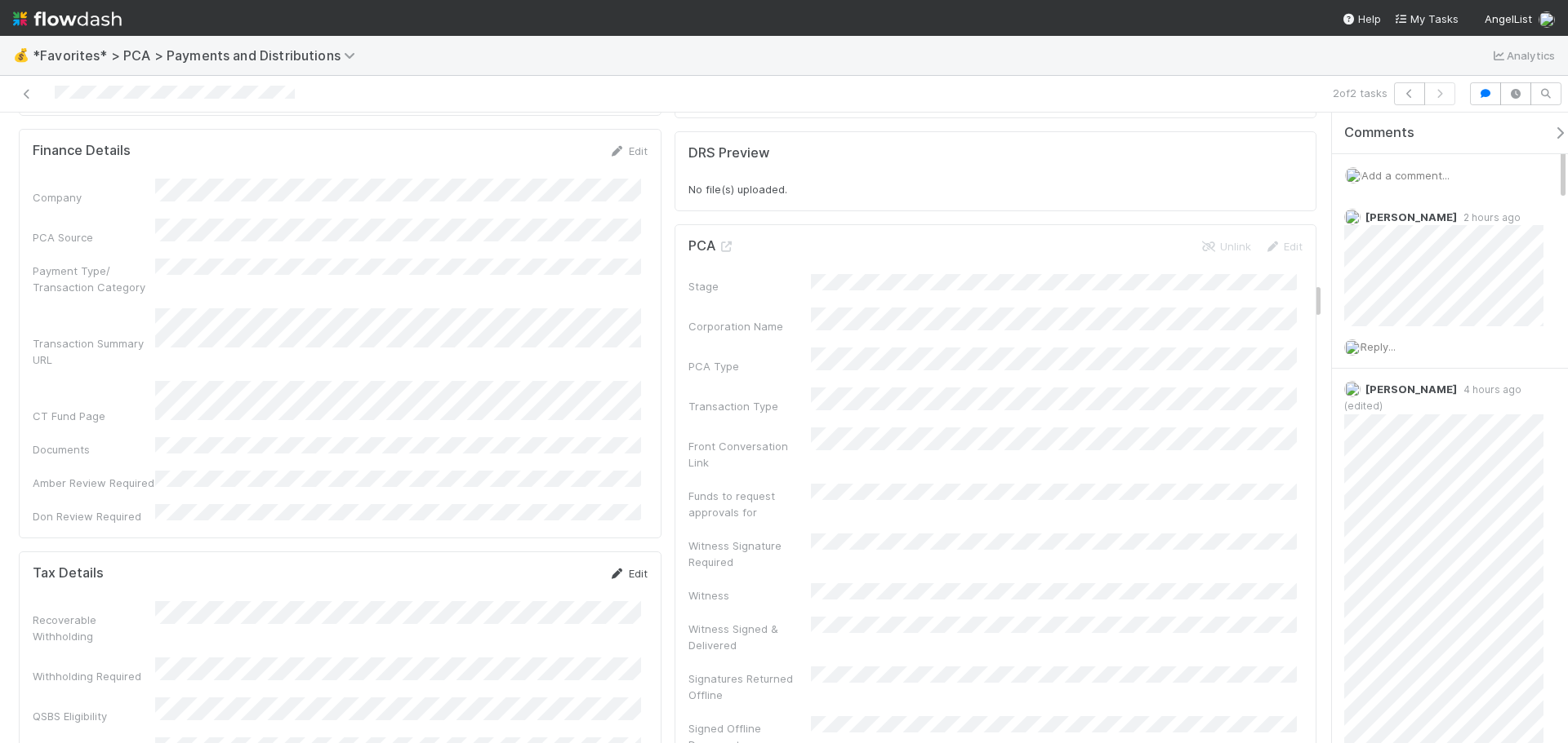
click at [622, 567] on link "Edit" at bounding box center [628, 573] width 39 height 13
click at [537, 565] on button "Save" at bounding box center [560, 579] width 46 height 28
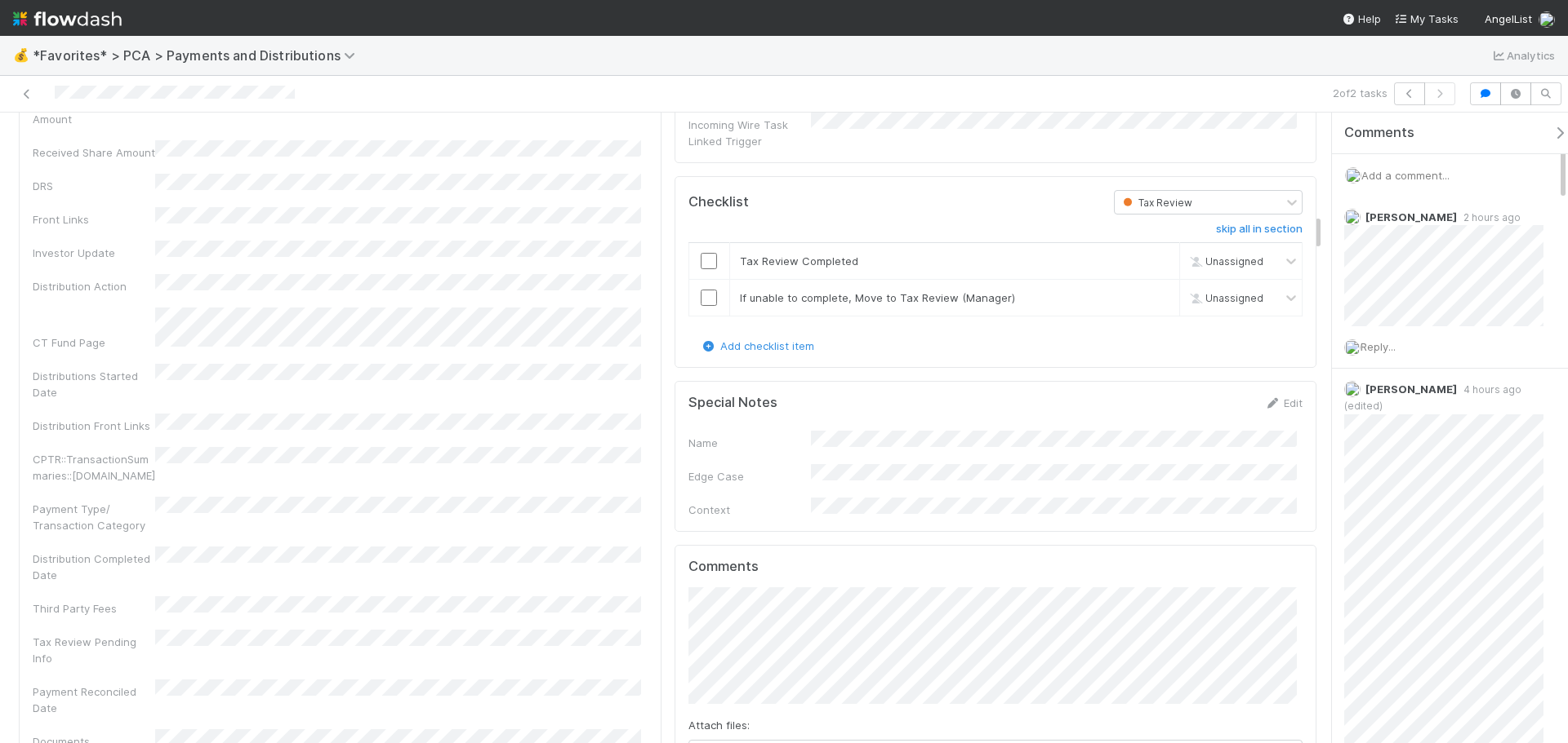
scroll to position [1713, 0]
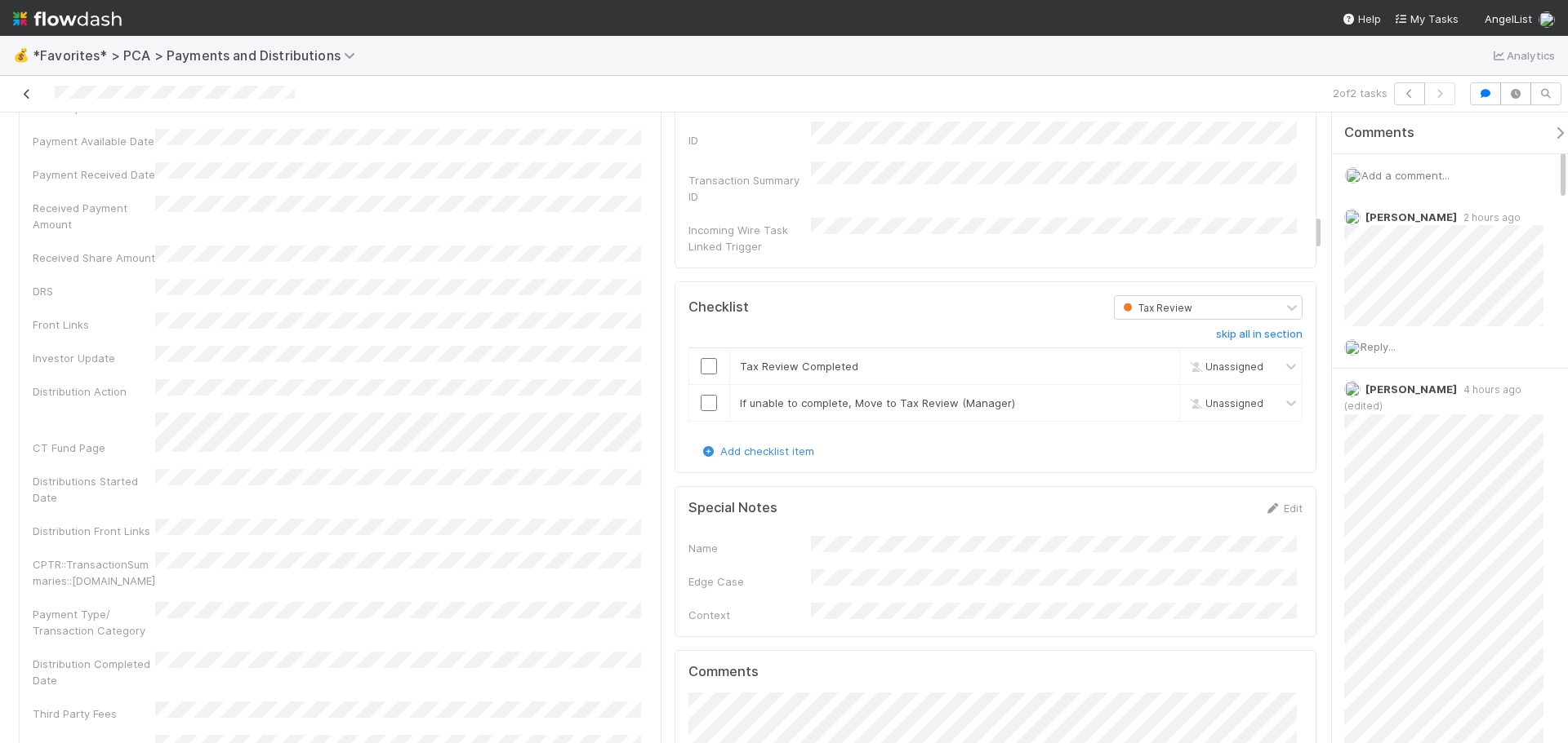
click at [35, 88] on link at bounding box center [27, 94] width 17 height 17
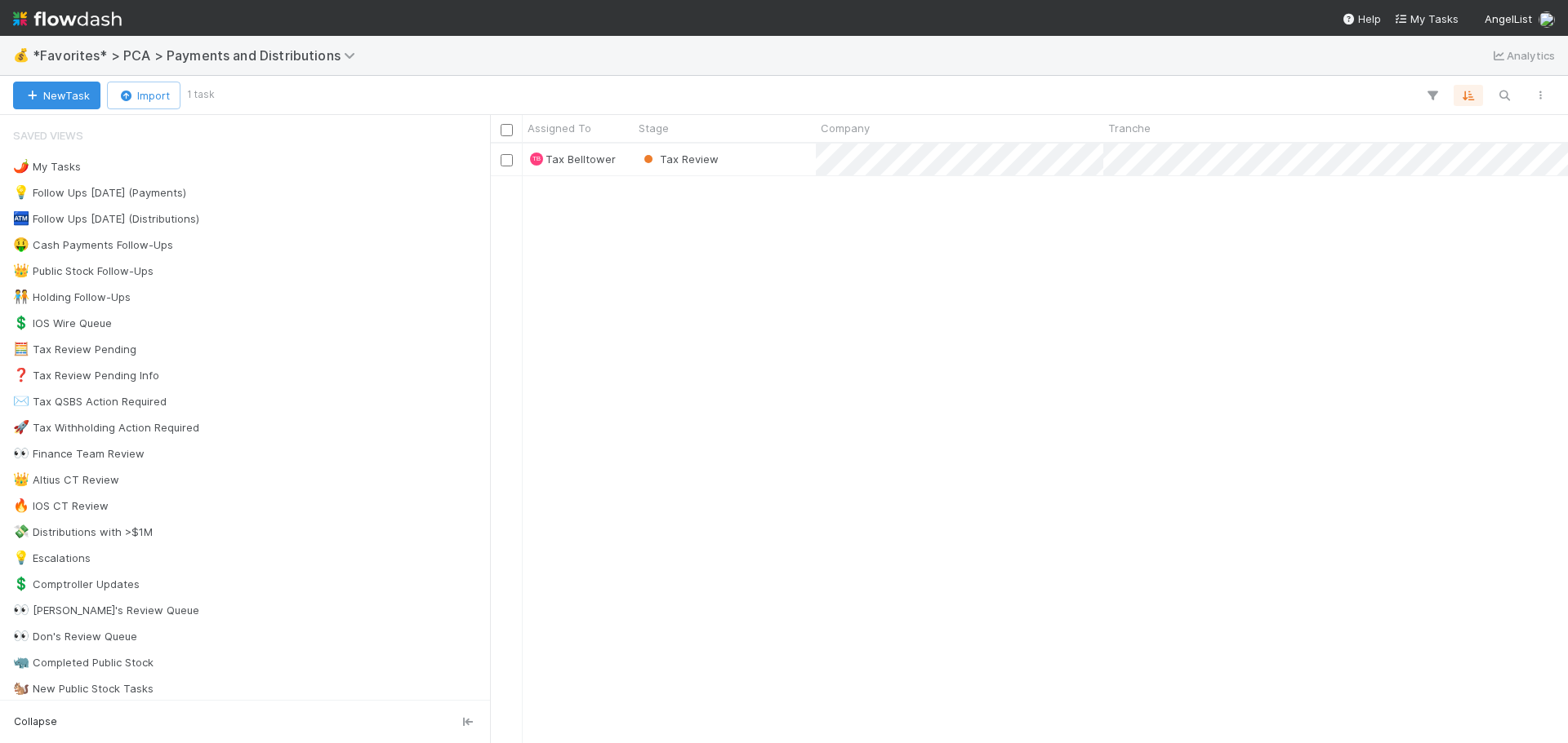
scroll to position [588, 1066]
click at [809, 167] on div "Tax Review" at bounding box center [725, 159] width 182 height 32
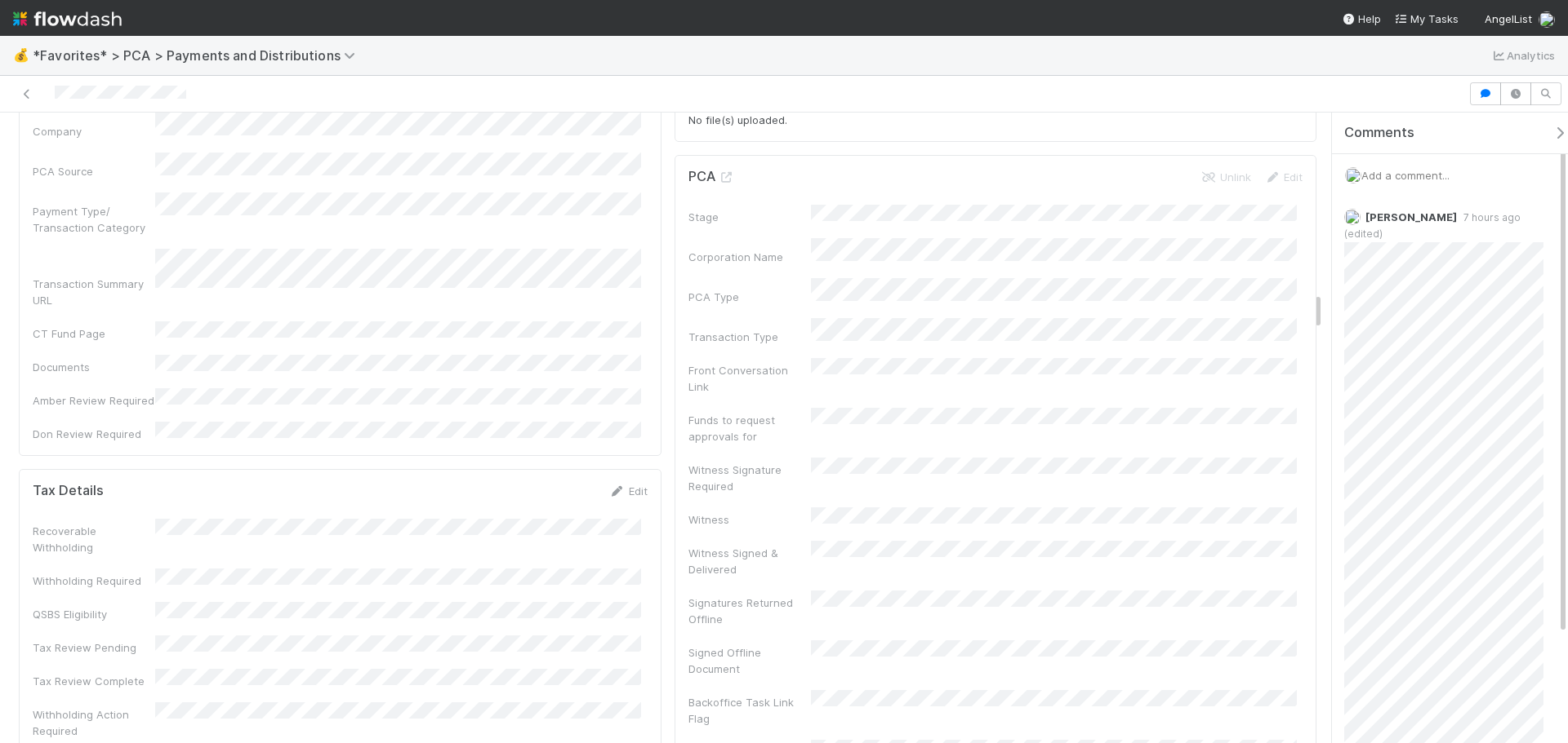
scroll to position [2937, 0]
click at [623, 485] on link "Edit" at bounding box center [628, 491] width 39 height 13
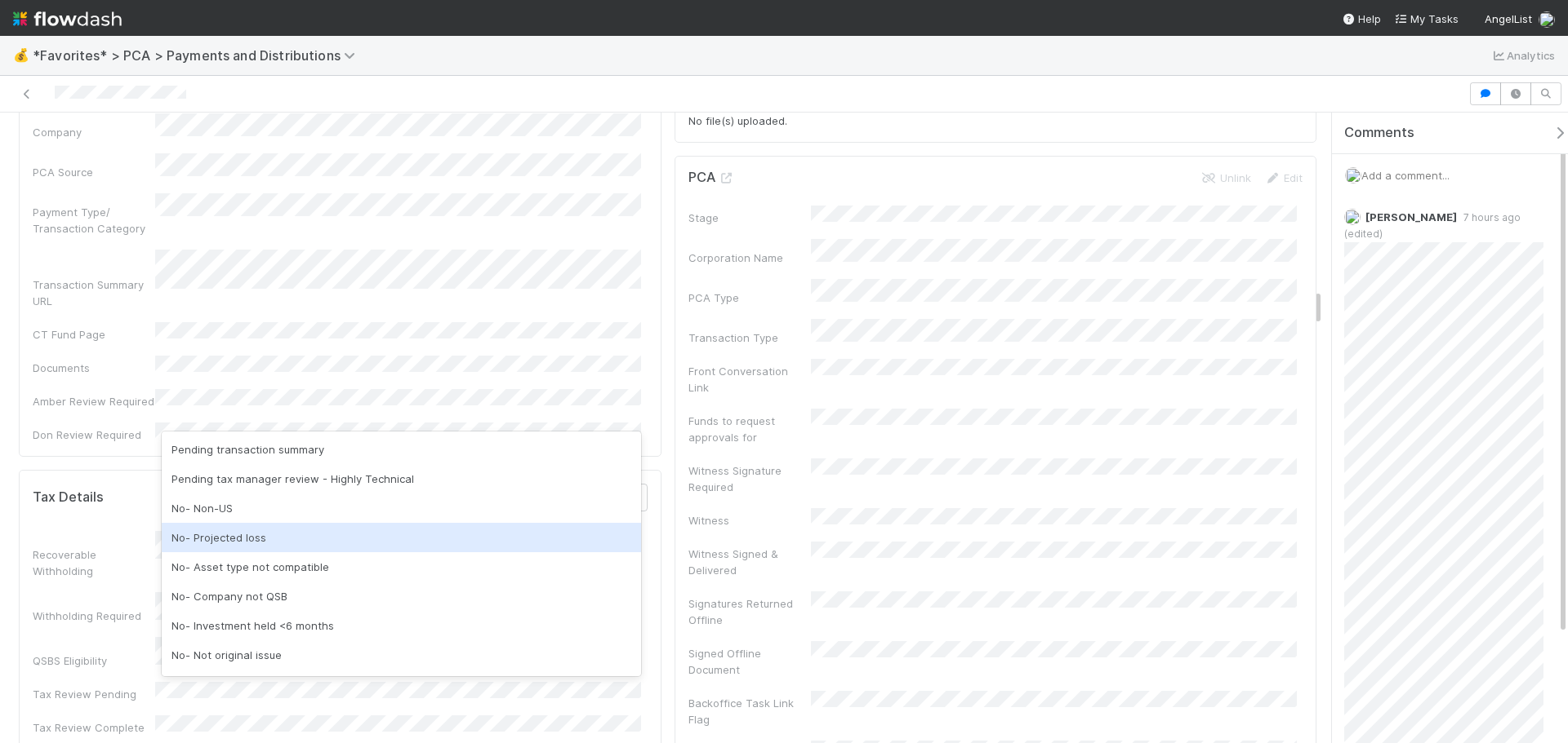
click at [283, 545] on div "No- Projected loss" at bounding box center [401, 537] width 479 height 30
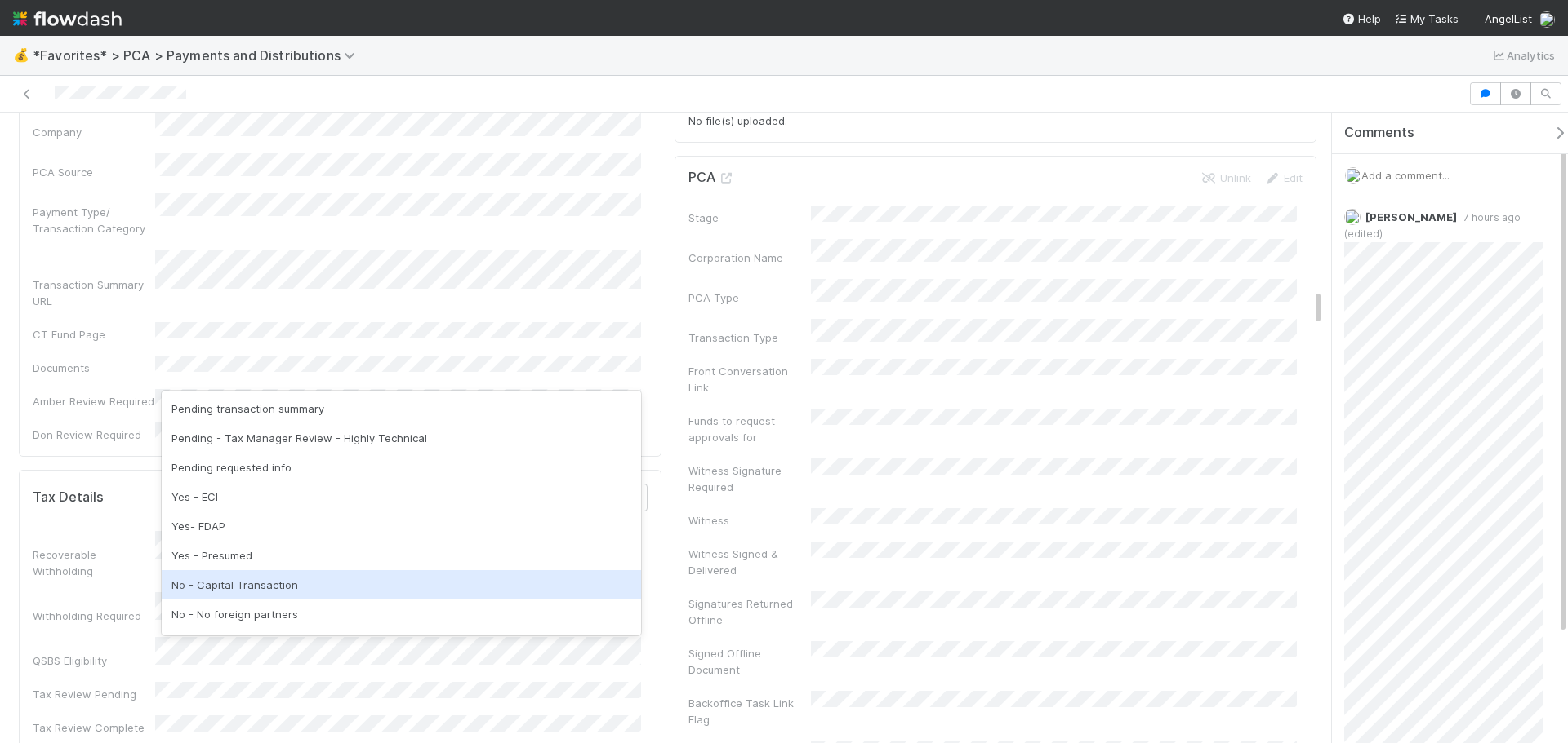
click at [262, 575] on div "No - Capital Transaction" at bounding box center [401, 585] width 479 height 30
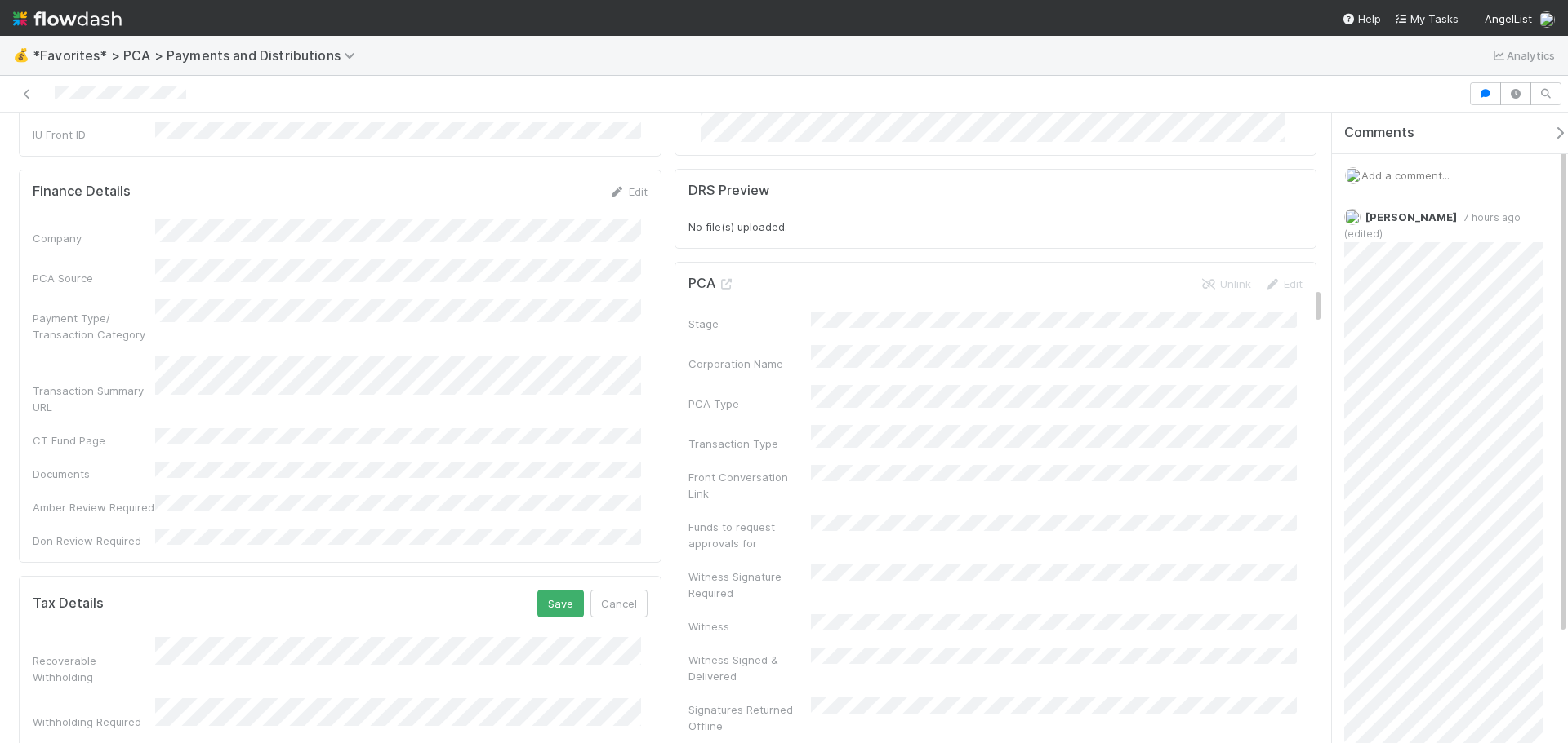
scroll to position [2774, 0]
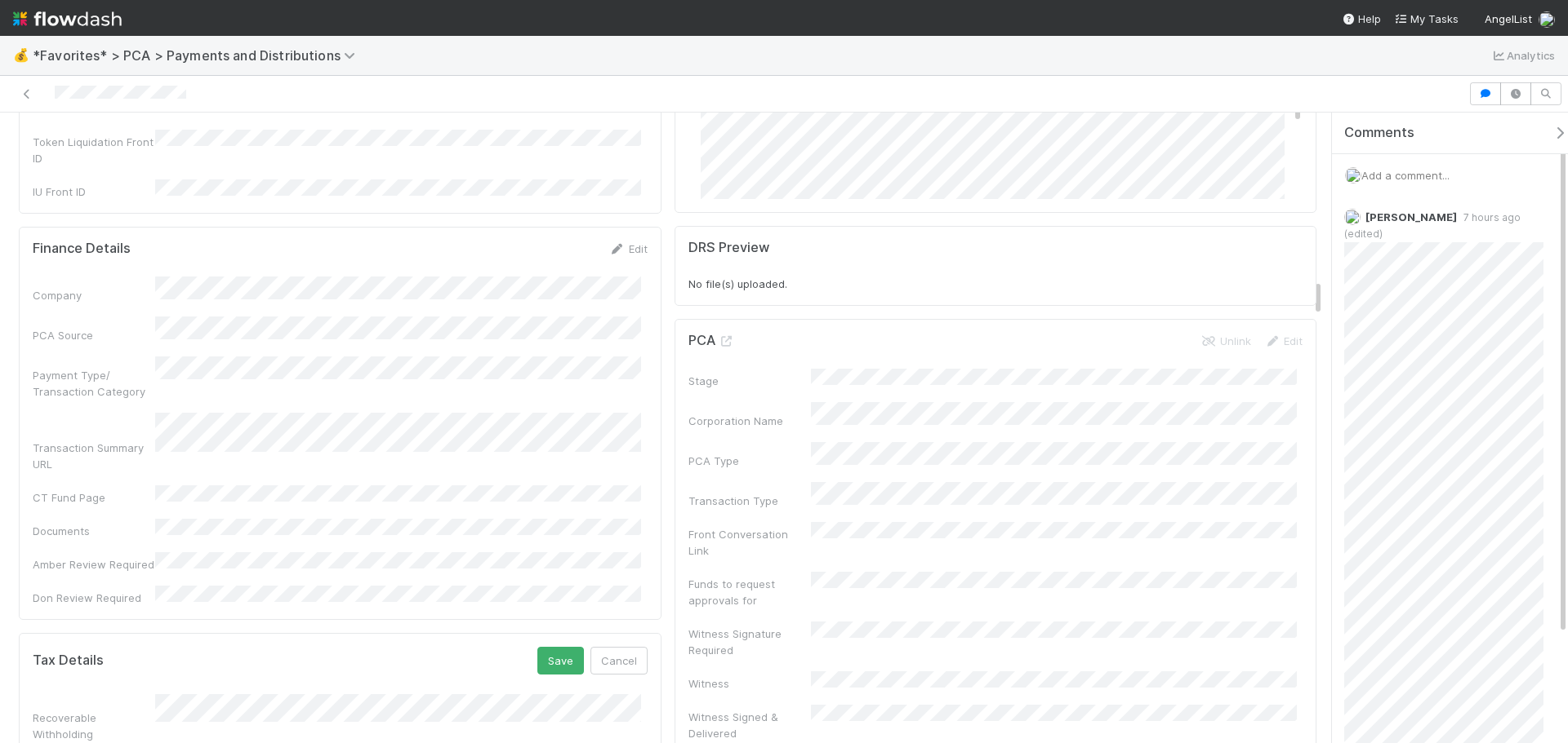
click at [408, 386] on div "Finance Details Edit Company PCA Source Payment Type/ Transaction Category Tran…" at bounding box center [340, 424] width 643 height 393
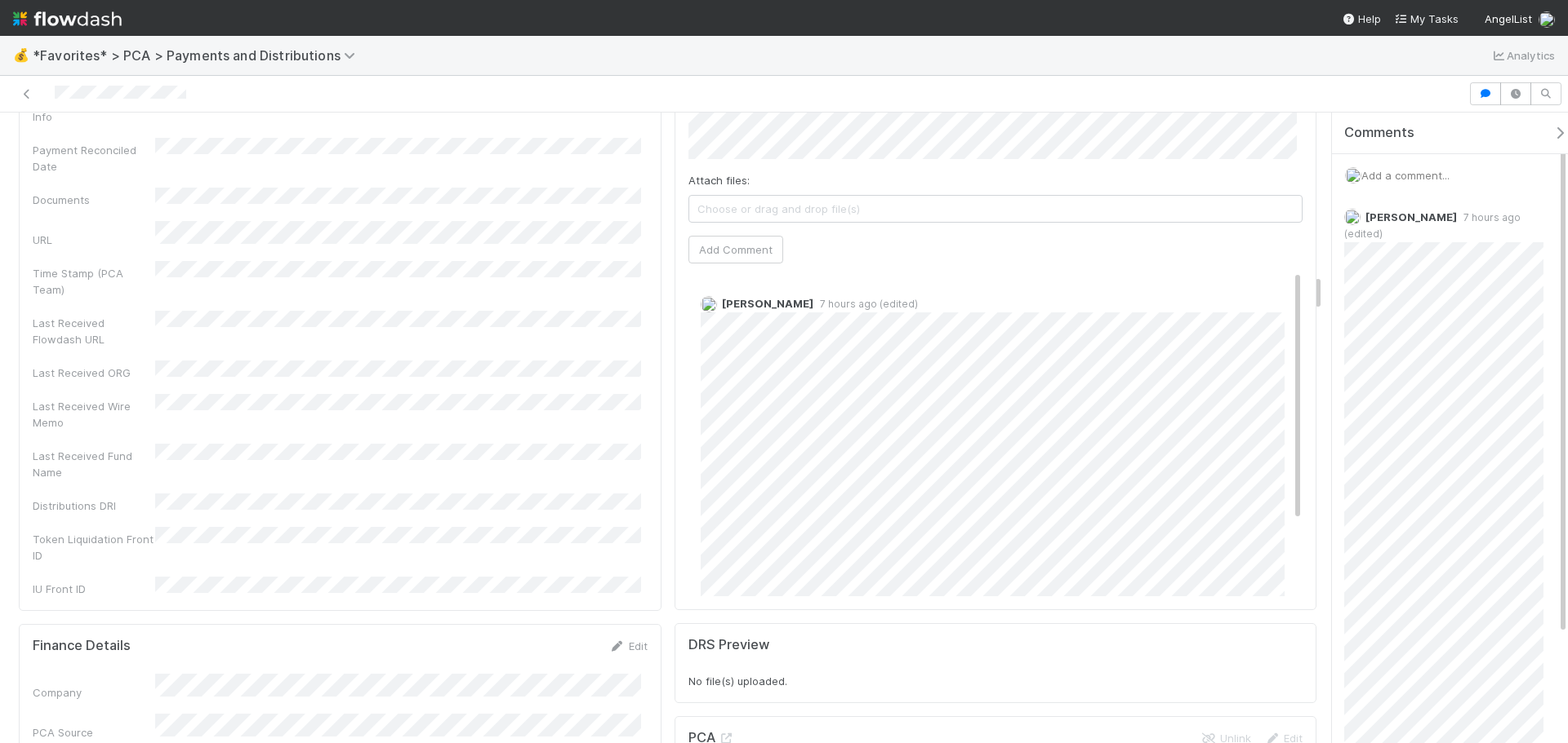
scroll to position [2692, 0]
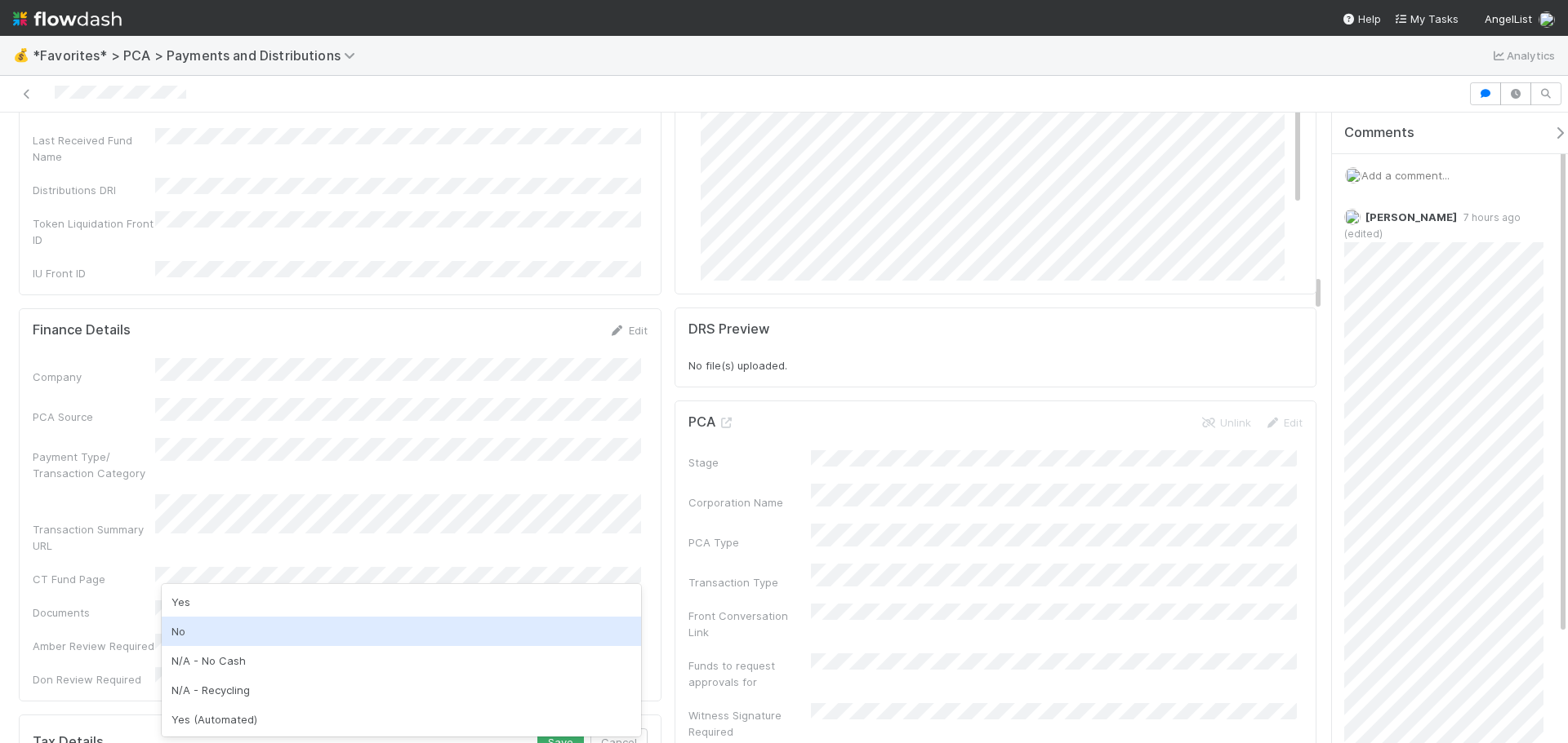
click at [207, 629] on div "No" at bounding box center [401, 631] width 479 height 30
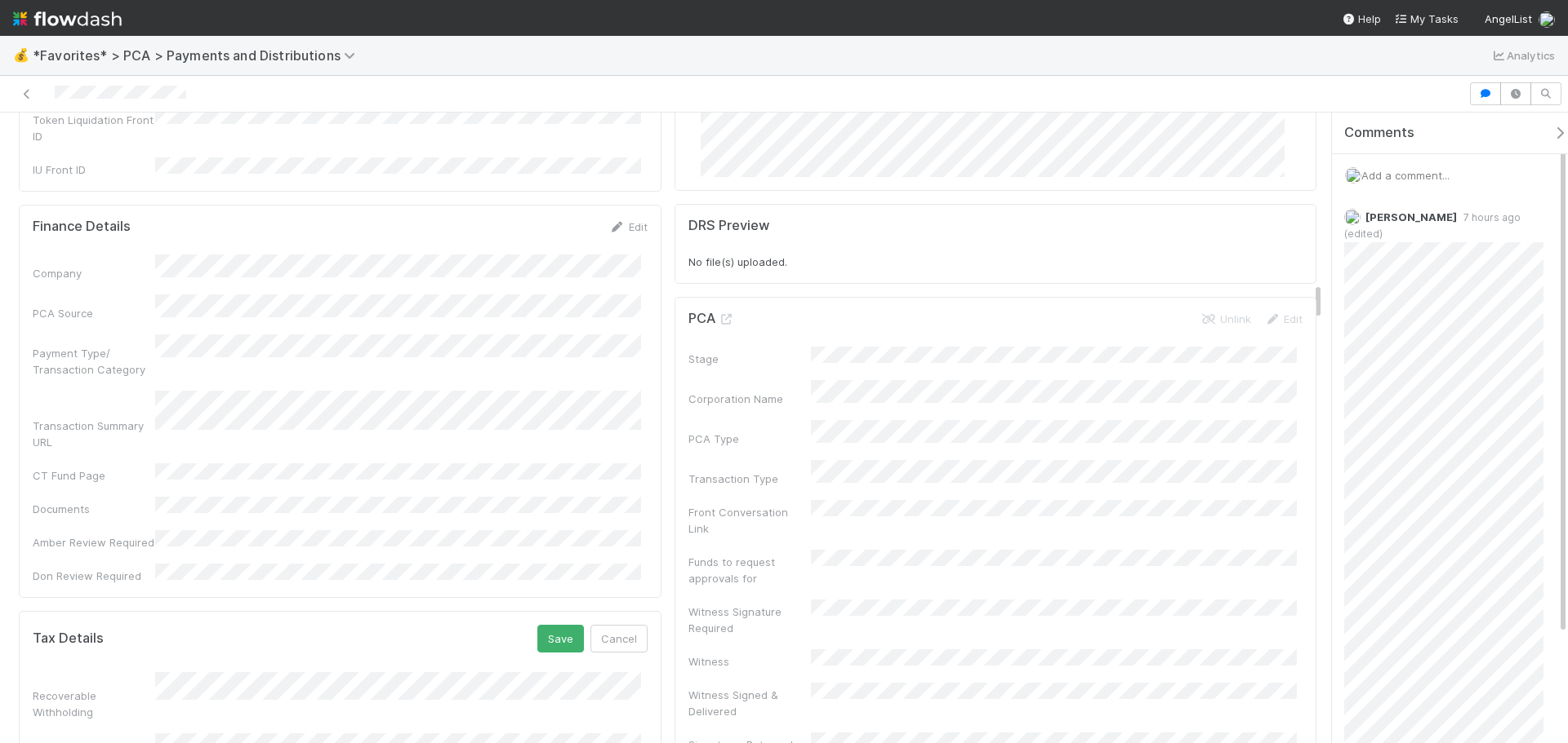
scroll to position [2937, 0]
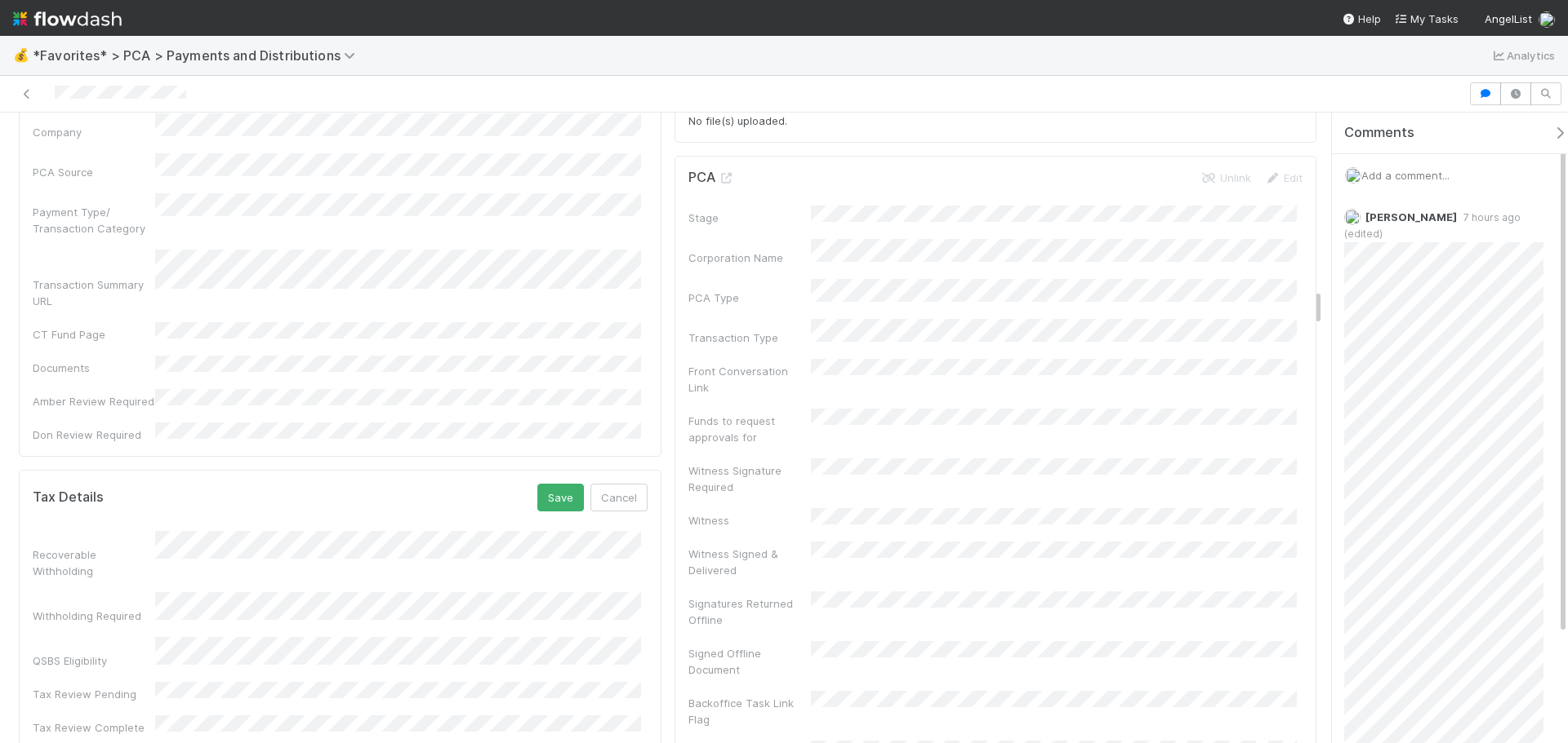
click at [565, 484] on button "Save" at bounding box center [560, 498] width 46 height 28
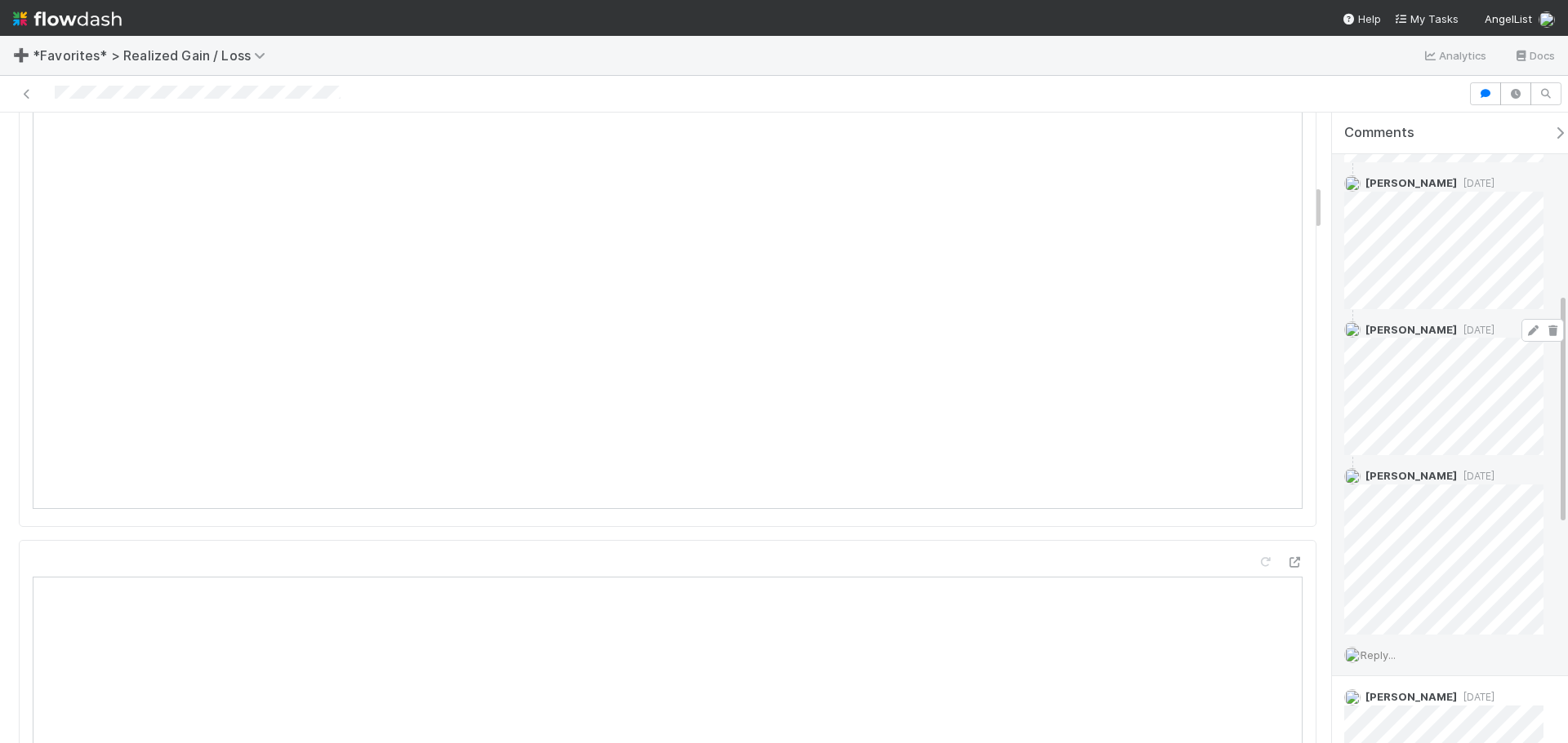
scroll to position [490, 0]
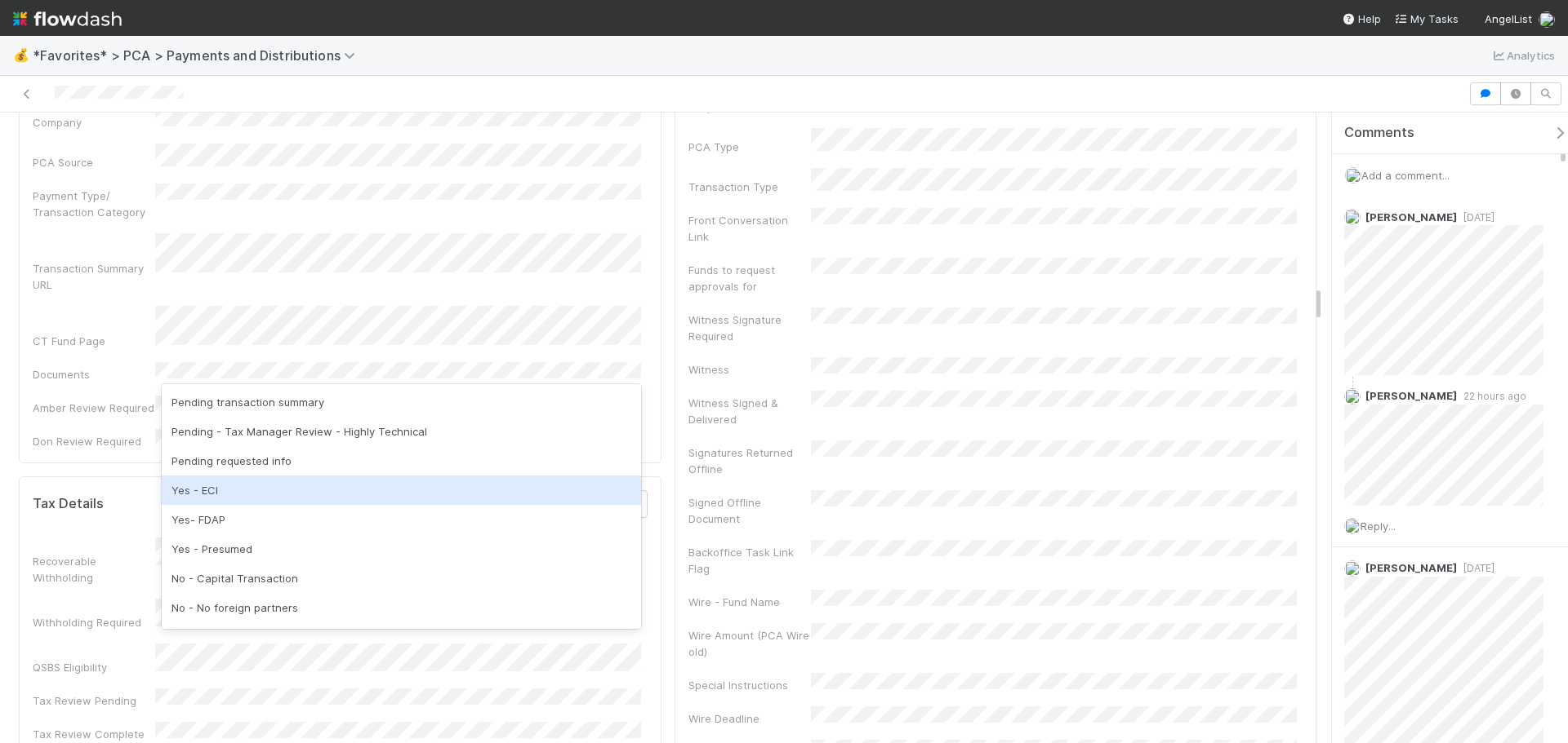
click at [269, 497] on div "Yes - ECI" at bounding box center [401, 490] width 479 height 30
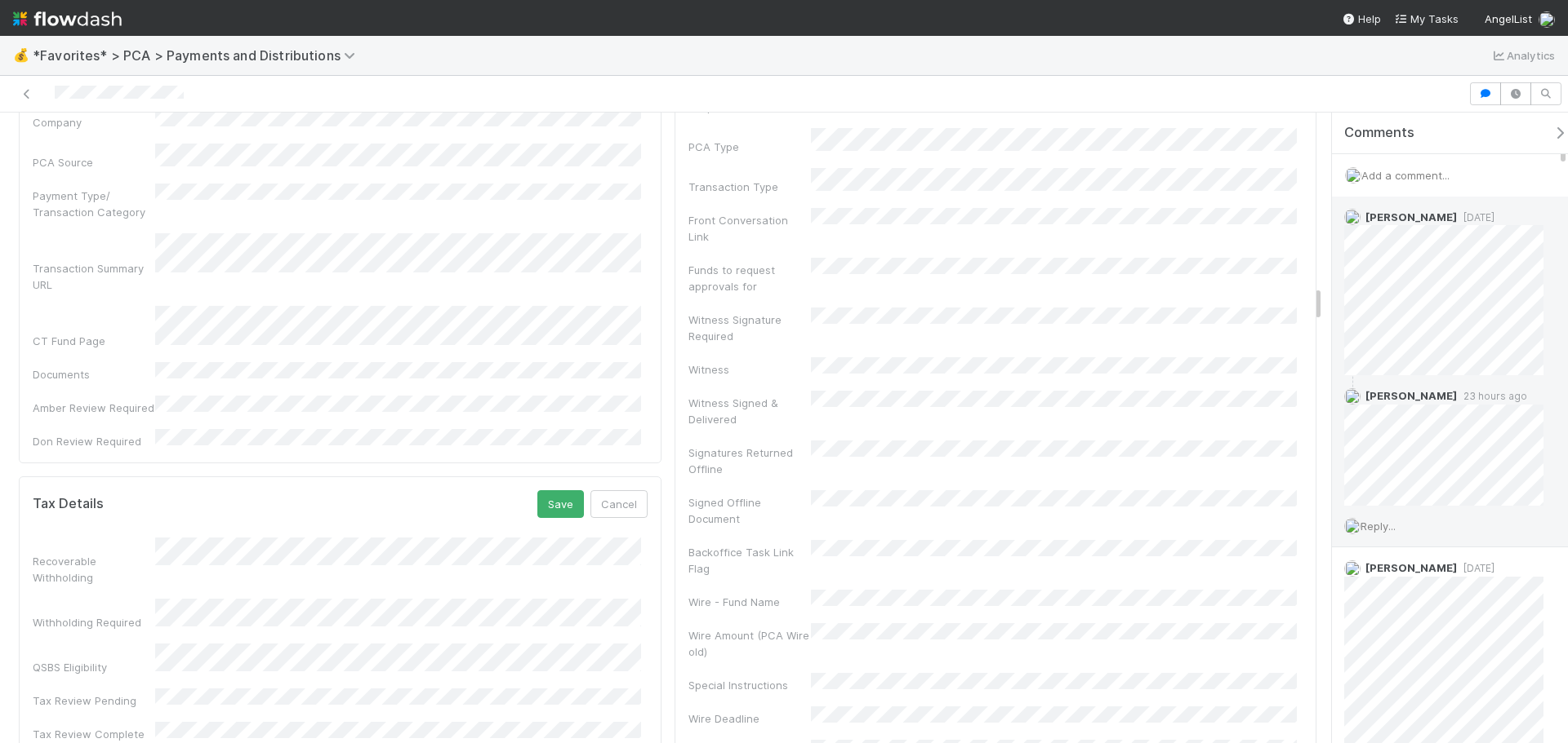
click at [1378, 522] on span "Reply..." at bounding box center [1378, 526] width 36 height 13
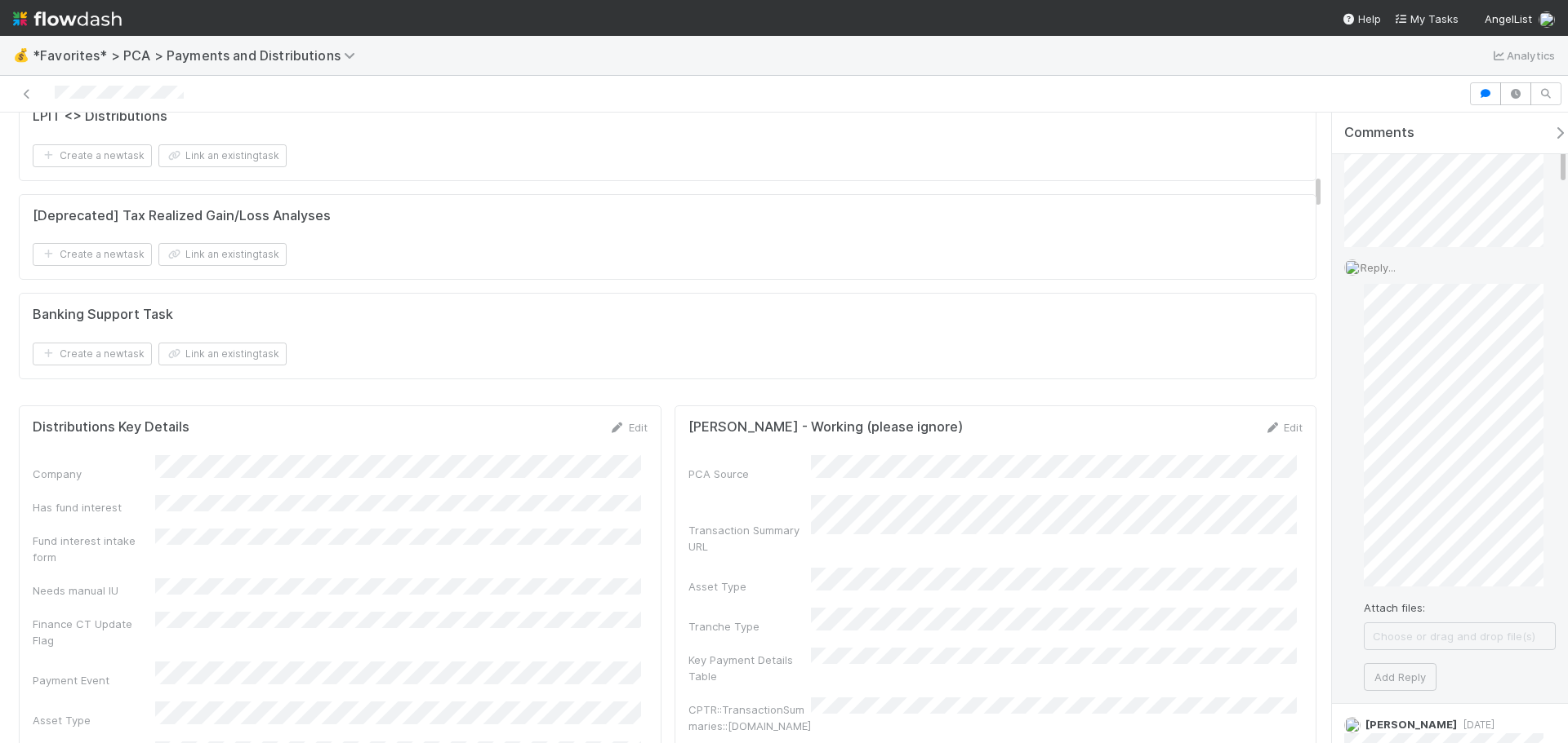
scroll to position [287, 0]
click at [1361, 451] on div "Reply... Attach files: Choose or drag and drop file(s) Add Reply" at bounding box center [1449, 448] width 236 height 456
click at [1357, 465] on div "Reply... Attach files: Choose or drag and drop file(s) Add Reply" at bounding box center [1449, 448] width 236 height 456
click at [1404, 649] on button "Add Reply" at bounding box center [1400, 649] width 73 height 28
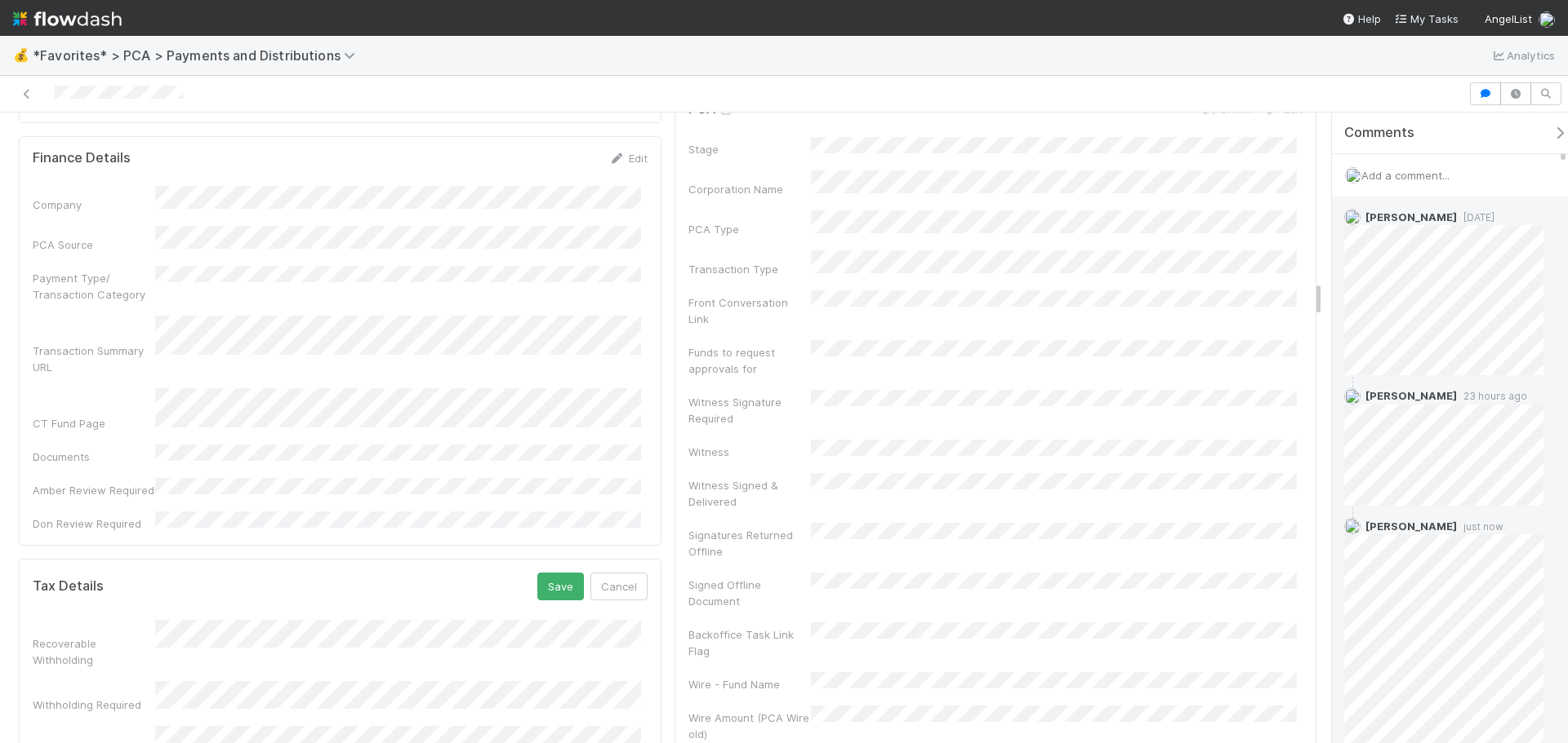
scroll to position [2937, 0]
click at [549, 572] on button "Save" at bounding box center [560, 586] width 46 height 28
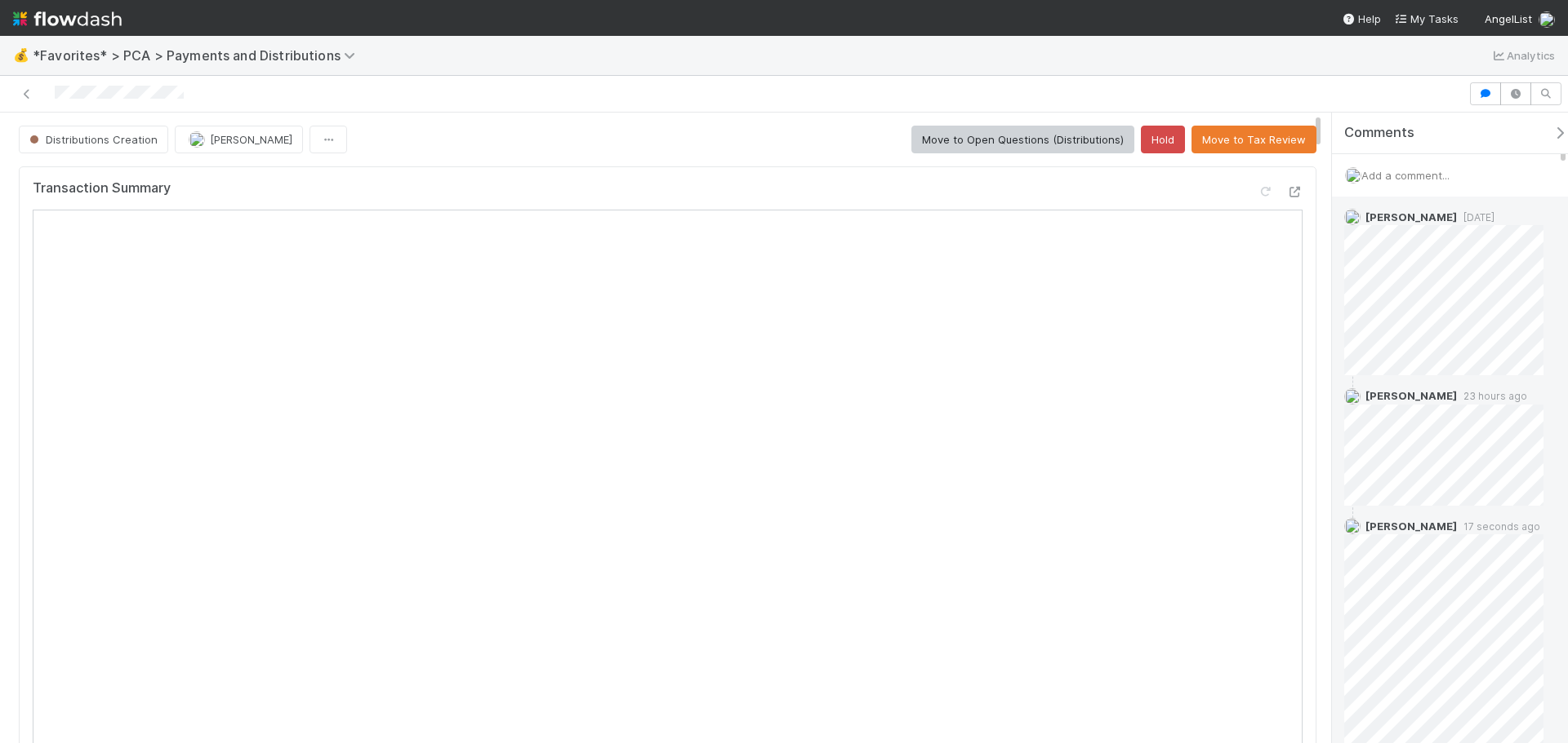
scroll to position [163, 0]
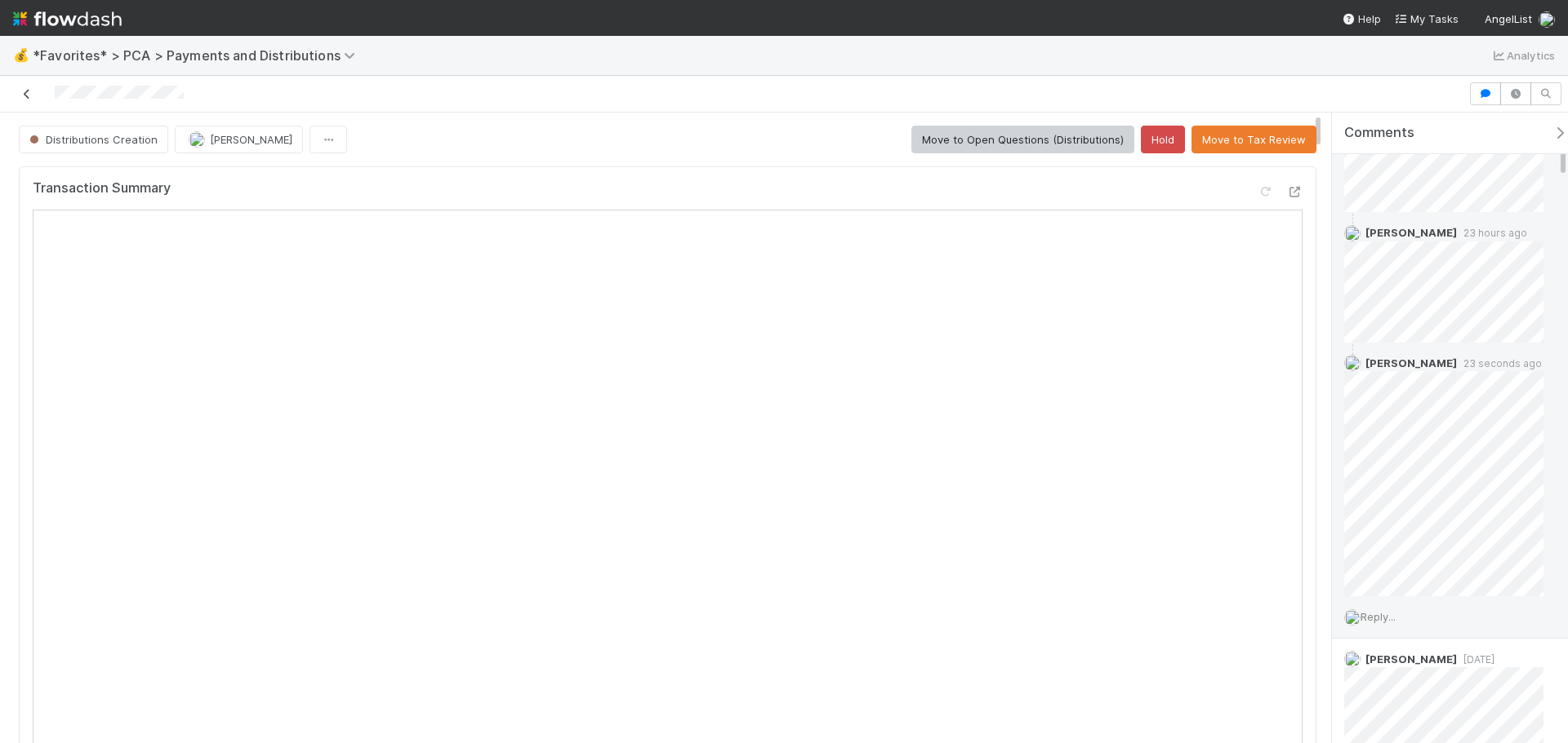
click at [22, 93] on icon at bounding box center [27, 94] width 17 height 11
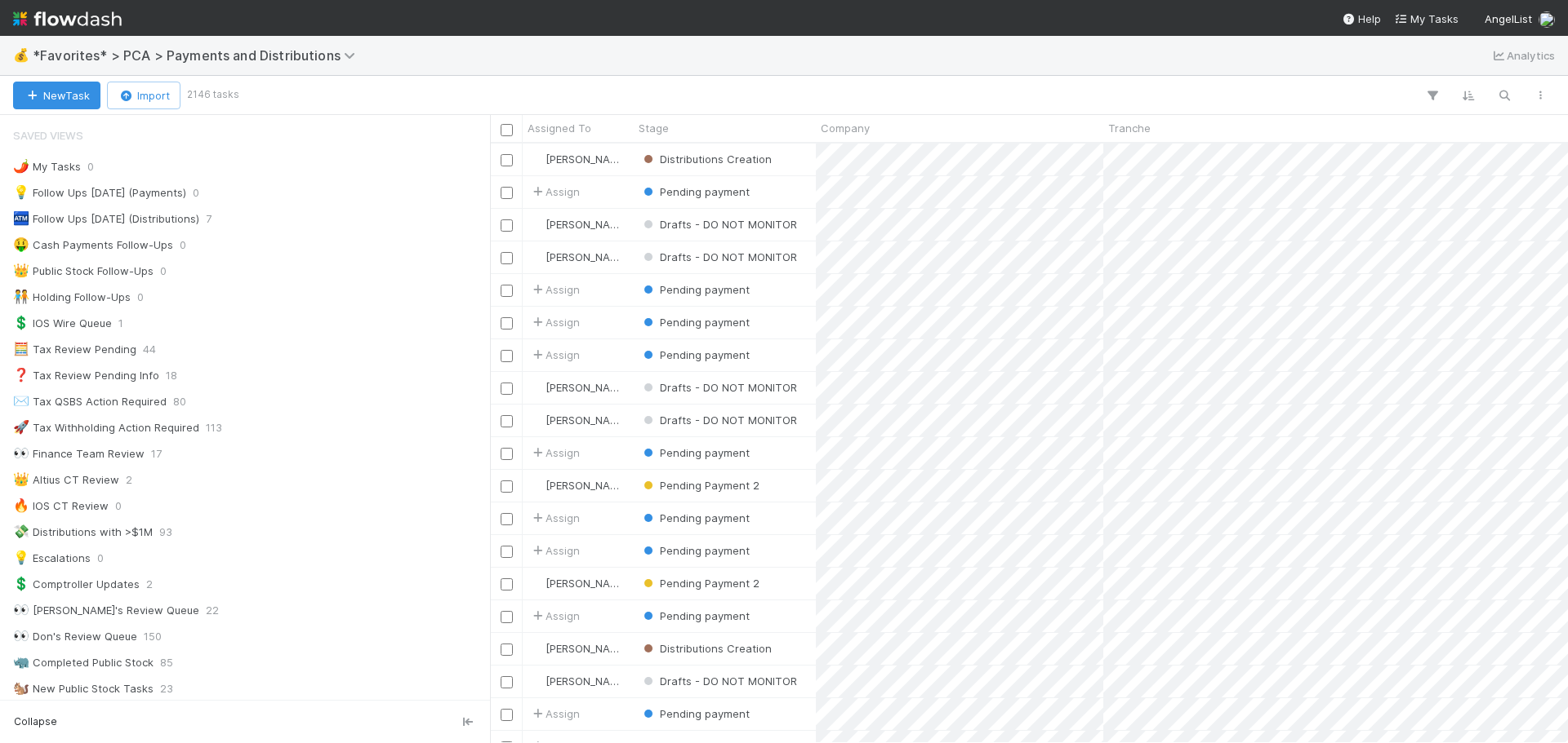
scroll to position [588, 1066]
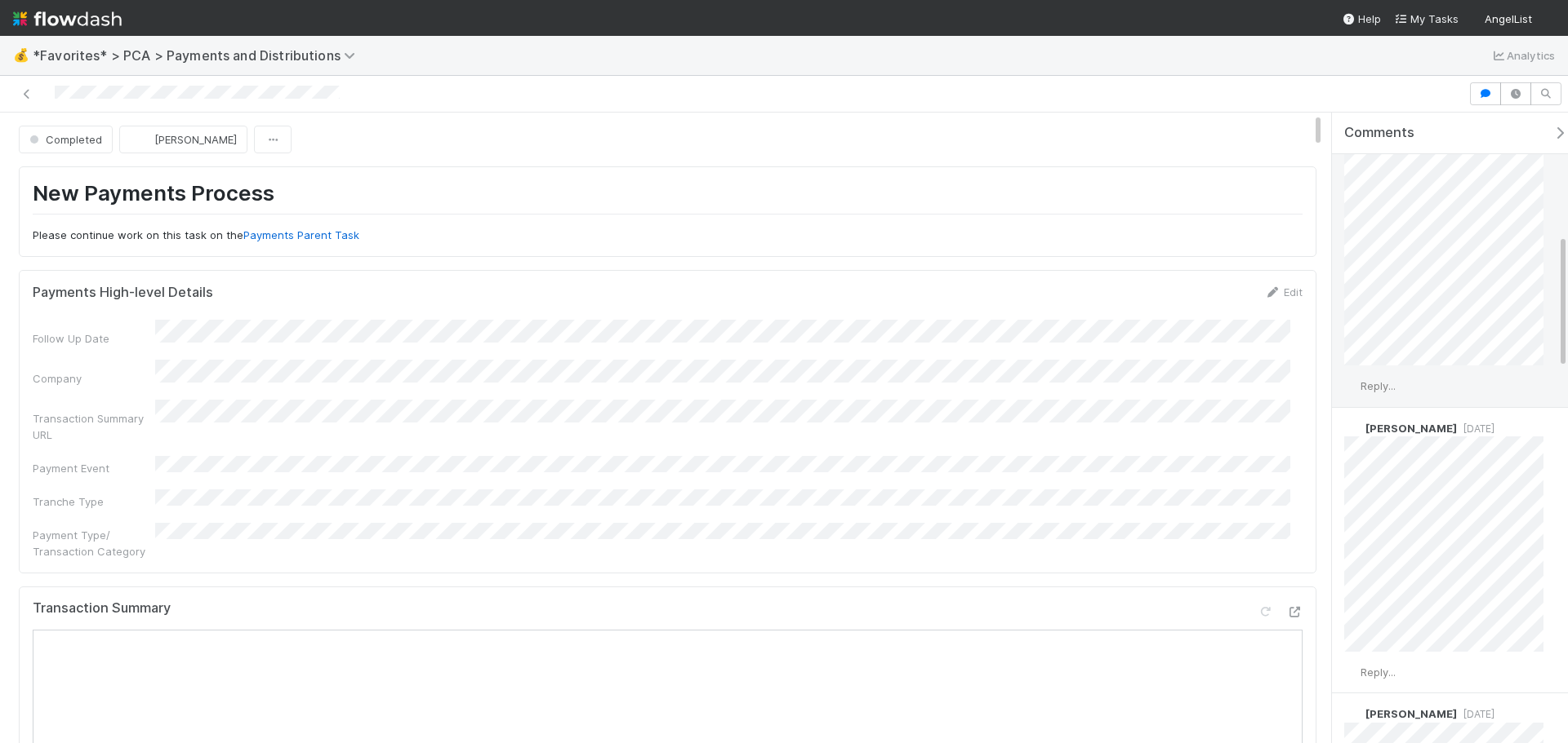
scroll to position [1142, 0]
